Goal: Information Seeking & Learning: Learn about a topic

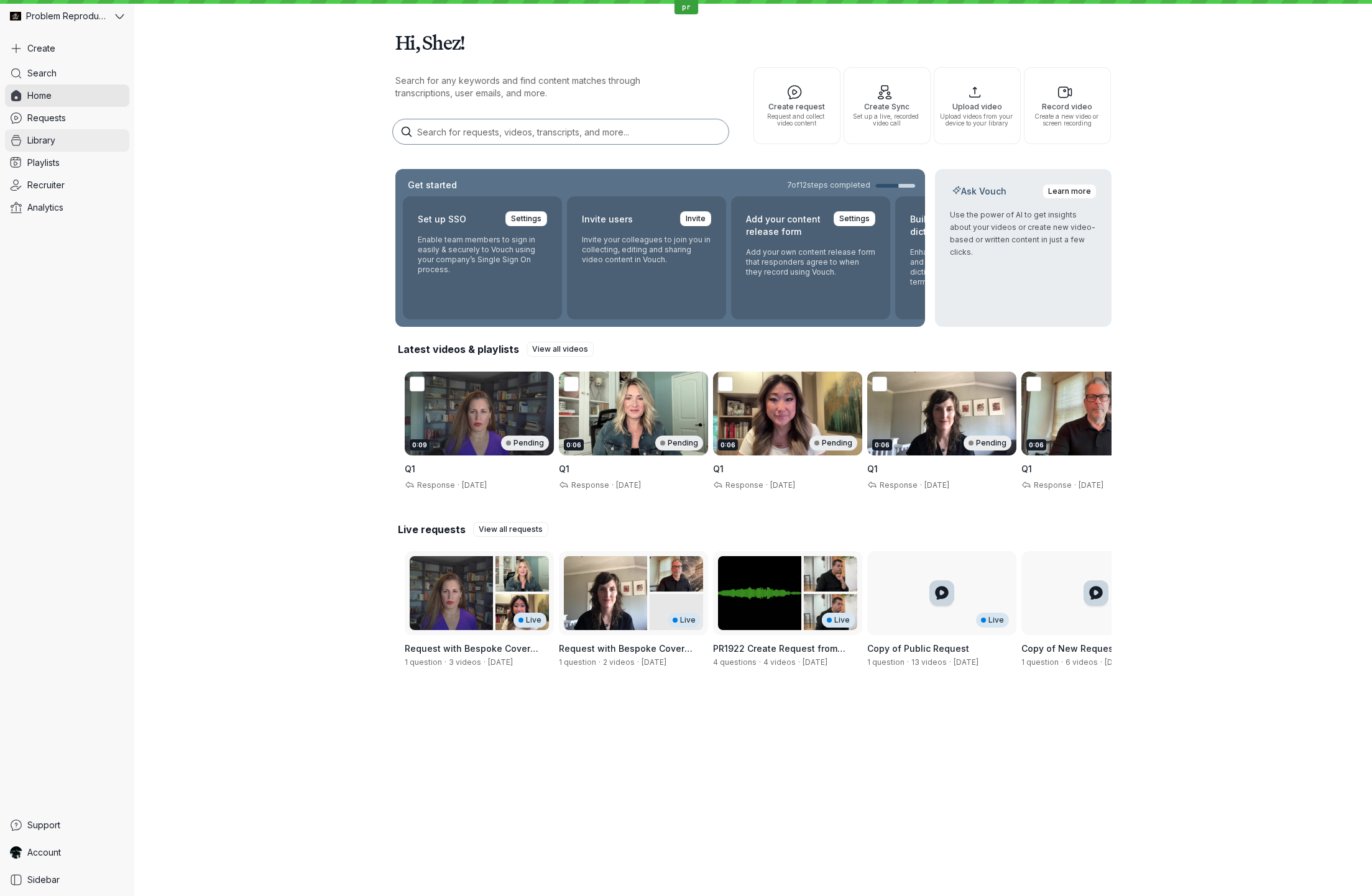
click at [59, 139] on link "Library" at bounding box center [68, 141] width 124 height 23
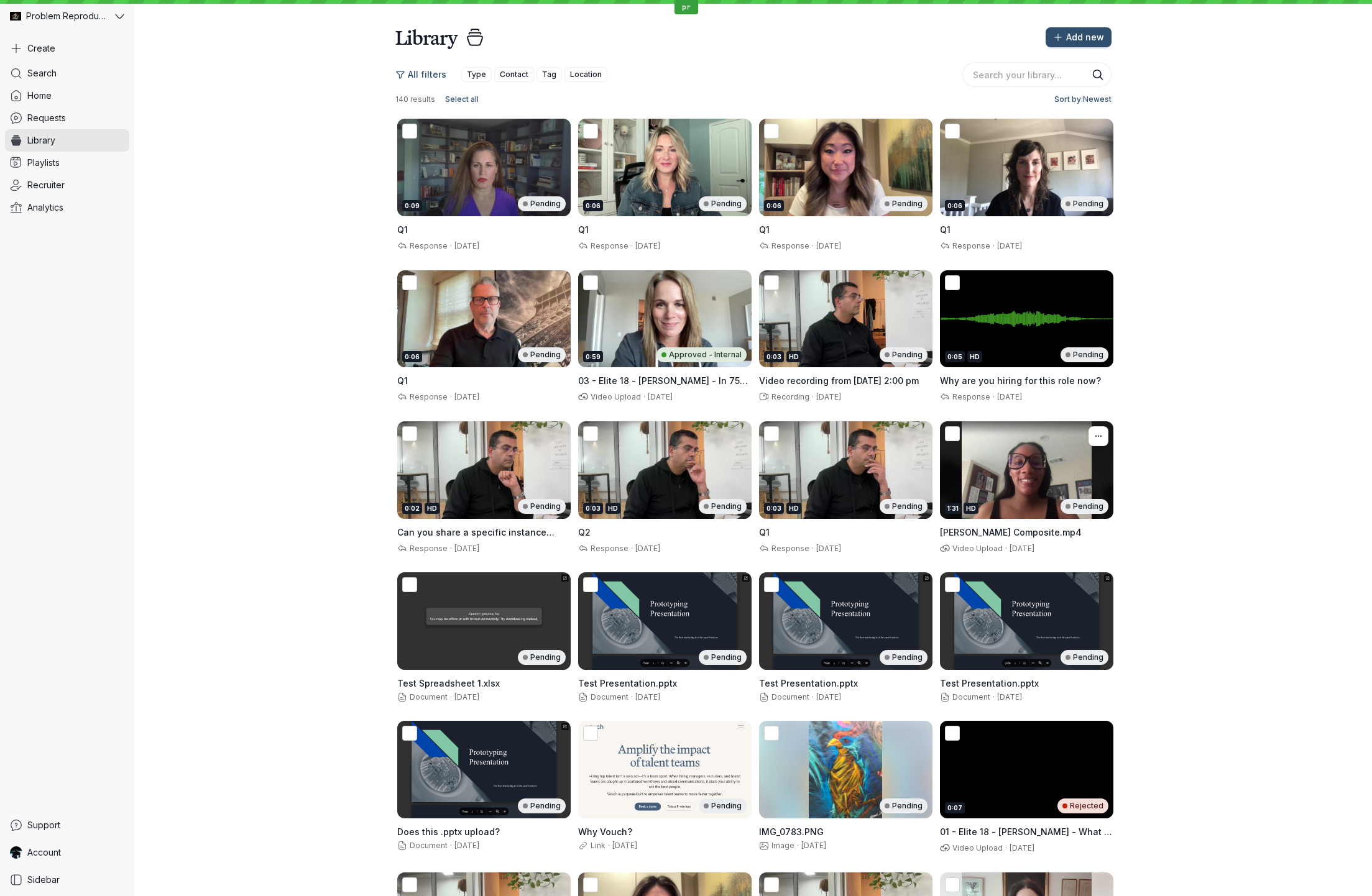
click at [1016, 480] on div "1:31 HD Pending" at bounding box center [1026, 470] width 174 height 98
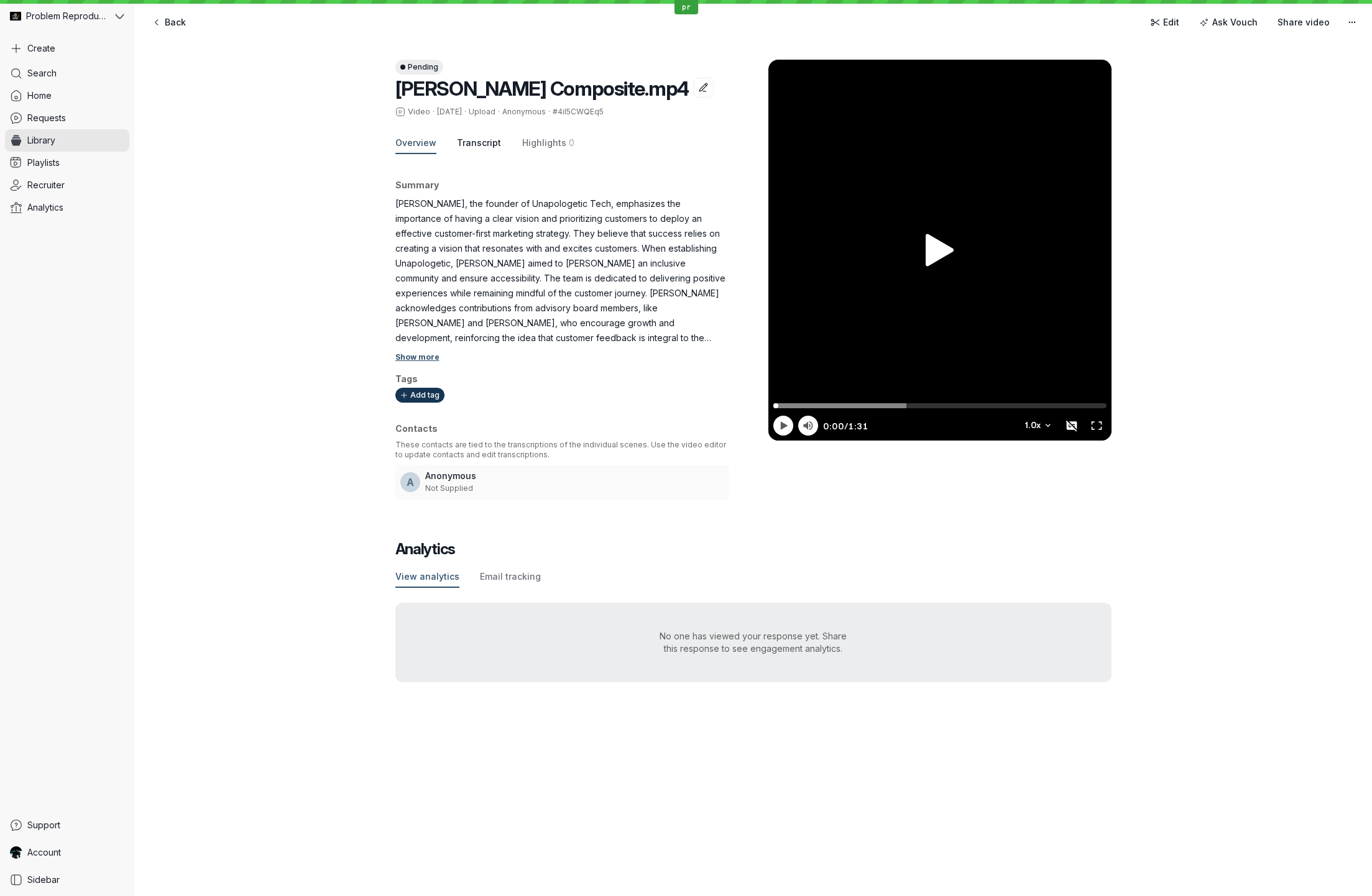
click at [475, 146] on span "Transcript" at bounding box center [479, 143] width 44 height 12
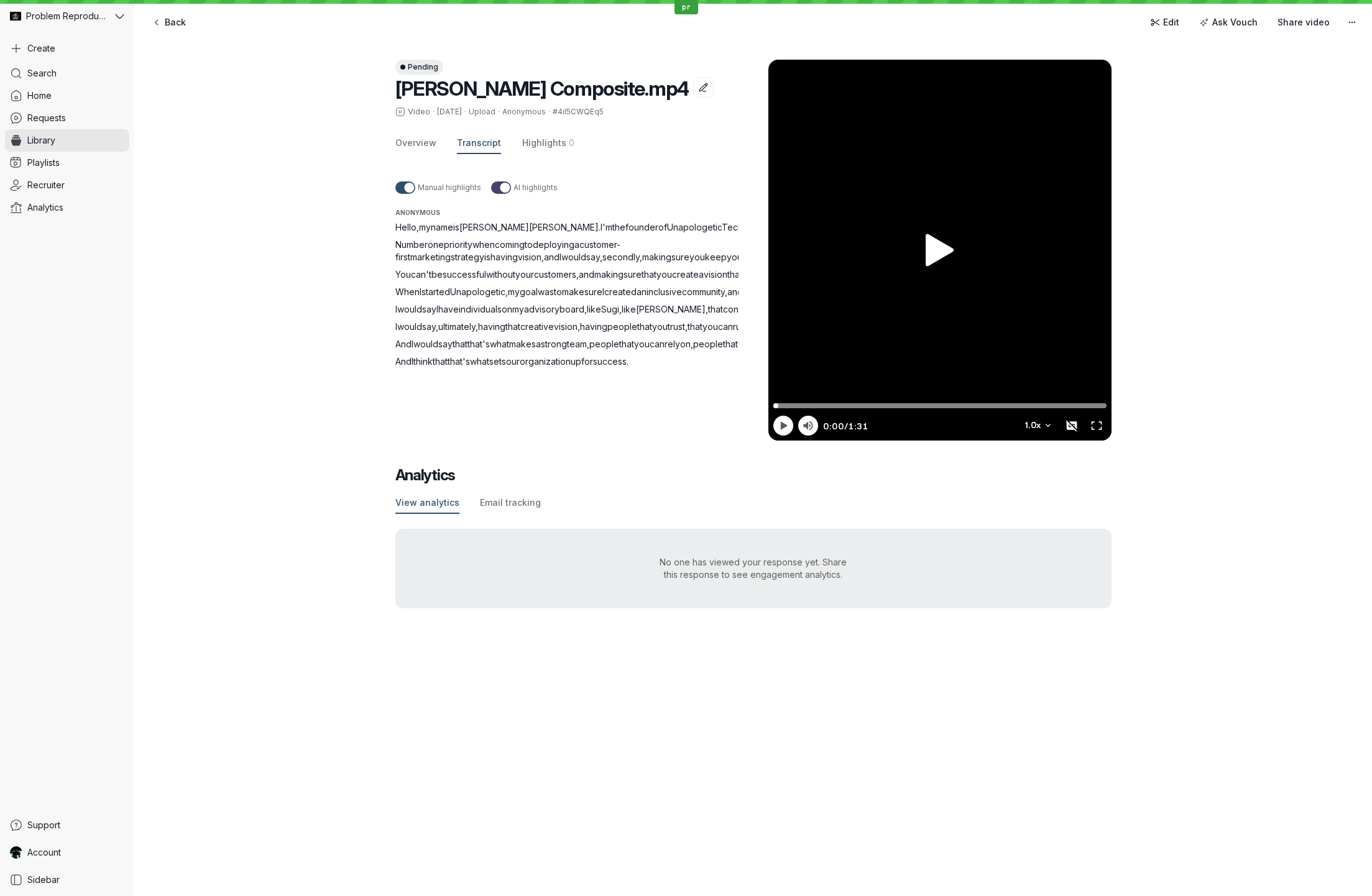
click at [406, 245] on span "Number" at bounding box center [411, 245] width 33 height 11
drag, startPoint x: 406, startPoint y: 245, endPoint x: 459, endPoint y: 244, distance: 53.0
click at [459, 244] on p "Number one priority when coming to deploying a customer-first marketing strateg…" at bounding box center [582, 251] width 373 height 25
click at [485, 264] on p "Number one priority when coming to deploying a customer-first marketing strateg…" at bounding box center [582, 251] width 373 height 25
click at [705, 256] on span "keep" at bounding box center [716, 257] width 22 height 11
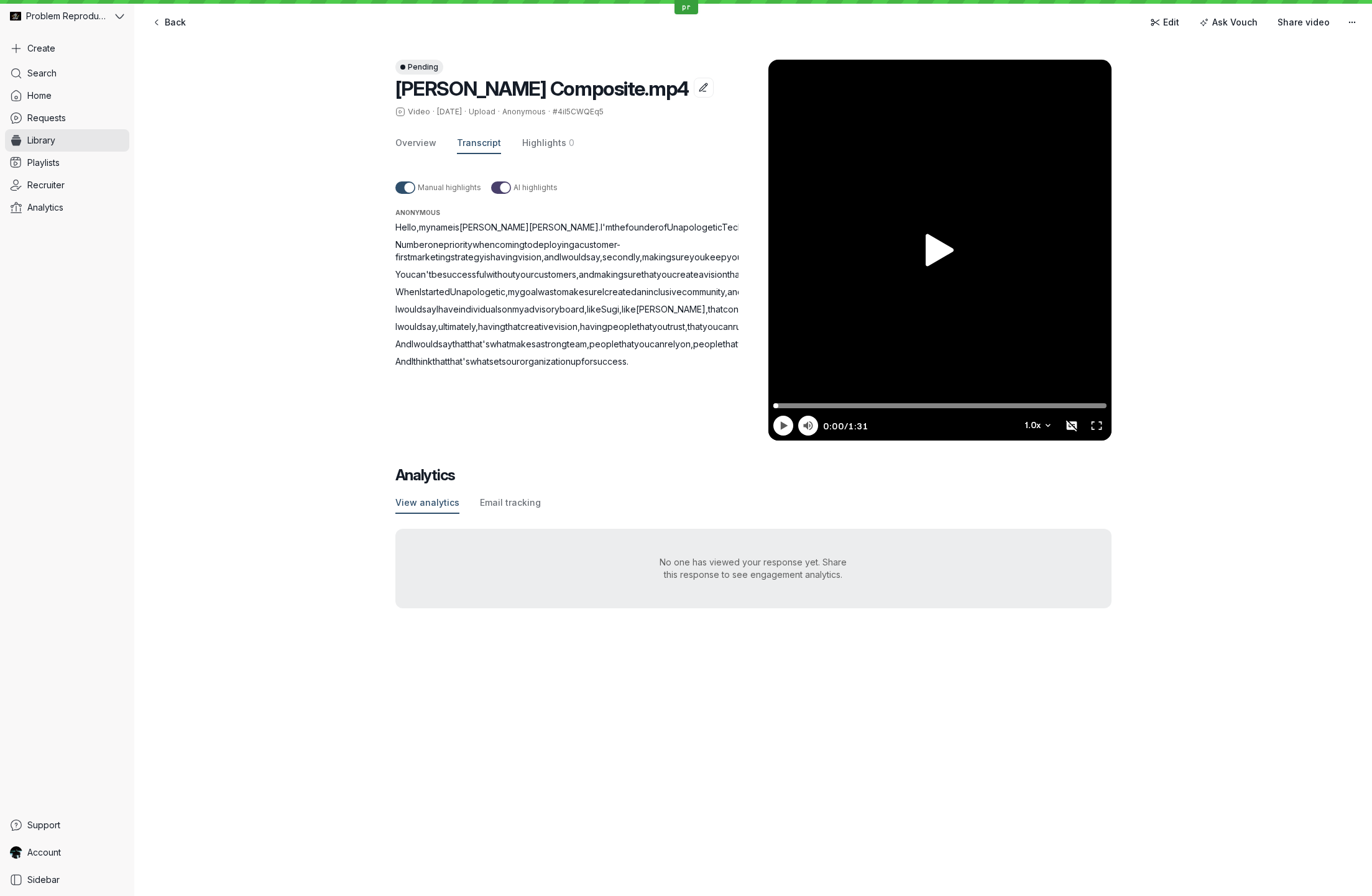
drag, startPoint x: 659, startPoint y: 256, endPoint x: 431, endPoint y: 270, distance: 228.4
click at [431, 264] on p "Number one priority when coming to deploying a customer-first marketing strateg…" at bounding box center [582, 251] width 373 height 25
click at [405, 244] on span "Number" at bounding box center [411, 245] width 33 height 11
drag, startPoint x: 405, startPoint y: 245, endPoint x: 454, endPoint y: 268, distance: 54.1
click at [454, 264] on p "Number one priority when coming to deploying a customer-first marketing strateg…" at bounding box center [582, 251] width 373 height 25
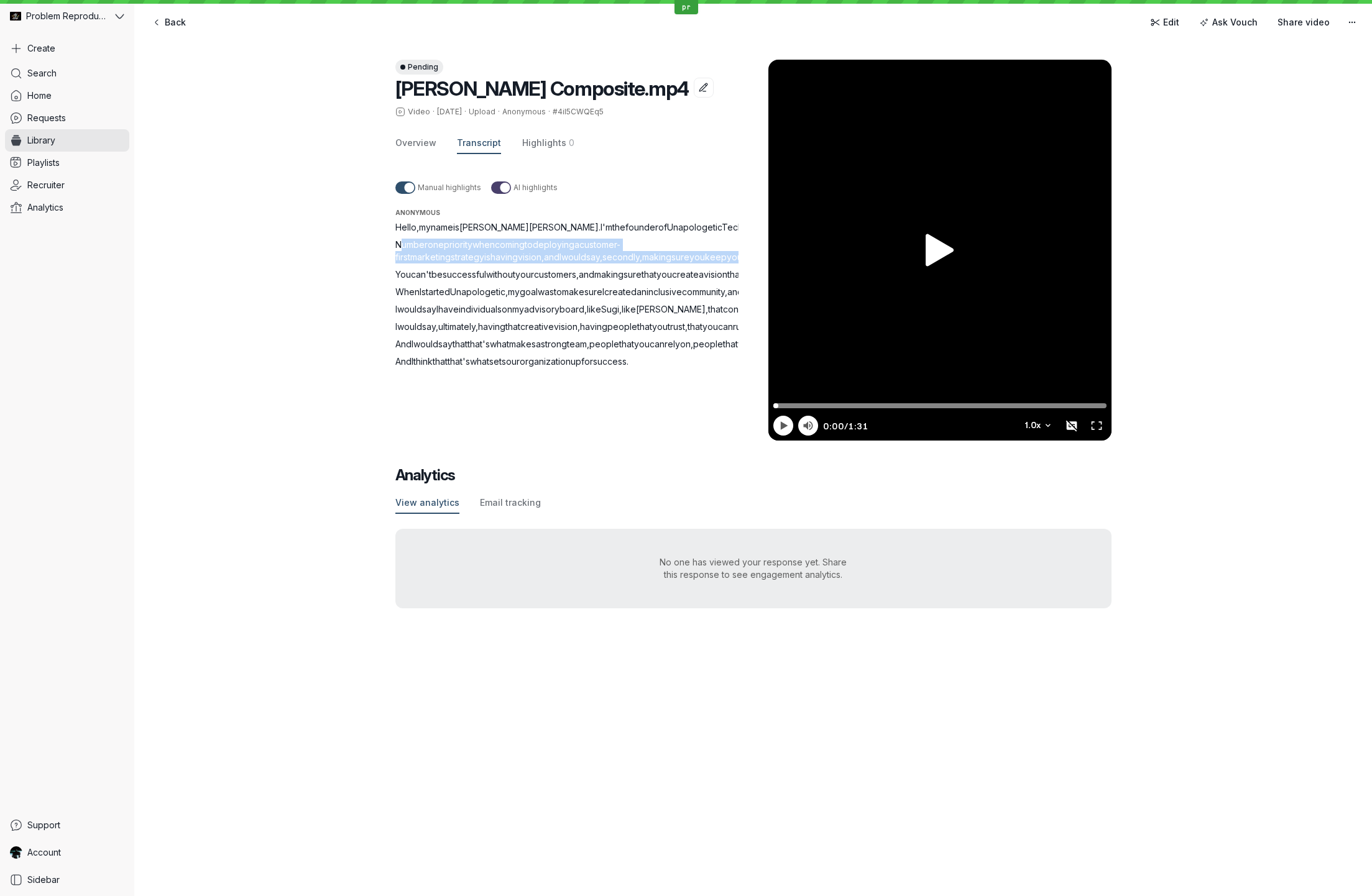
click at [413, 243] on span "Number" at bounding box center [411, 245] width 33 height 11
drag, startPoint x: 413, startPoint y: 243, endPoint x: 459, endPoint y: 299, distance: 72.5
click at [459, 299] on div "Hello , my name is [PERSON_NAME] . I'm the founder of Unapologetic Tech . Numbe…" at bounding box center [582, 294] width 373 height 146
click at [403, 229] on span "Hello" at bounding box center [406, 227] width 21 height 11
drag, startPoint x: 403, startPoint y: 229, endPoint x: 629, endPoint y: 468, distance: 328.9
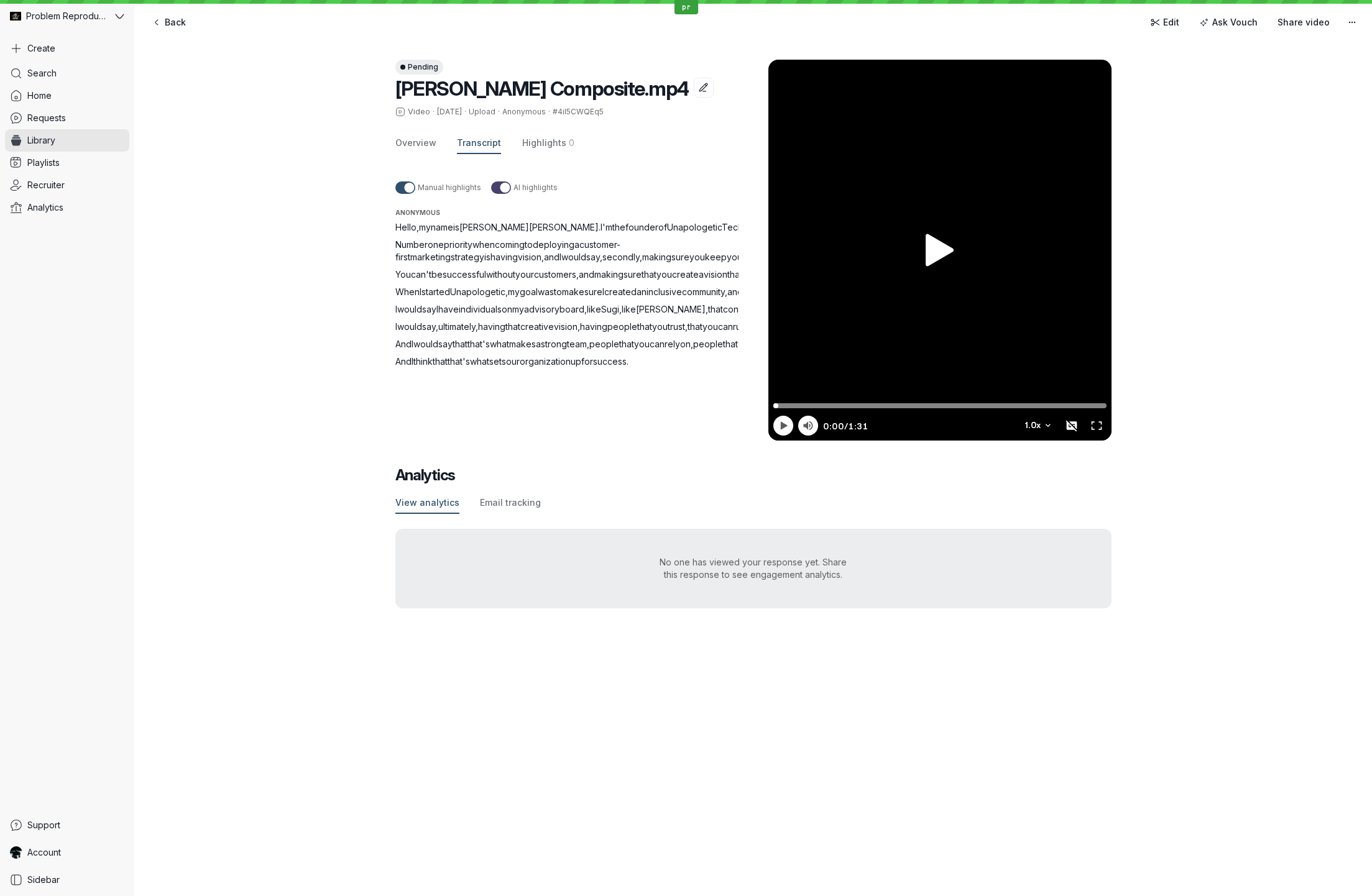
click at [668, 368] on div "Hello , my name is [PERSON_NAME] . I'm the founder of Unapologetic Tech . Numbe…" at bounding box center [582, 294] width 373 height 146
drag, startPoint x: 591, startPoint y: 409, endPoint x: 566, endPoint y: 369, distance: 47.2
click at [1154, 315] on span "are" at bounding box center [1160, 309] width 14 height 11
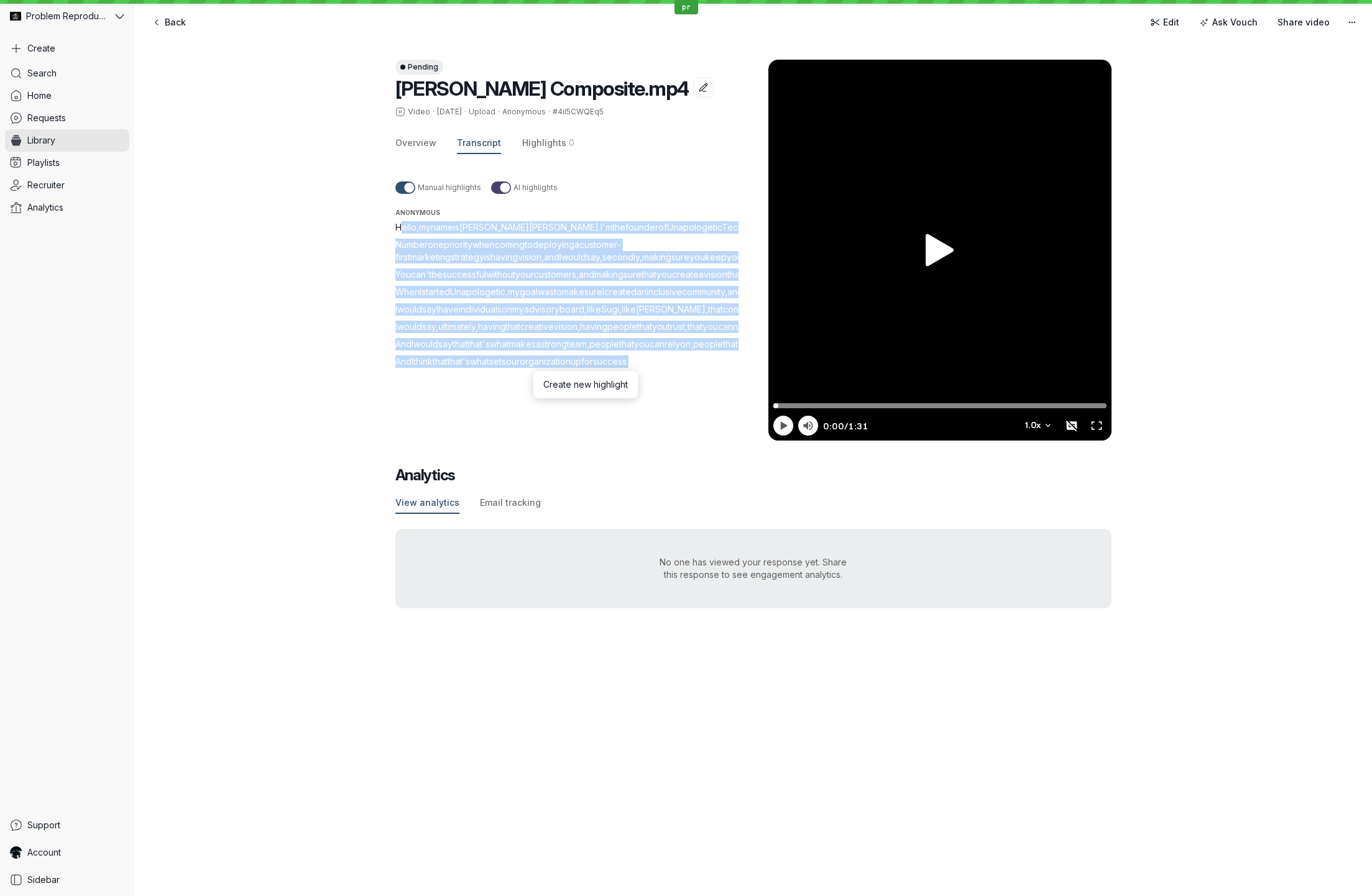
drag, startPoint x: 394, startPoint y: 226, endPoint x: 661, endPoint y: 529, distance: 403.9
click at [667, 368] on div "Hello , my name is [PERSON_NAME] . I'm the founder of Unapologetic Tech . Numbe…" at bounding box center [582, 294] width 373 height 146
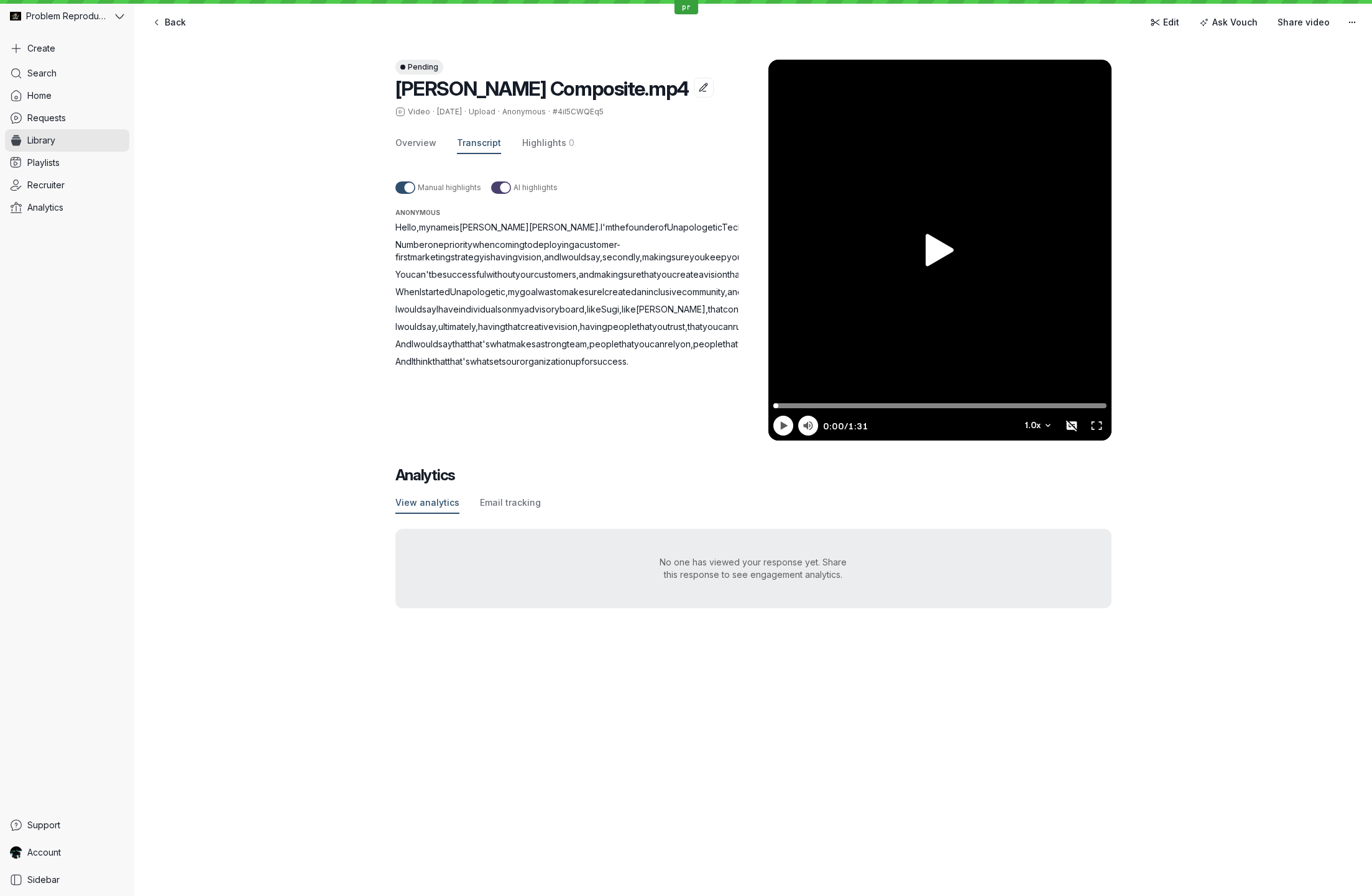
click at [406, 228] on span "Hello" at bounding box center [406, 227] width 21 height 11
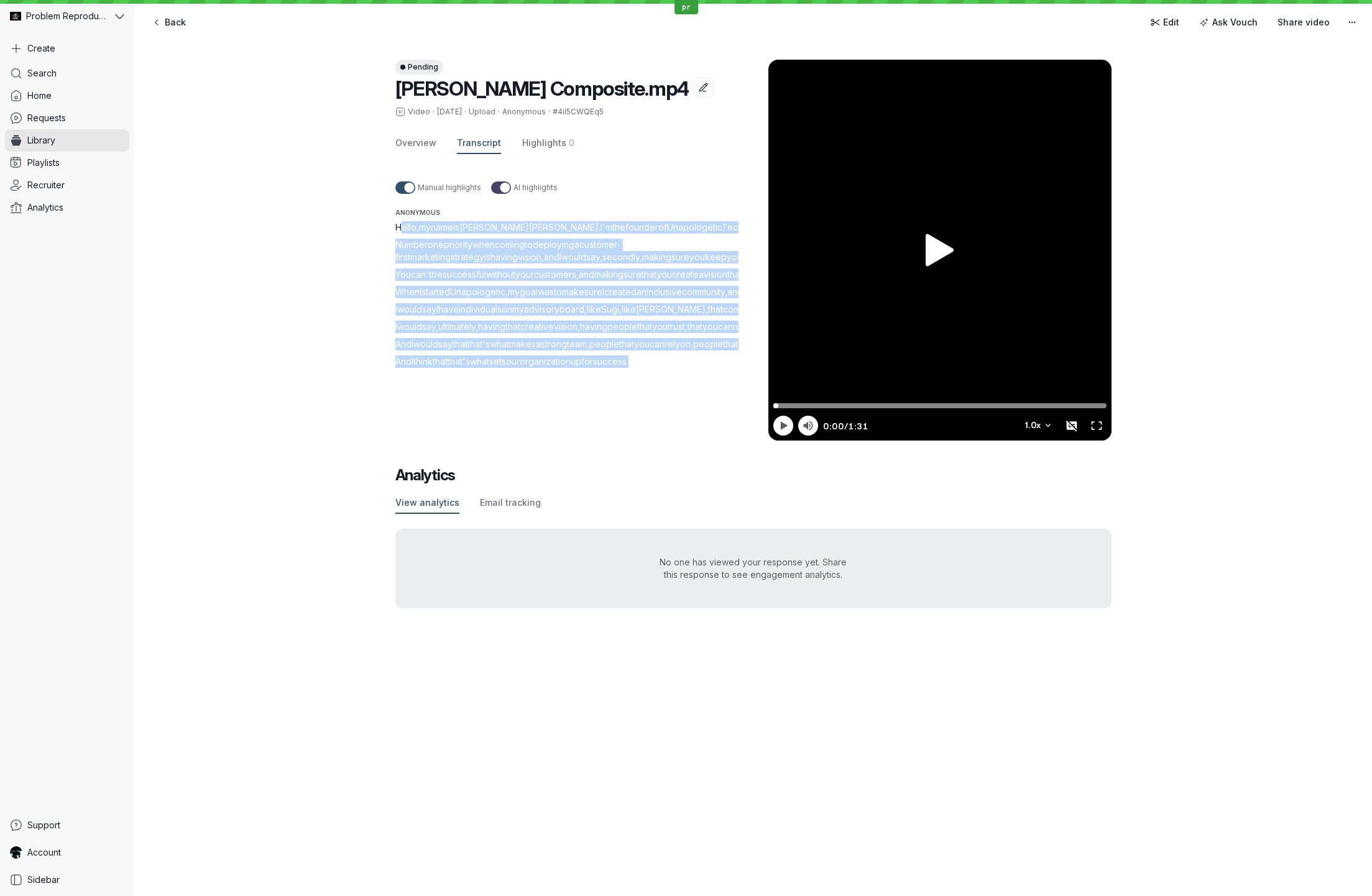
drag, startPoint x: 406, startPoint y: 228, endPoint x: 656, endPoint y: 531, distance: 392.8
click at [656, 368] on div "Hello , my name is [PERSON_NAME] . I'm the founder of Unapologetic Tech . Numbe…" at bounding box center [582, 294] width 373 height 146
click at [400, 228] on span "Hello" at bounding box center [406, 227] width 21 height 11
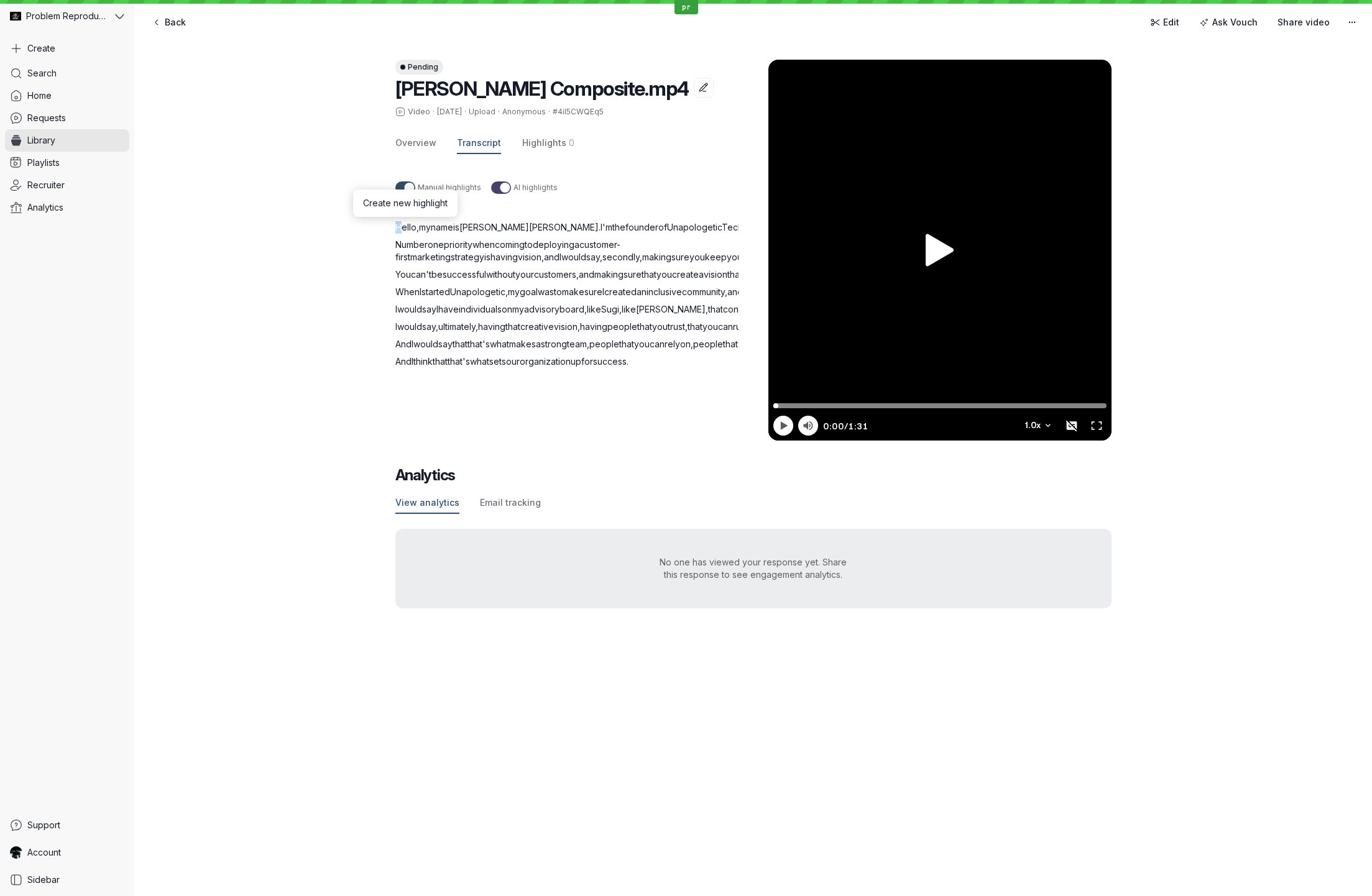
drag, startPoint x: 400, startPoint y: 228, endPoint x: 667, endPoint y: 524, distance: 398.6
click at [671, 368] on div "Hello , my name is [PERSON_NAME] . I'm the founder of Unapologetic Tech . Numbe…" at bounding box center [582, 294] width 373 height 146
click at [495, 247] on span "when" at bounding box center [484, 245] width 23 height 11
click at [410, 224] on span "Hello" at bounding box center [406, 227] width 21 height 11
drag, startPoint x: 410, startPoint y: 224, endPoint x: 747, endPoint y: 533, distance: 457.2
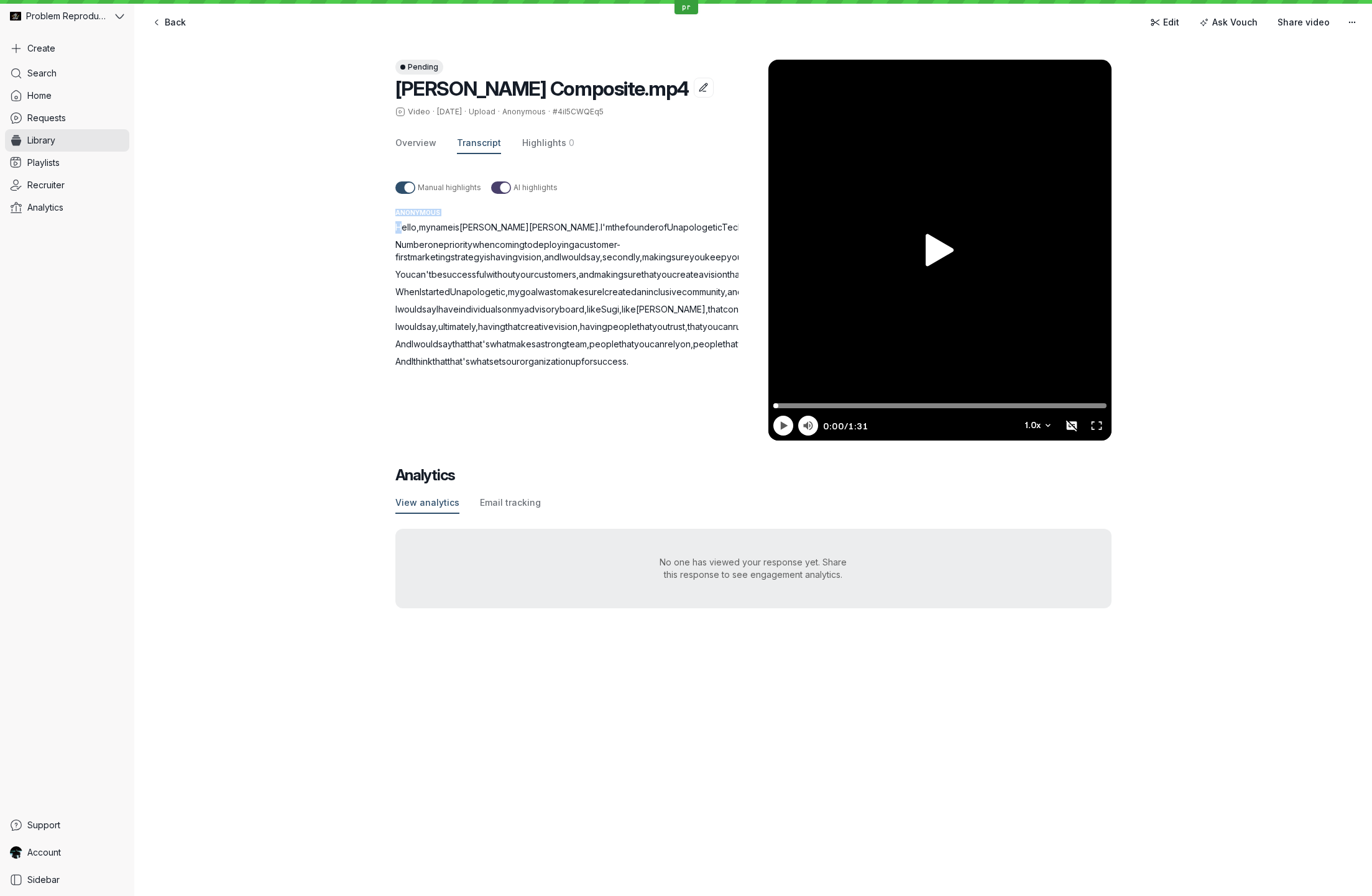
click at [747, 440] on div "Pending [PERSON_NAME] Composite.mp4 Video · [DATE] · Upload · Anonymous · #4iI5…" at bounding box center [574, 250] width 358 height 381
click at [406, 226] on span "Hello" at bounding box center [406, 227] width 21 height 11
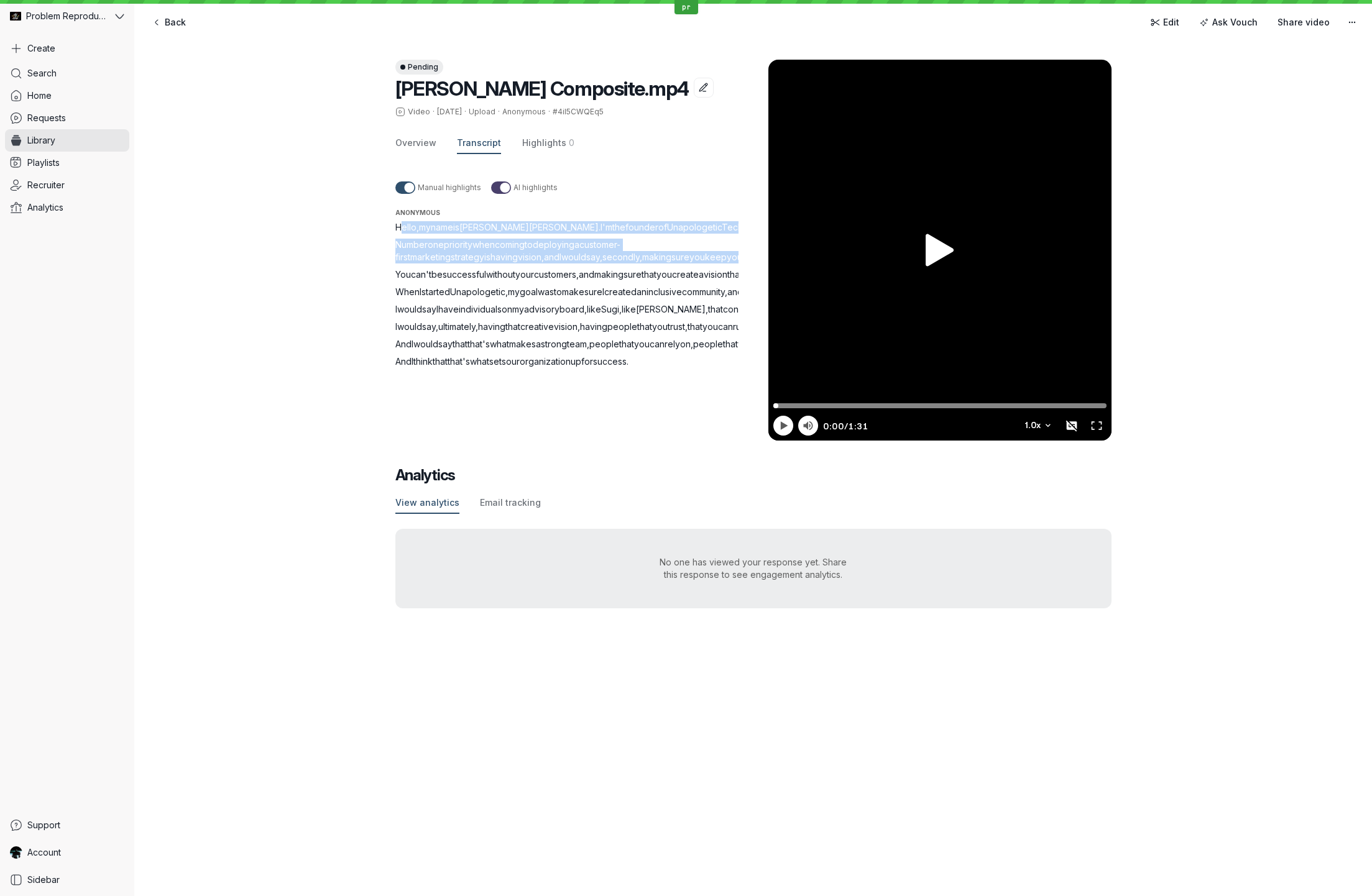
drag, startPoint x: 406, startPoint y: 226, endPoint x: 501, endPoint y: 271, distance: 105.1
click at [501, 271] on div "Hello , my name is [PERSON_NAME] . I'm the founder of Unapologetic Tech . Numbe…" at bounding box center [582, 294] width 373 height 146
click at [411, 226] on span "Hello" at bounding box center [406, 227] width 21 height 11
drag, startPoint x: 411, startPoint y: 226, endPoint x: 459, endPoint y: 259, distance: 58.2
click at [459, 259] on div "Hello , my name is [PERSON_NAME] . I'm the founder of Unapologetic Tech . Numbe…" at bounding box center [582, 294] width 373 height 146
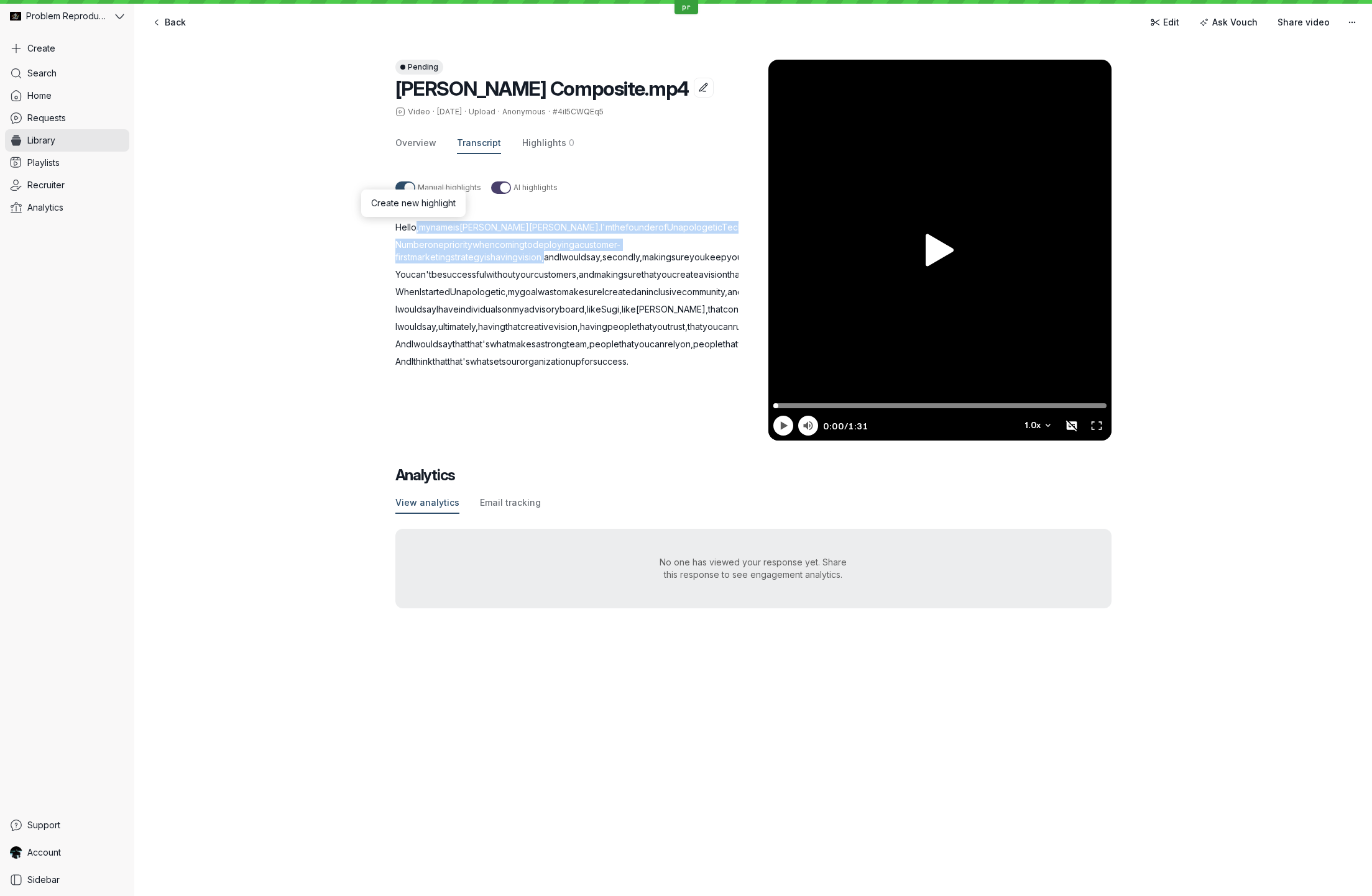
drag, startPoint x: 676, startPoint y: 221, endPoint x: 664, endPoint y: 222, distance: 12.0
click at [722, 222] on span "Tech" at bounding box center [733, 227] width 21 height 11
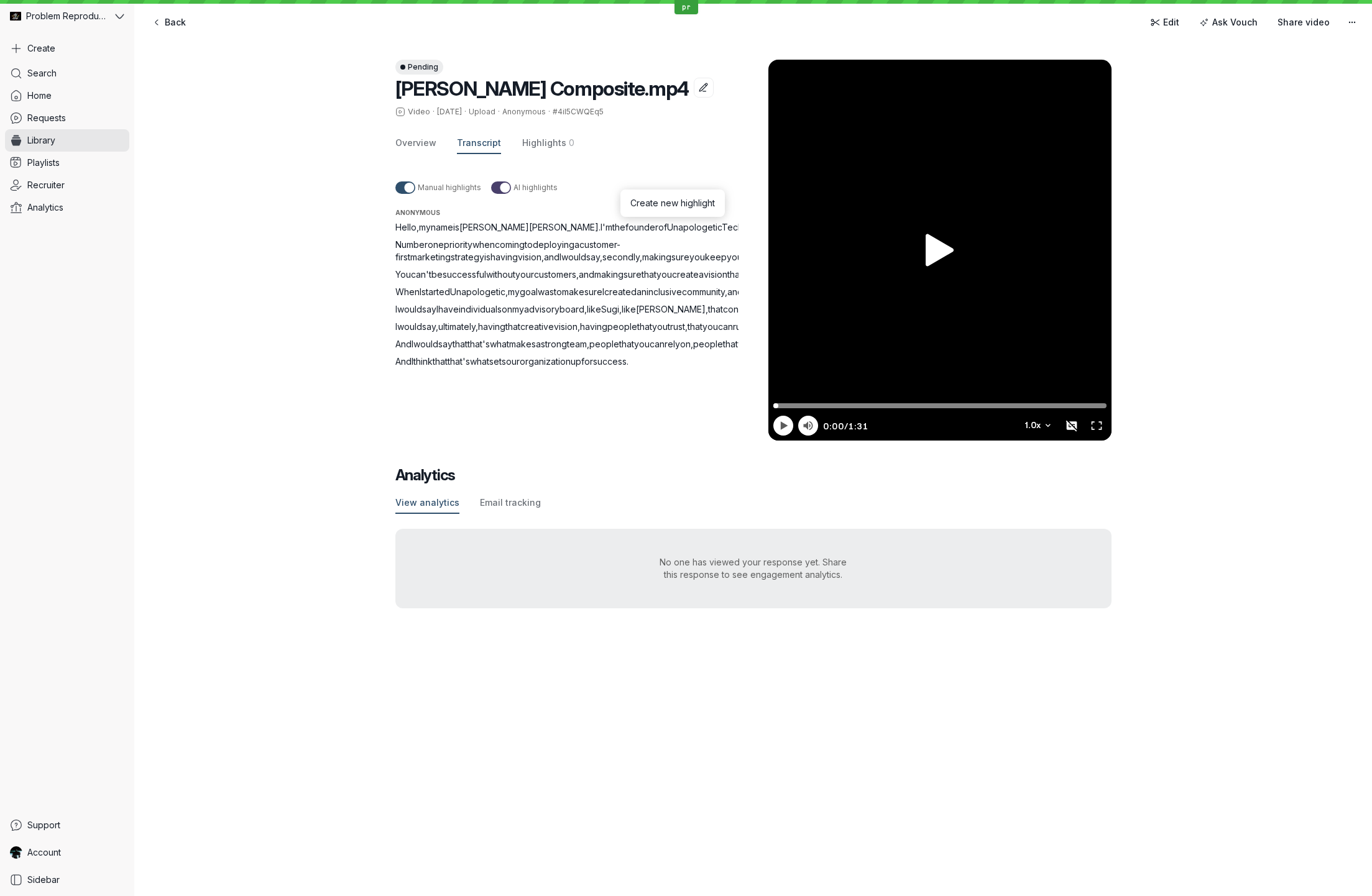
click at [400, 227] on span "Hello" at bounding box center [406, 227] width 21 height 11
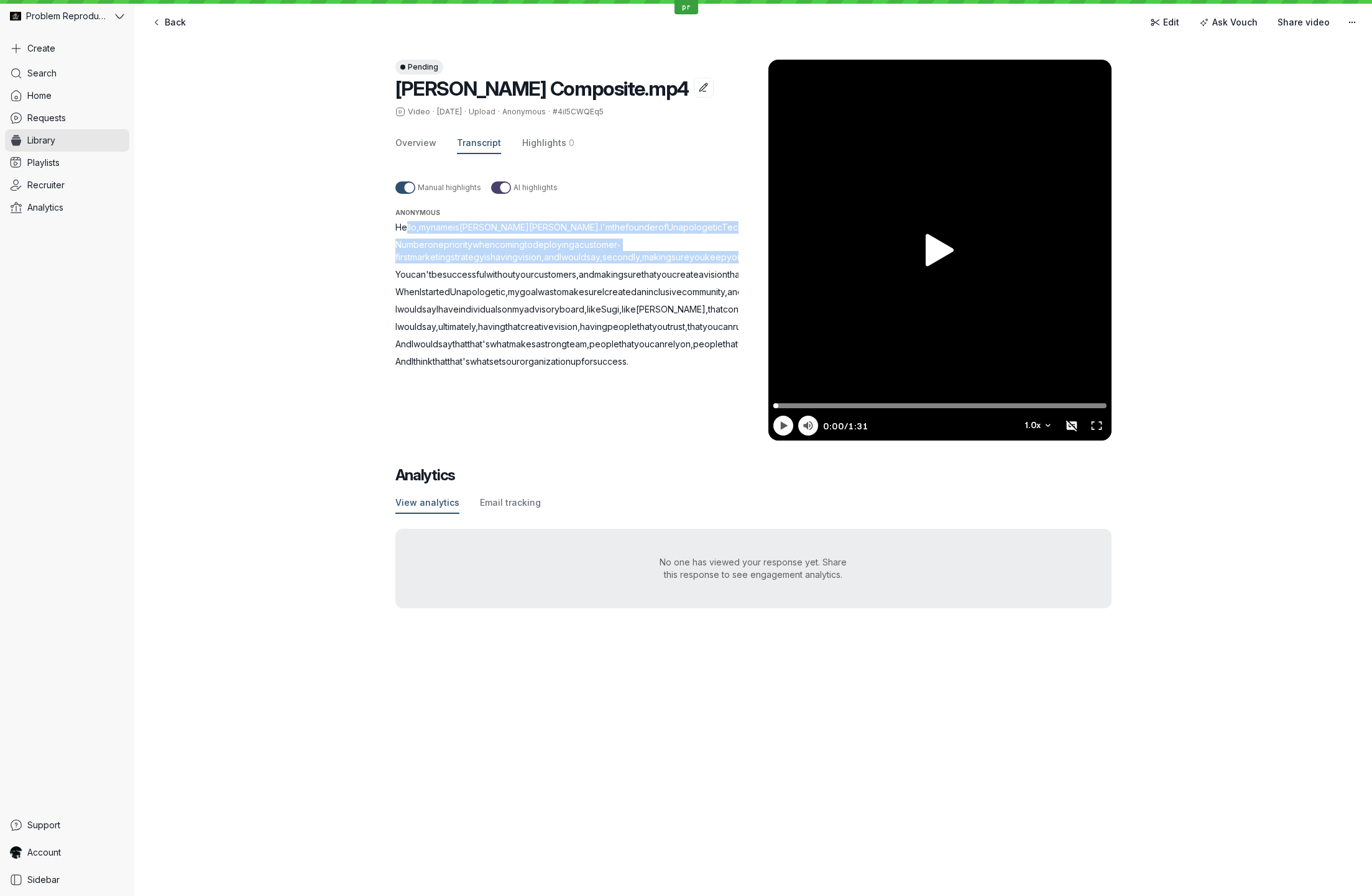
drag, startPoint x: 401, startPoint y: 227, endPoint x: 448, endPoint y: 249, distance: 51.9
click at [495, 274] on div "Hello , my name is [PERSON_NAME] . I'm the founder of Unapologetic Tech . Numbe…" at bounding box center [582, 294] width 373 height 146
click at [405, 226] on span "Hello" at bounding box center [406, 227] width 21 height 11
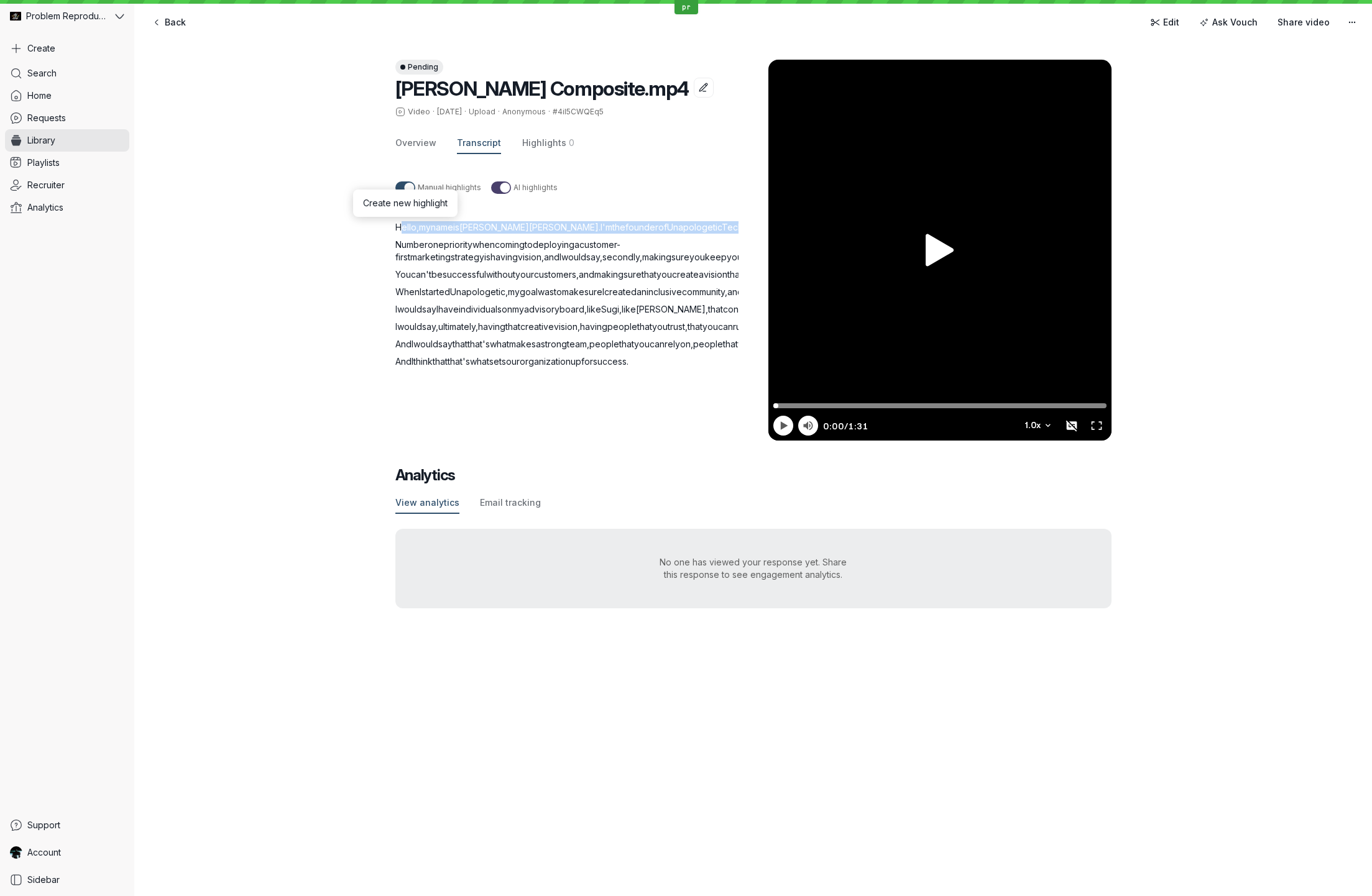
click at [405, 226] on span "Hello" at bounding box center [406, 227] width 21 height 11
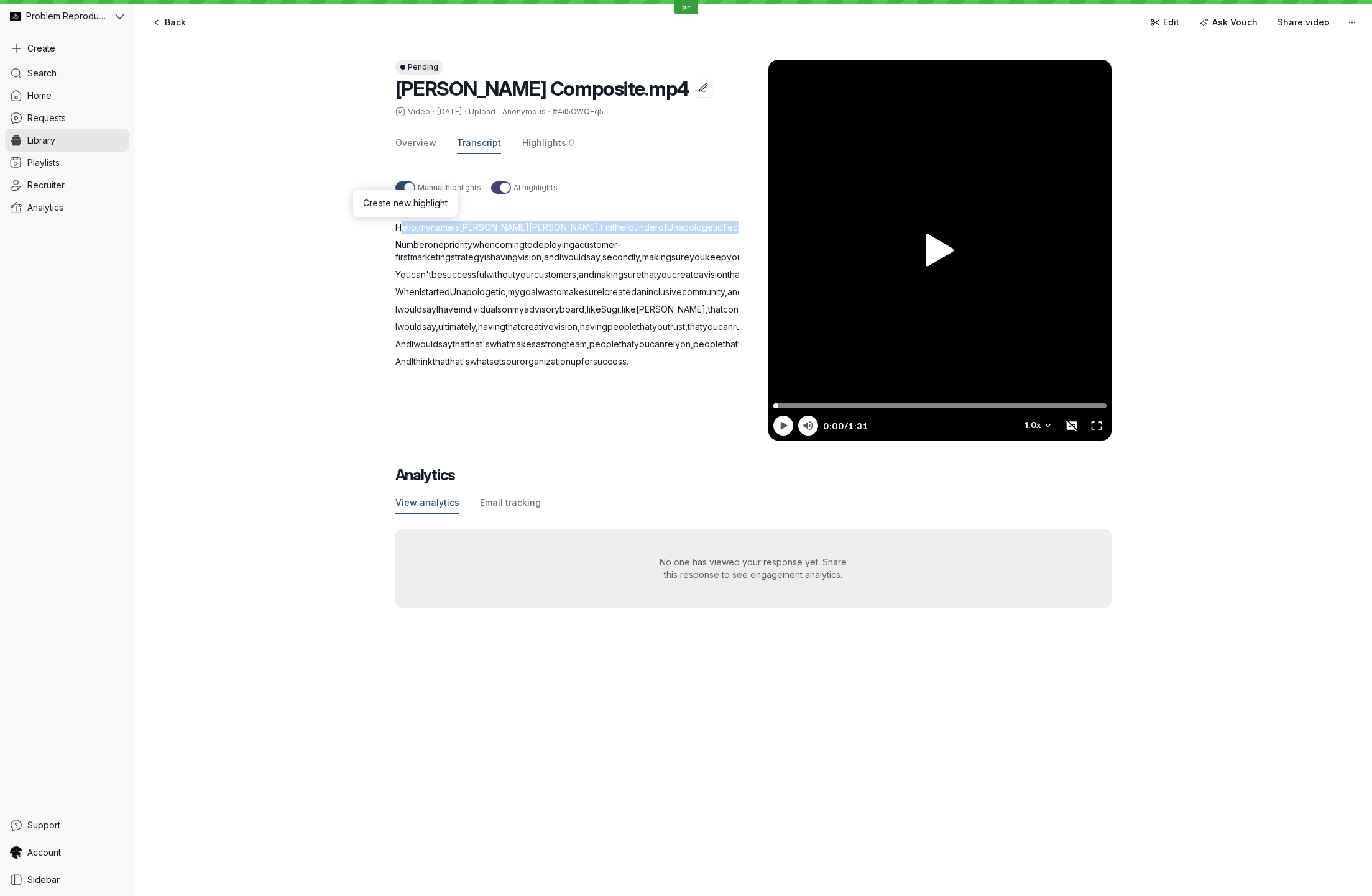
click at [405, 226] on span "Hello" at bounding box center [406, 227] width 21 height 11
drag, startPoint x: 405, startPoint y: 226, endPoint x: 566, endPoint y: 542, distance: 354.7
click at [566, 426] on div "Manual highlights AI highlights Anonymous Hello , my name is [PERSON_NAME] . I'…" at bounding box center [582, 297] width 373 height 257
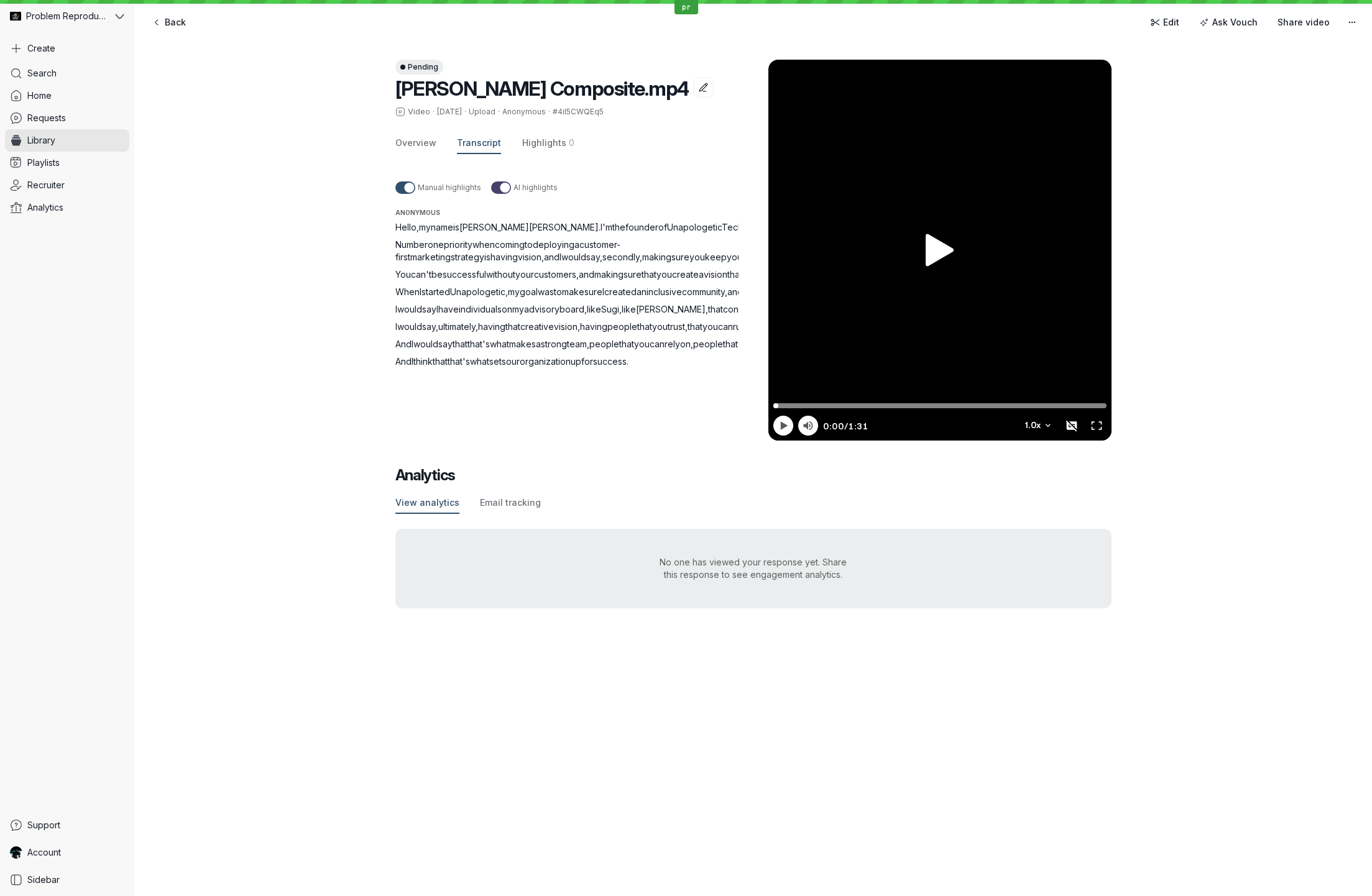
click at [632, 164] on div "Pending [PERSON_NAME] Composite.mp4 Video · [DATE] · Upload · Anonymous · #4iI5…" at bounding box center [574, 250] width 358 height 381
click at [405, 227] on span "Hello" at bounding box center [406, 227] width 21 height 11
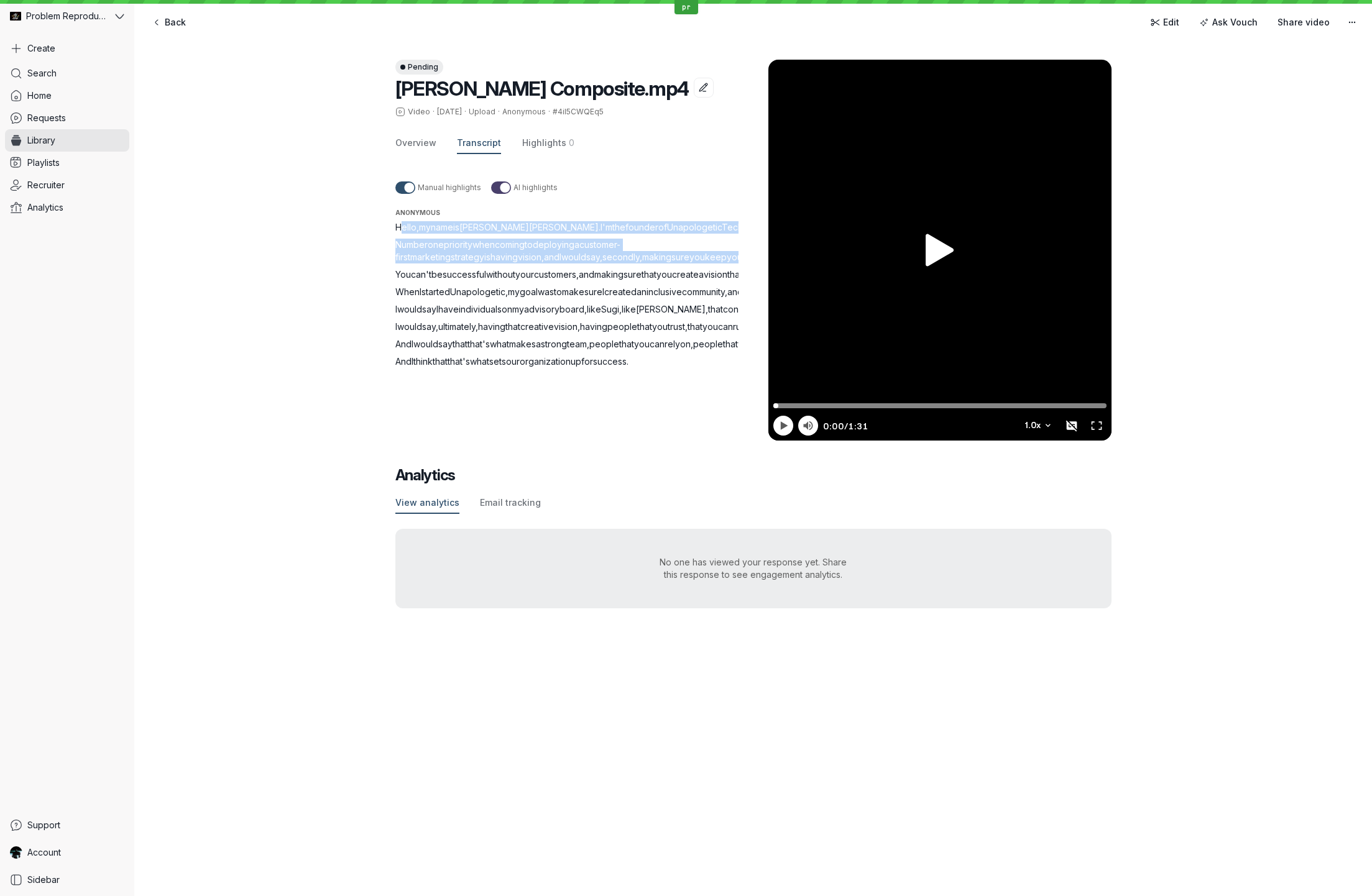
drag, startPoint x: 405, startPoint y: 227, endPoint x: 482, endPoint y: 266, distance: 86.3
click at [482, 266] on div "Hello , my name is [PERSON_NAME] . I'm the founder of Unapologetic Tech . Numbe…" at bounding box center [582, 294] width 373 height 146
drag, startPoint x: 493, startPoint y: 243, endPoint x: 438, endPoint y: 230, distance: 56.5
click at [492, 242] on span "when" at bounding box center [484, 245] width 23 height 11
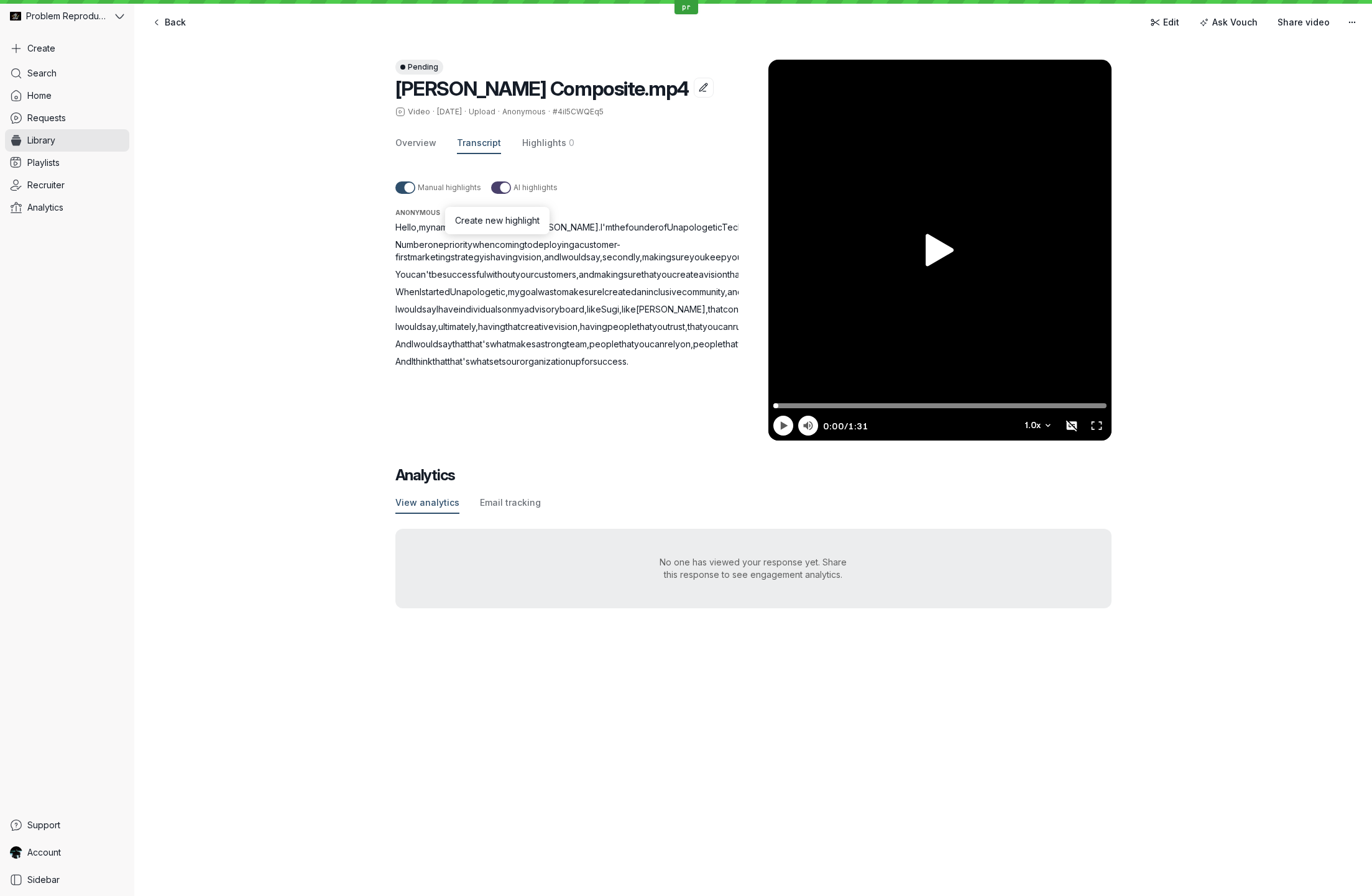
click at [401, 225] on span "Hello" at bounding box center [406, 227] width 21 height 11
drag, startPoint x: 401, startPoint y: 225, endPoint x: 441, endPoint y: 318, distance: 101.2
click at [441, 318] on div "Hello , my name is [PERSON_NAME] . I'm the founder of Unapologetic Tech . Numbe…" at bounding box center [582, 294] width 373 height 146
drag, startPoint x: 422, startPoint y: 264, endPoint x: 418, endPoint y: 252, distance: 12.6
click at [421, 263] on p "Number one priority when coming to deploying a customer-first marketing strateg…" at bounding box center [582, 251] width 373 height 25
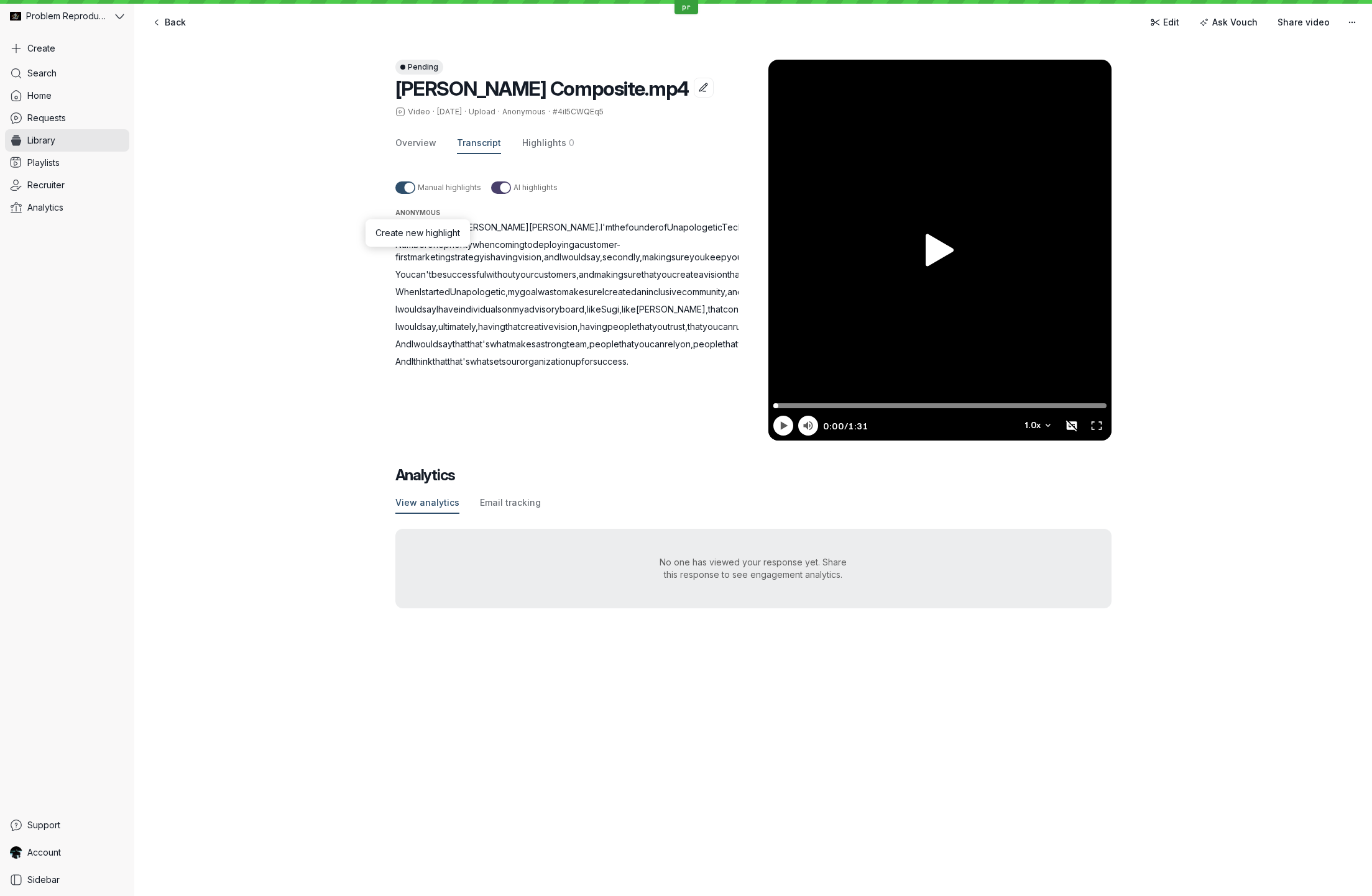
click at [611, 236] on div "Hello , my name is [PERSON_NAME] . I'm the founder of Unapologetic Tech . Numbe…" at bounding box center [582, 294] width 373 height 146
click at [404, 226] on span "Hello" at bounding box center [406, 227] width 21 height 11
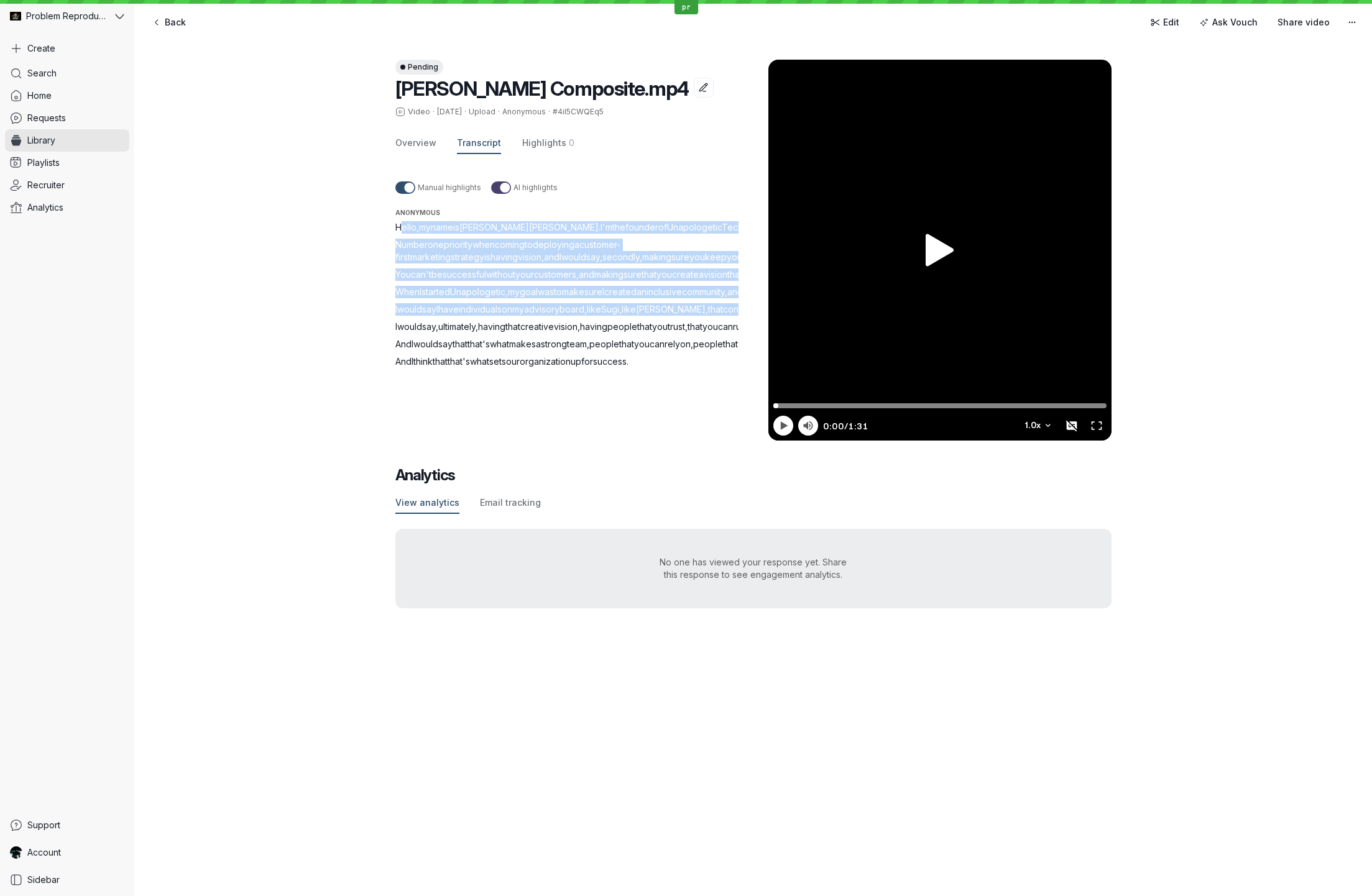
drag, startPoint x: 405, startPoint y: 226, endPoint x: 498, endPoint y: 436, distance: 229.7
click at [498, 368] on div "Hello , my name is [PERSON_NAME] . I'm the founder of Unapologetic Tech . Numbe…" at bounding box center [582, 294] width 373 height 146
click at [491, 306] on div "Hello , my name is [PERSON_NAME] . I'm the founder of Unapologetic Tech . Numbe…" at bounding box center [582, 294] width 373 height 146
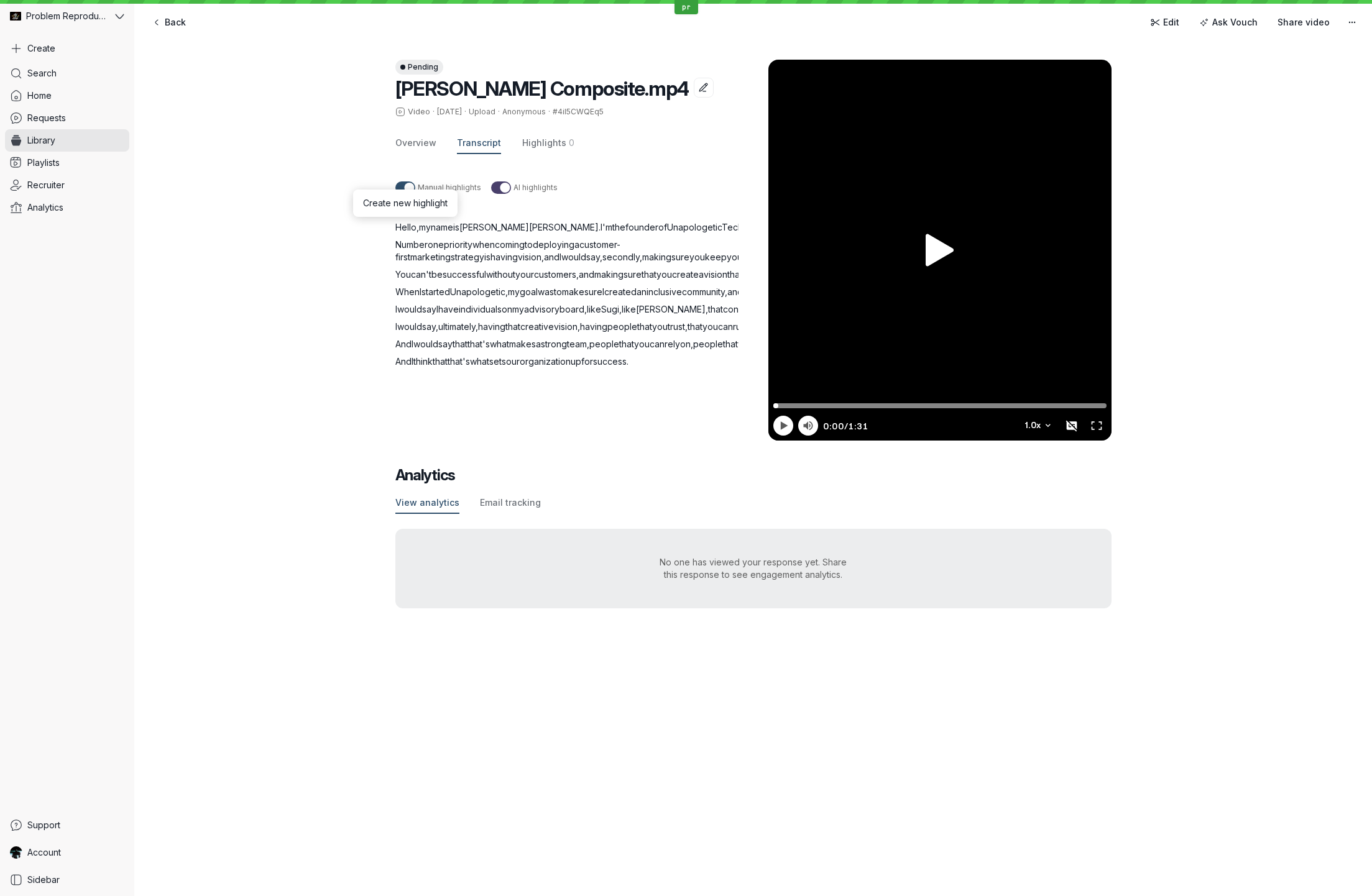
click at [404, 225] on span "Hello" at bounding box center [406, 227] width 21 height 11
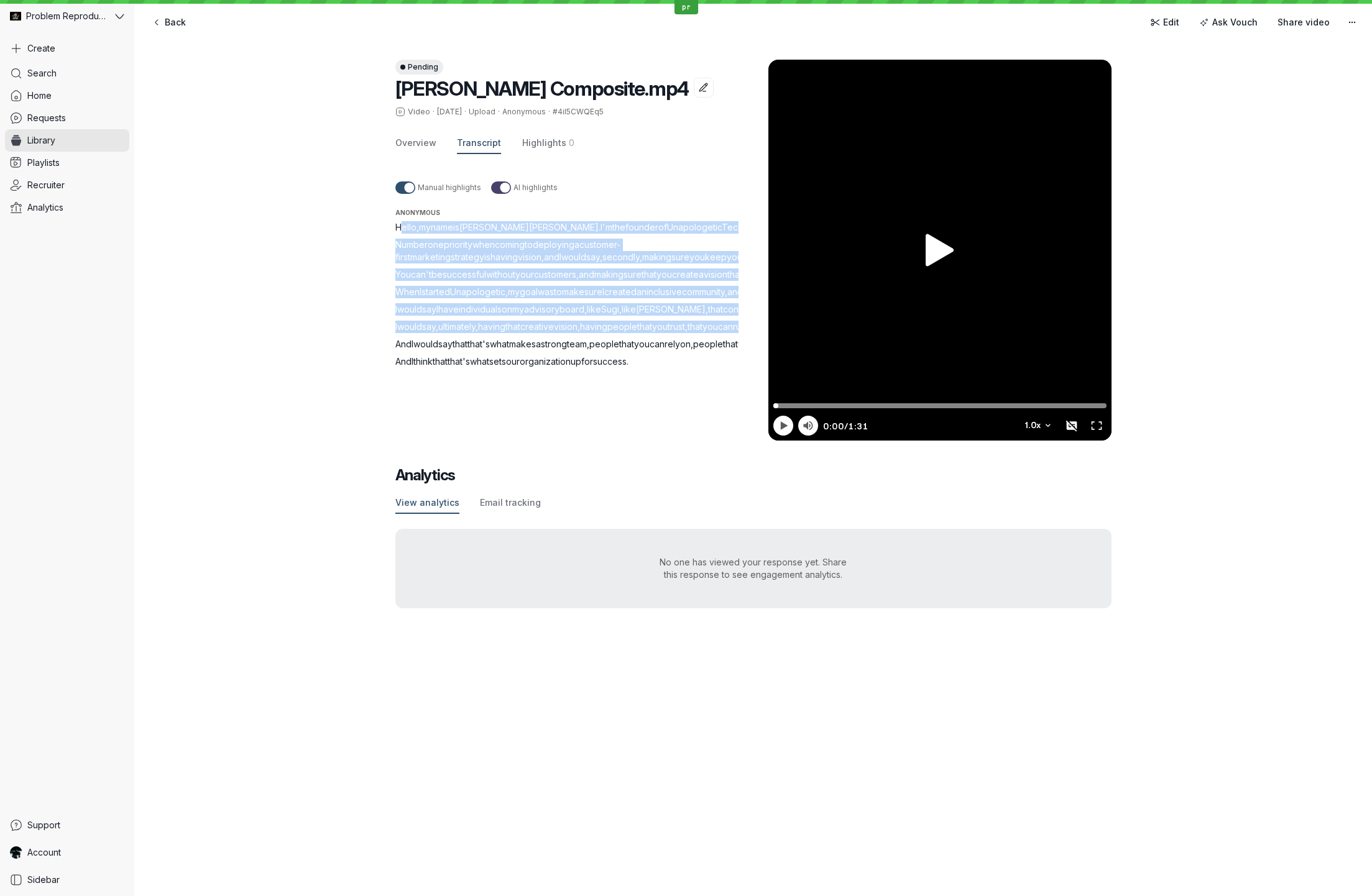
drag, startPoint x: 404, startPoint y: 225, endPoint x: 455, endPoint y: 472, distance: 252.2
click at [456, 368] on div "Hello , my name is [PERSON_NAME] . I'm the founder of Unapologetic Tech . Numbe…" at bounding box center [582, 294] width 373 height 146
click at [456, 298] on p "When I started Unapologetic , my goal was to make sure I created an inclusive c…" at bounding box center [582, 292] width 373 height 12
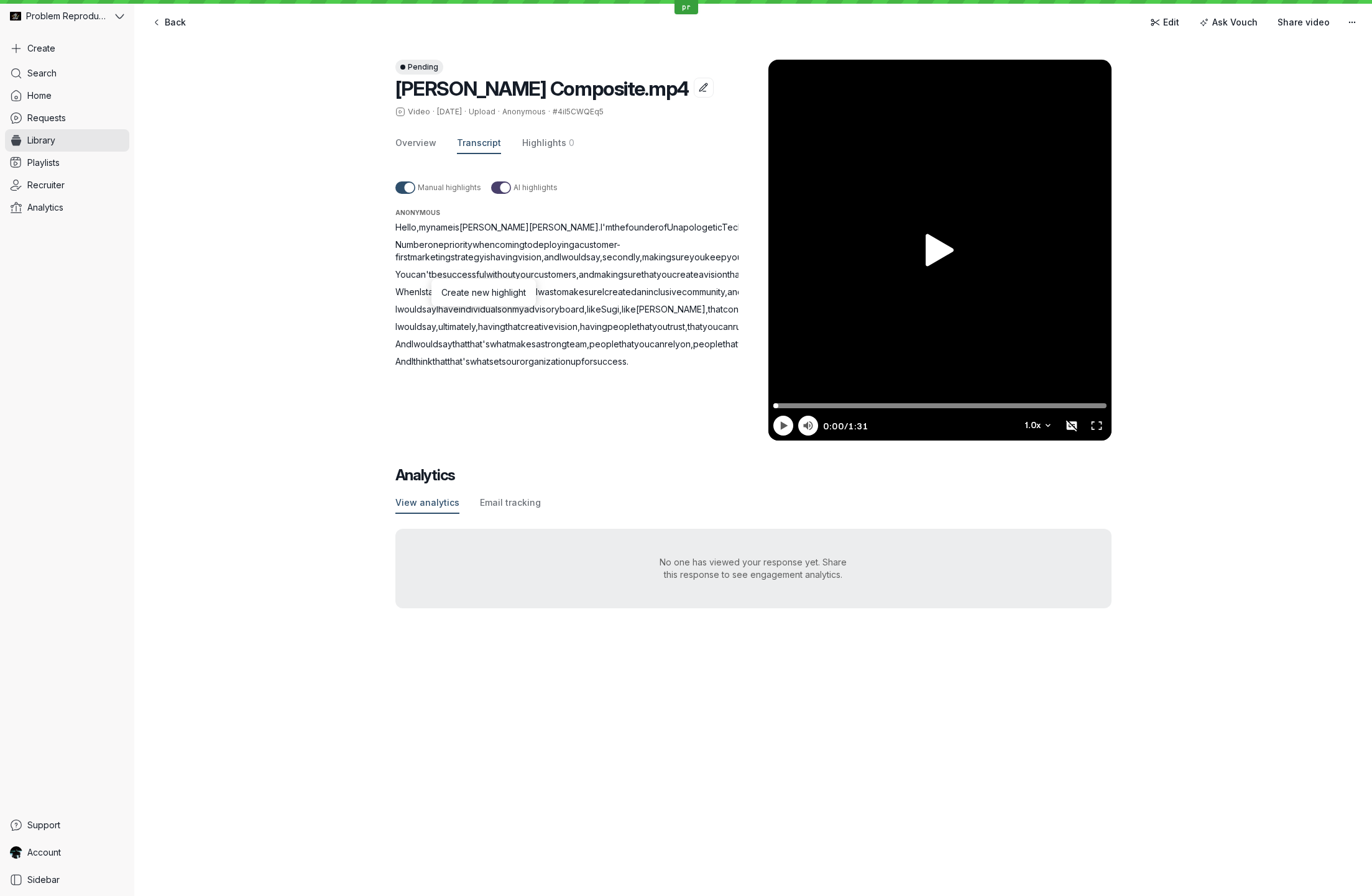
click at [402, 228] on span "Hello" at bounding box center [406, 227] width 21 height 11
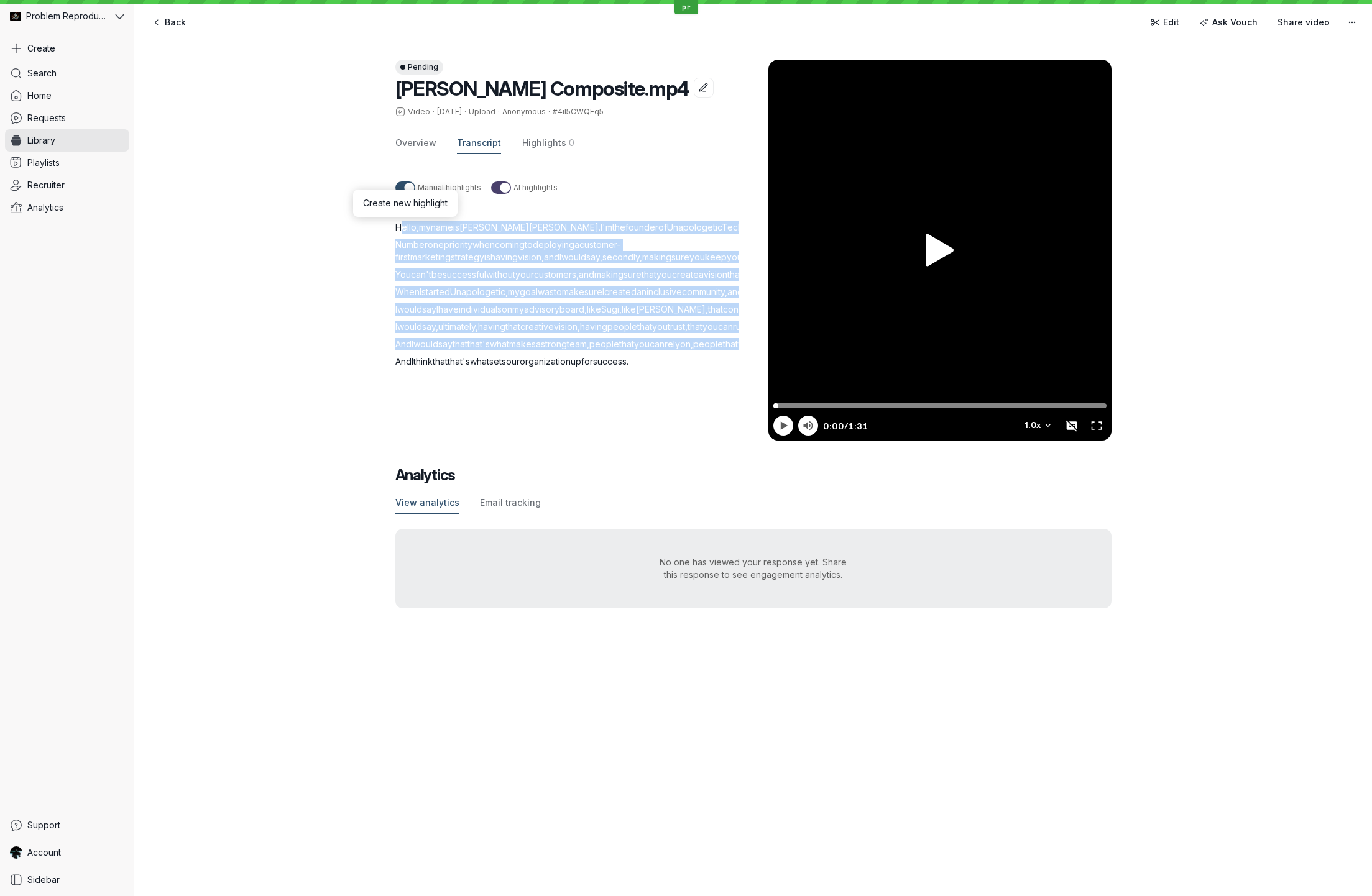
drag, startPoint x: 402, startPoint y: 228, endPoint x: 642, endPoint y: 516, distance: 374.9
click at [642, 368] on div "Hello , my name is [PERSON_NAME] . I'm the founder of Unapologetic Tech . Numbe…" at bounding box center [582, 294] width 373 height 146
click at [586, 333] on p "I would say , ultimately , having that creative vision , having people that you…" at bounding box center [582, 327] width 373 height 12
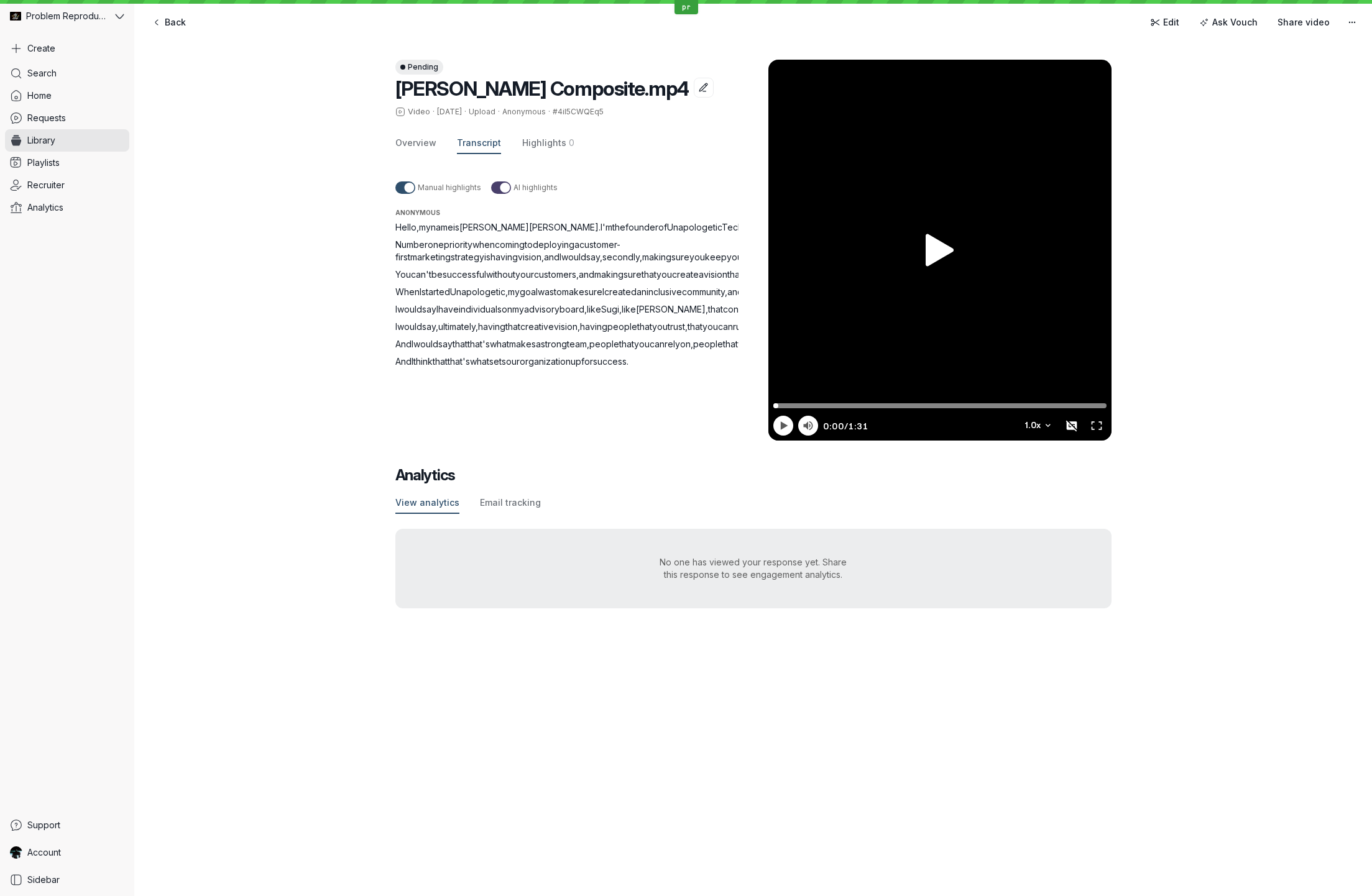
click at [402, 224] on span "Hello" at bounding box center [406, 227] width 21 height 11
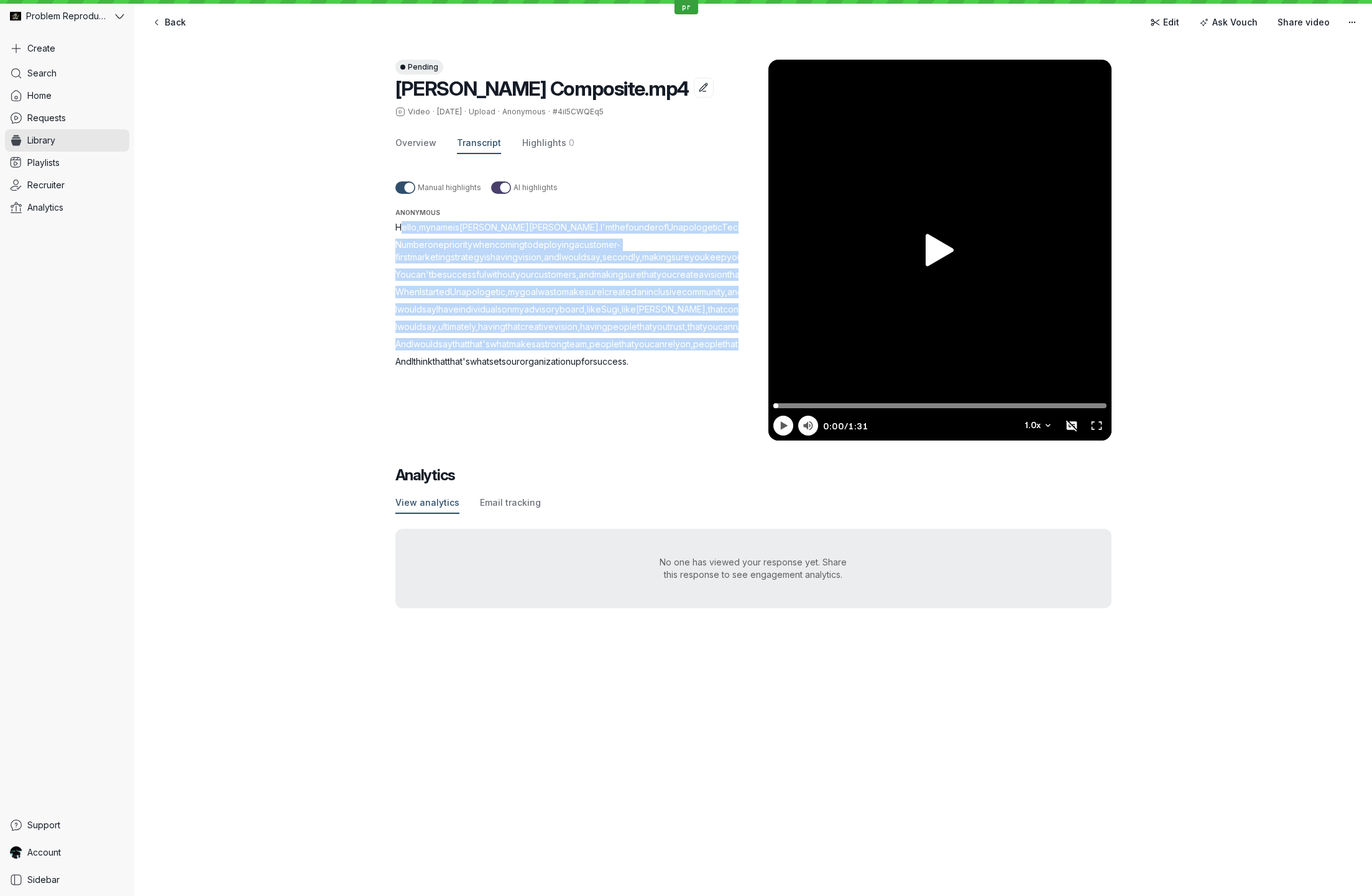
drag, startPoint x: 402, startPoint y: 224, endPoint x: 695, endPoint y: 517, distance: 414.4
click at [695, 368] on div "Hello , my name is [PERSON_NAME] . I'm the founder of Unapologetic Tech . Numbe…" at bounding box center [582, 294] width 373 height 146
drag, startPoint x: 469, startPoint y: 326, endPoint x: 458, endPoint y: 314, distance: 16.3
click at [745, 297] on span "wanted" at bounding box center [760, 292] width 30 height 11
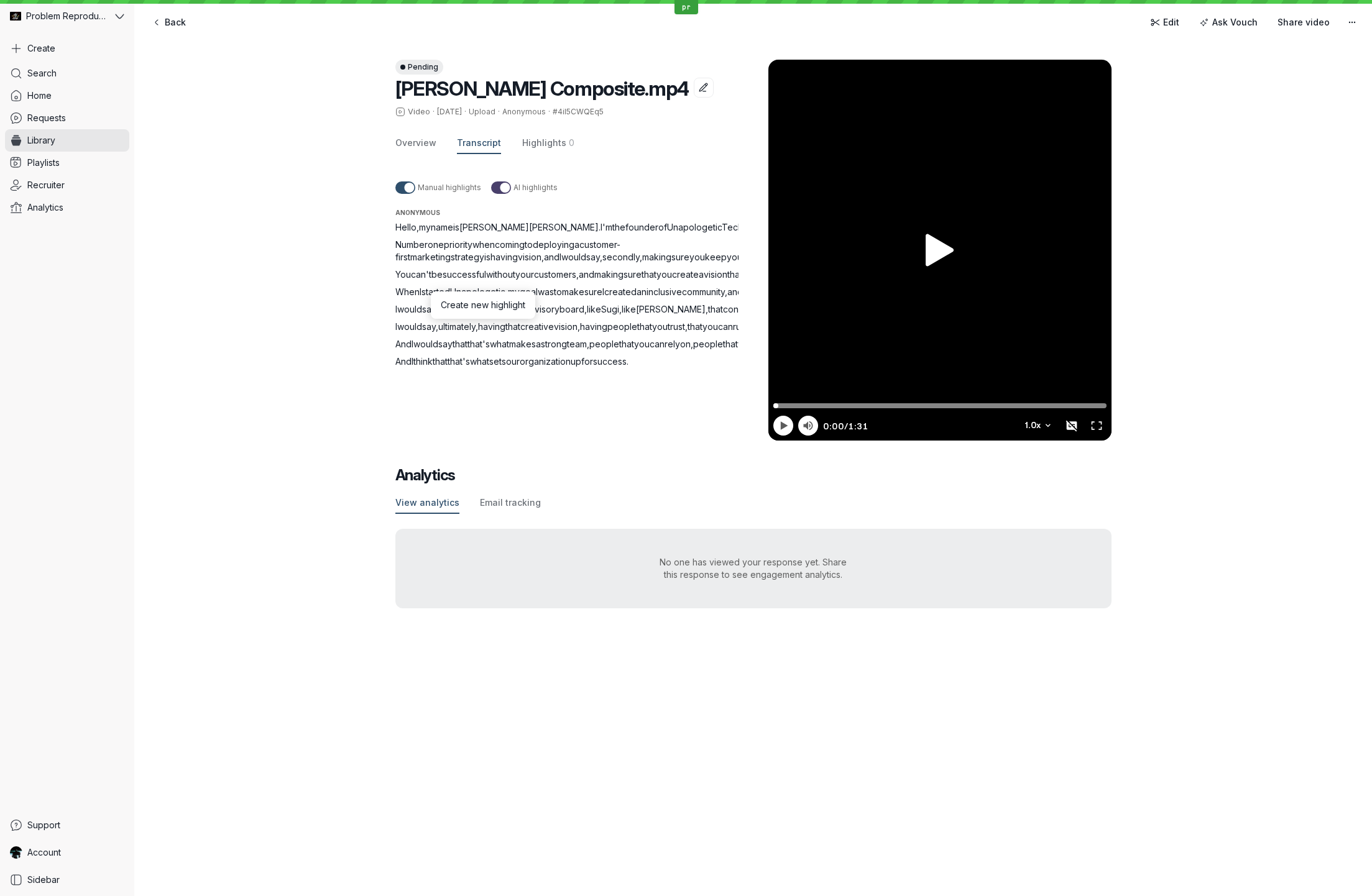
click at [403, 224] on span "Hello" at bounding box center [406, 227] width 21 height 11
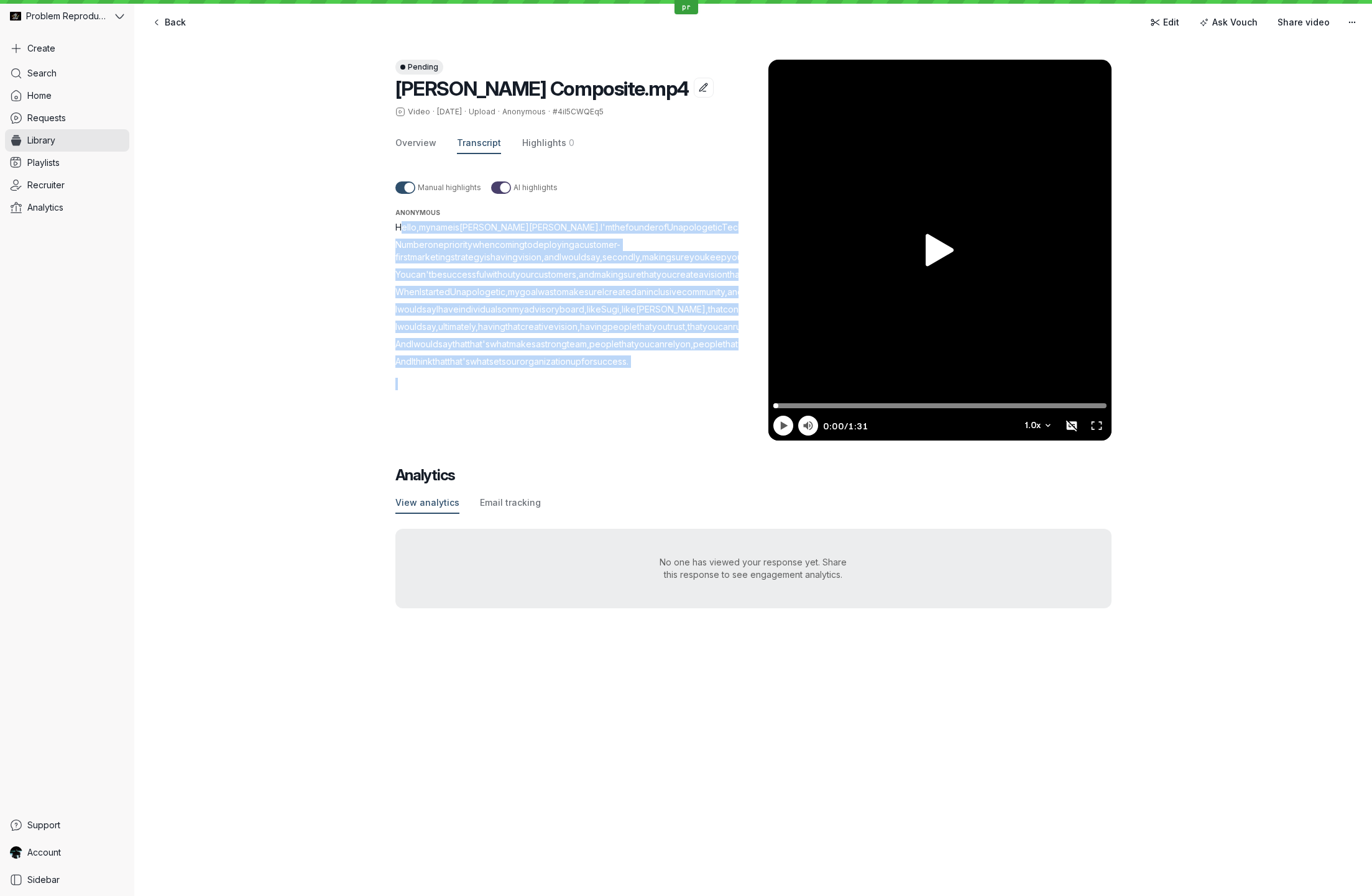
drag, startPoint x: 403, startPoint y: 224, endPoint x: 729, endPoint y: 575, distance: 479.0
click at [729, 440] on div "Pending [PERSON_NAME] Composite.mp4 Video · [DATE] · Upload · Anonymous · #4iI5…" at bounding box center [574, 250] width 358 height 381
drag, startPoint x: 514, startPoint y: 321, endPoint x: 471, endPoint y: 252, distance: 81.3
click at [513, 298] on p "When I started Unapologetic , my goal was to make sure I created an inclusive c…" at bounding box center [582, 292] width 373 height 12
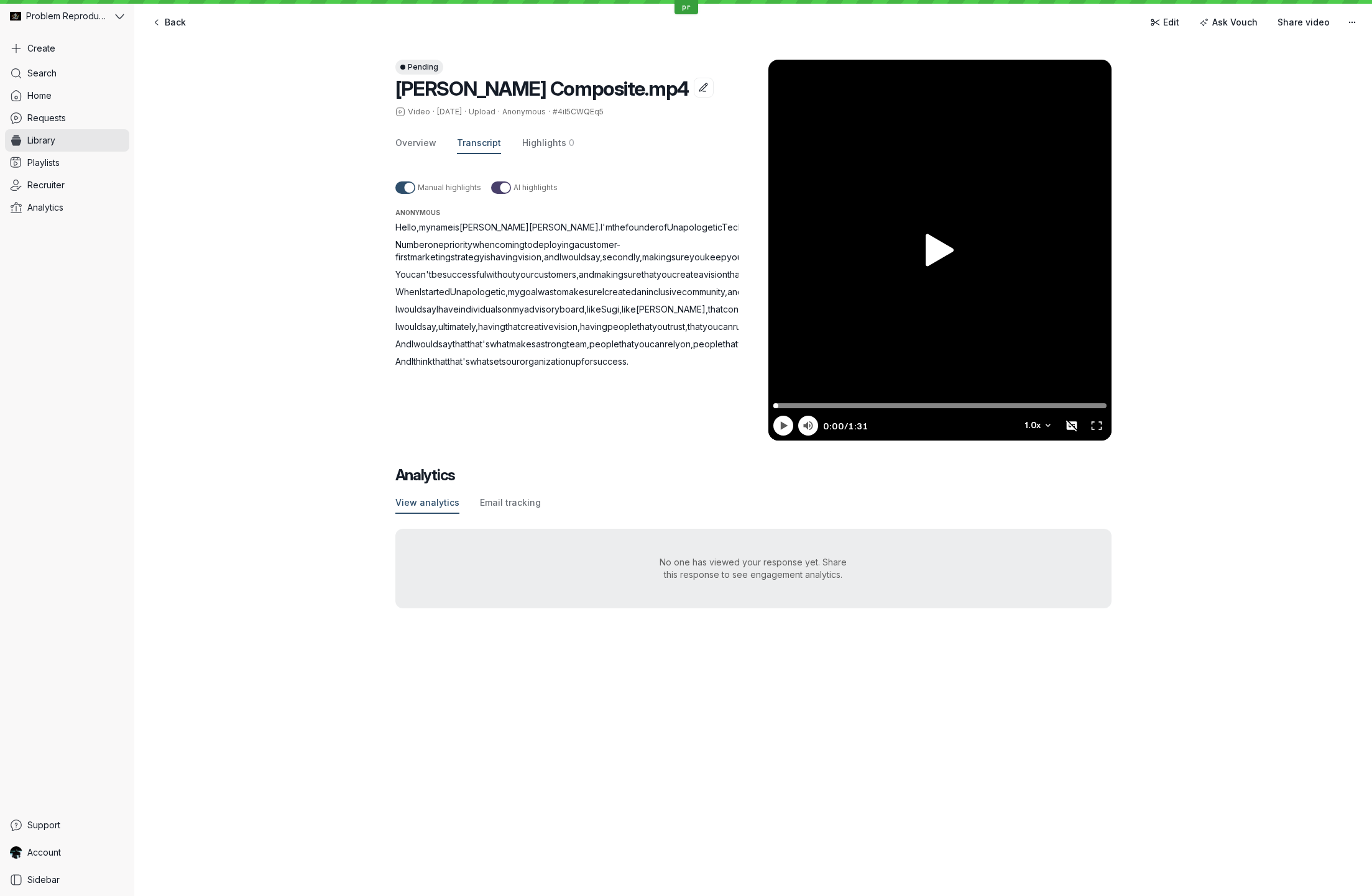
click at [401, 226] on span "Hello" at bounding box center [406, 227] width 21 height 11
drag, startPoint x: 401, startPoint y: 226, endPoint x: 714, endPoint y: 533, distance: 438.4
click at [714, 368] on div "Hello , my name is [PERSON_NAME] . I'm the founder of Unapologetic Tech . Numbe…" at bounding box center [582, 294] width 373 height 146
drag, startPoint x: 554, startPoint y: 310, endPoint x: 546, endPoint y: 309, distance: 8.1
click at [554, 298] on p "When I started Unapologetic , my goal was to make sure I created an inclusive c…" at bounding box center [582, 292] width 373 height 12
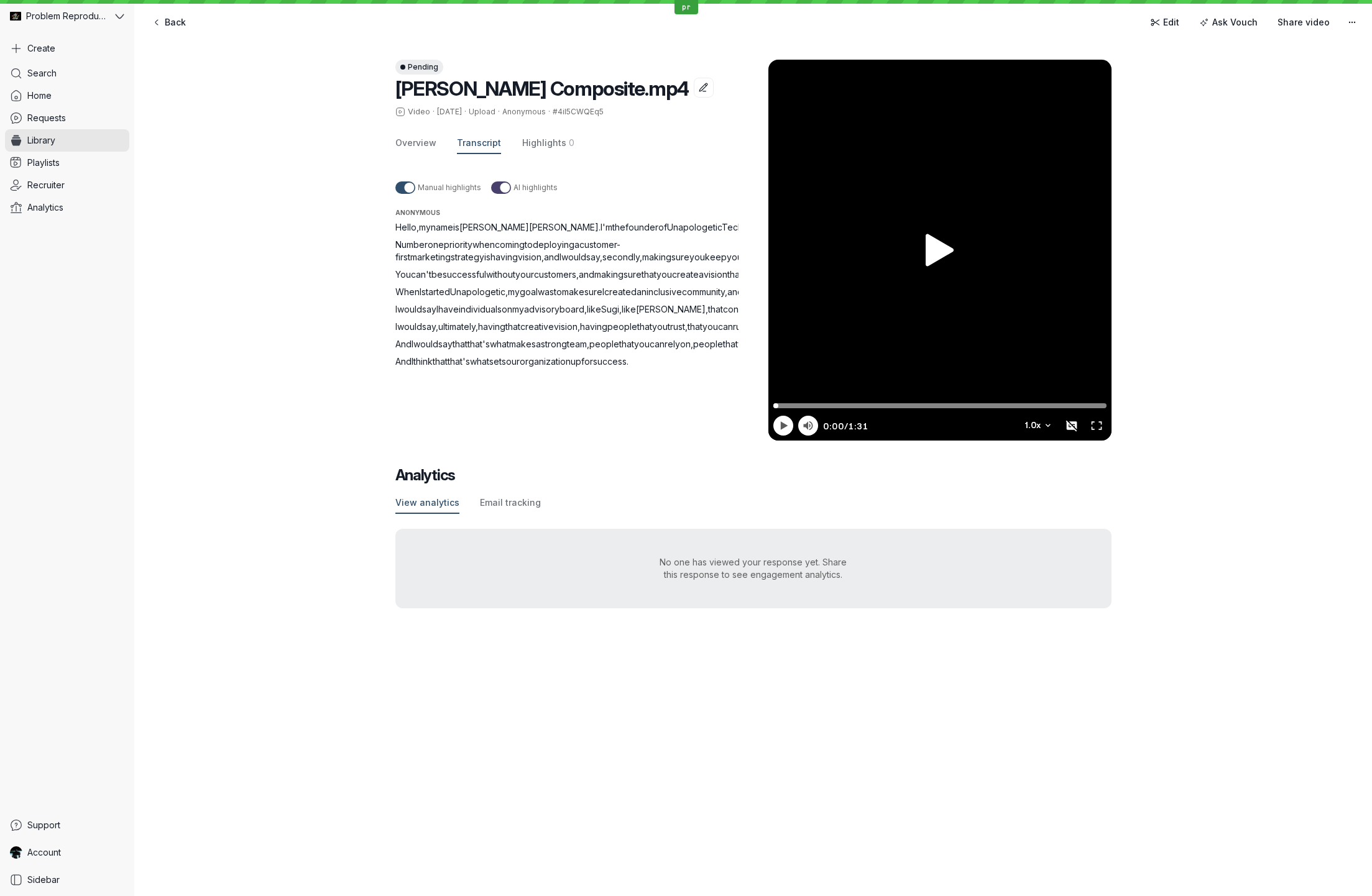
click at [409, 227] on span "Hello" at bounding box center [406, 227] width 21 height 11
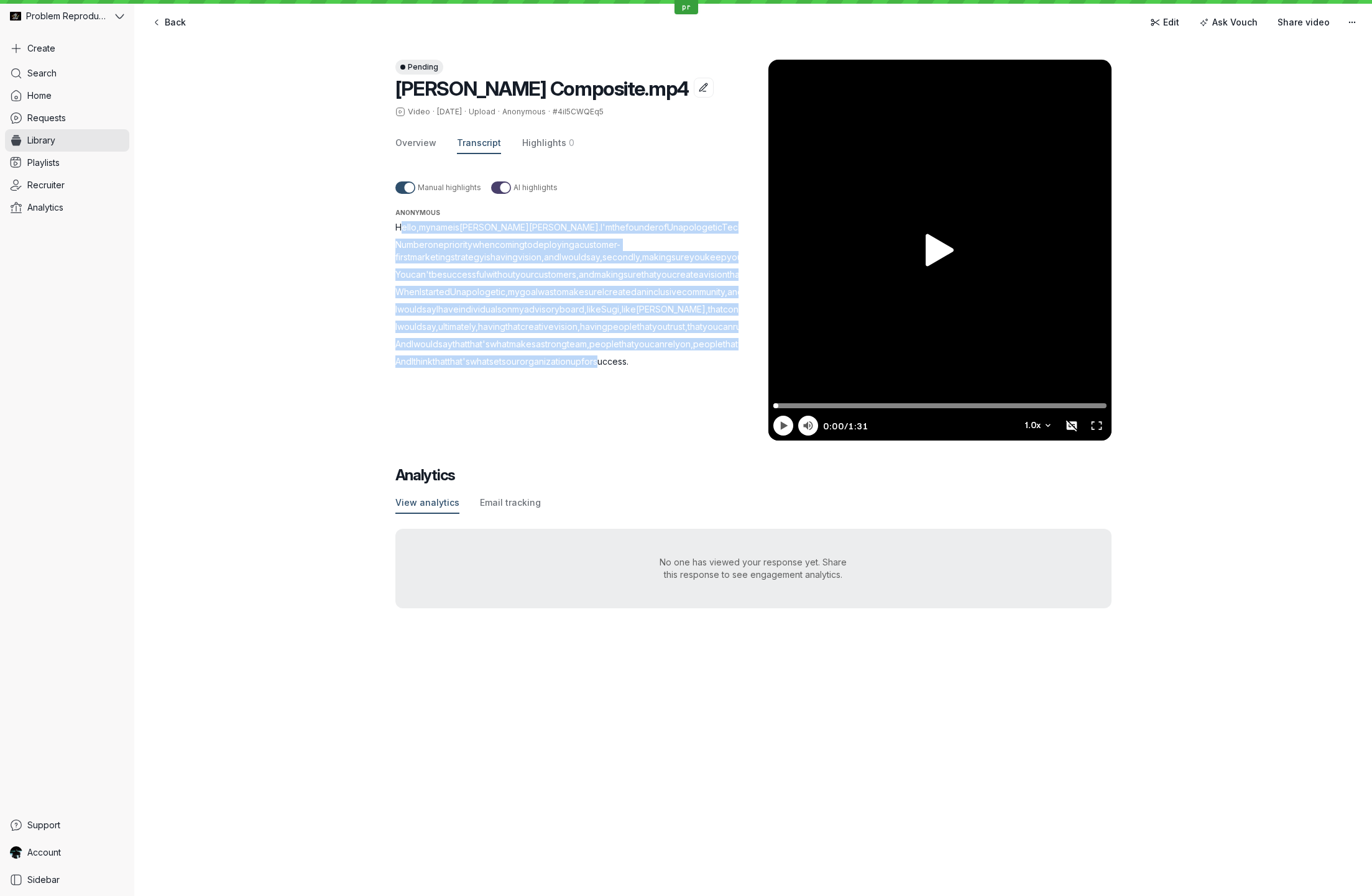
drag, startPoint x: 409, startPoint y: 227, endPoint x: 620, endPoint y: 534, distance: 372.5
click at [620, 368] on div "Hello , my name is [PERSON_NAME] . I'm the founder of Unapologetic Tech . Numbe…" at bounding box center [582, 294] width 373 height 146
drag, startPoint x: 605, startPoint y: 464, endPoint x: 572, endPoint y: 422, distance: 53.4
click at [886, 332] on span "your" at bounding box center [895, 327] width 19 height 11
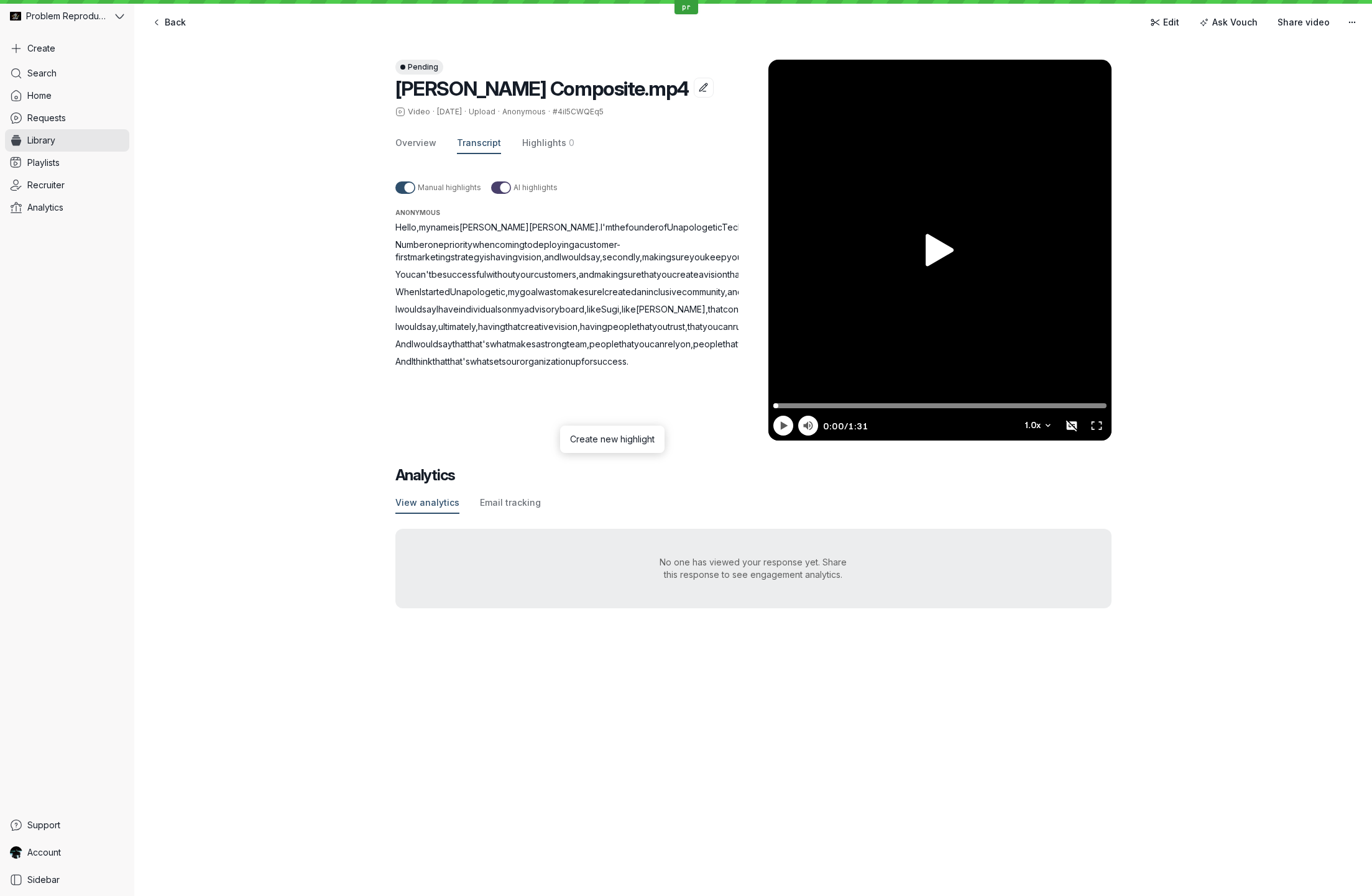
click at [405, 222] on span "Hello" at bounding box center [406, 227] width 21 height 11
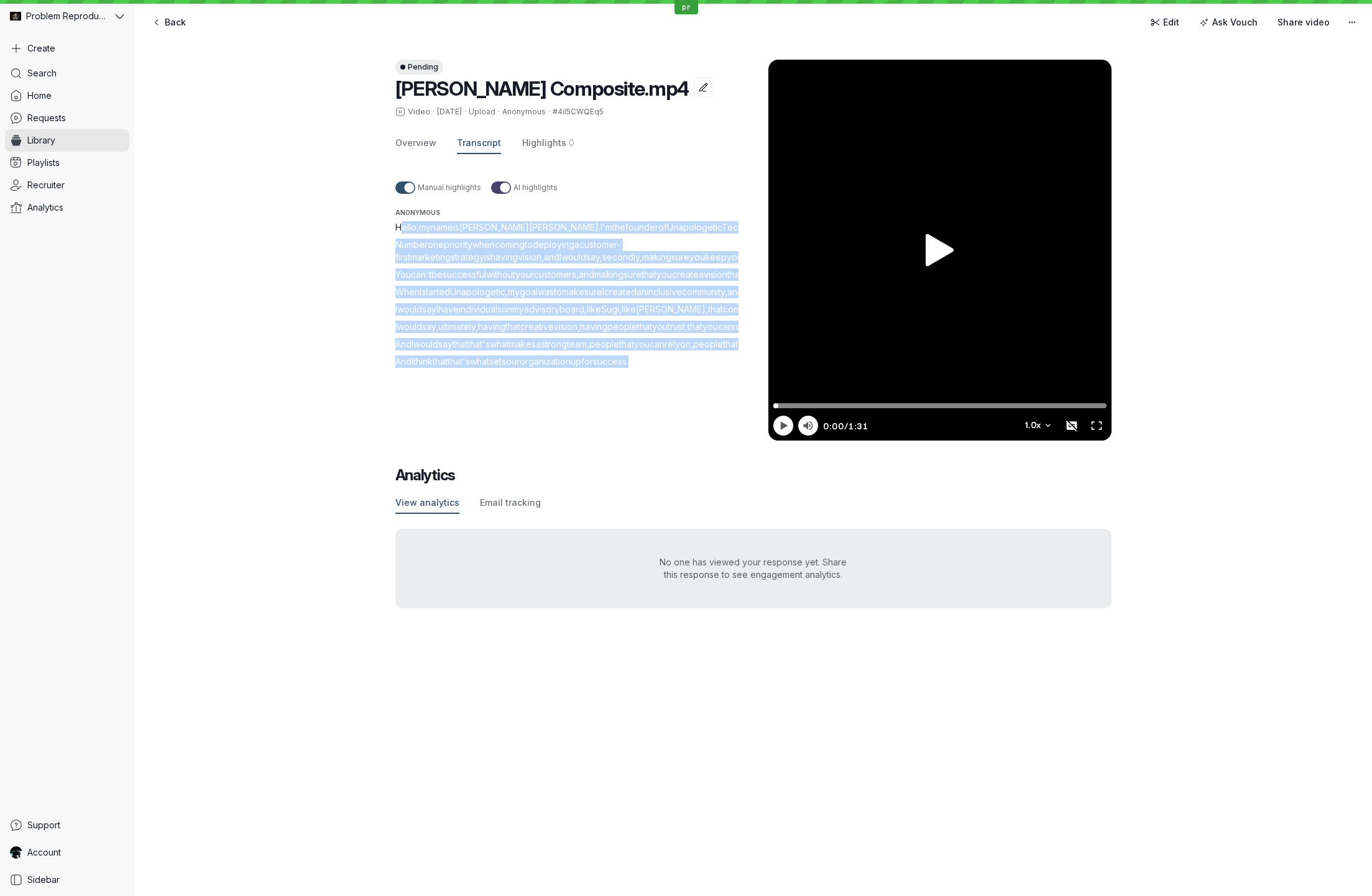
drag, startPoint x: 405, startPoint y: 222, endPoint x: 654, endPoint y: 533, distance: 398.4
click at [654, 368] on div "Hello , my name is [PERSON_NAME] . I'm the founder of Unapologetic Tech . Numbe…" at bounding box center [582, 294] width 373 height 146
click at [533, 240] on span "to" at bounding box center [529, 245] width 8 height 11
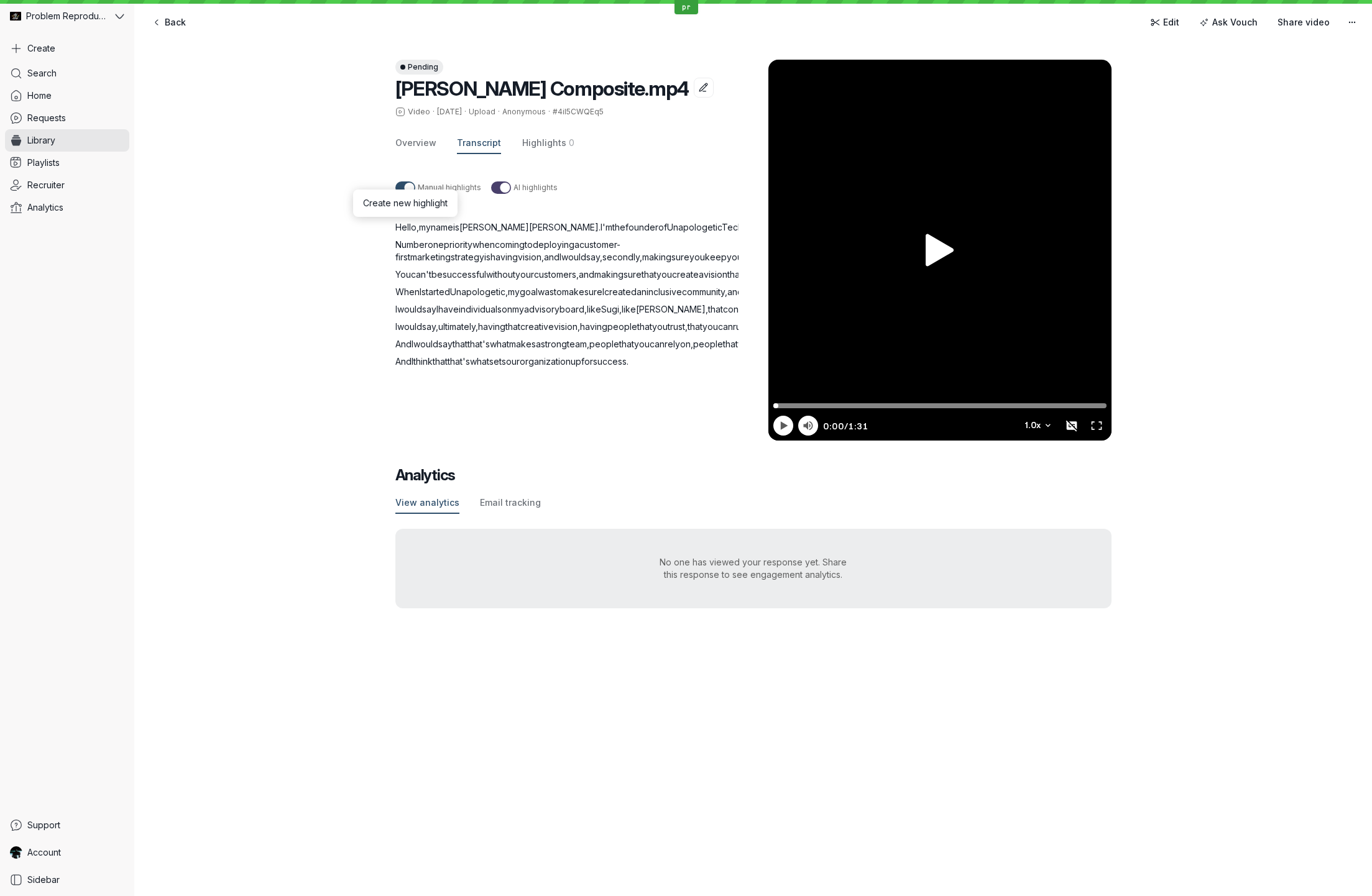
click at [408, 227] on span "Hello" at bounding box center [406, 227] width 21 height 11
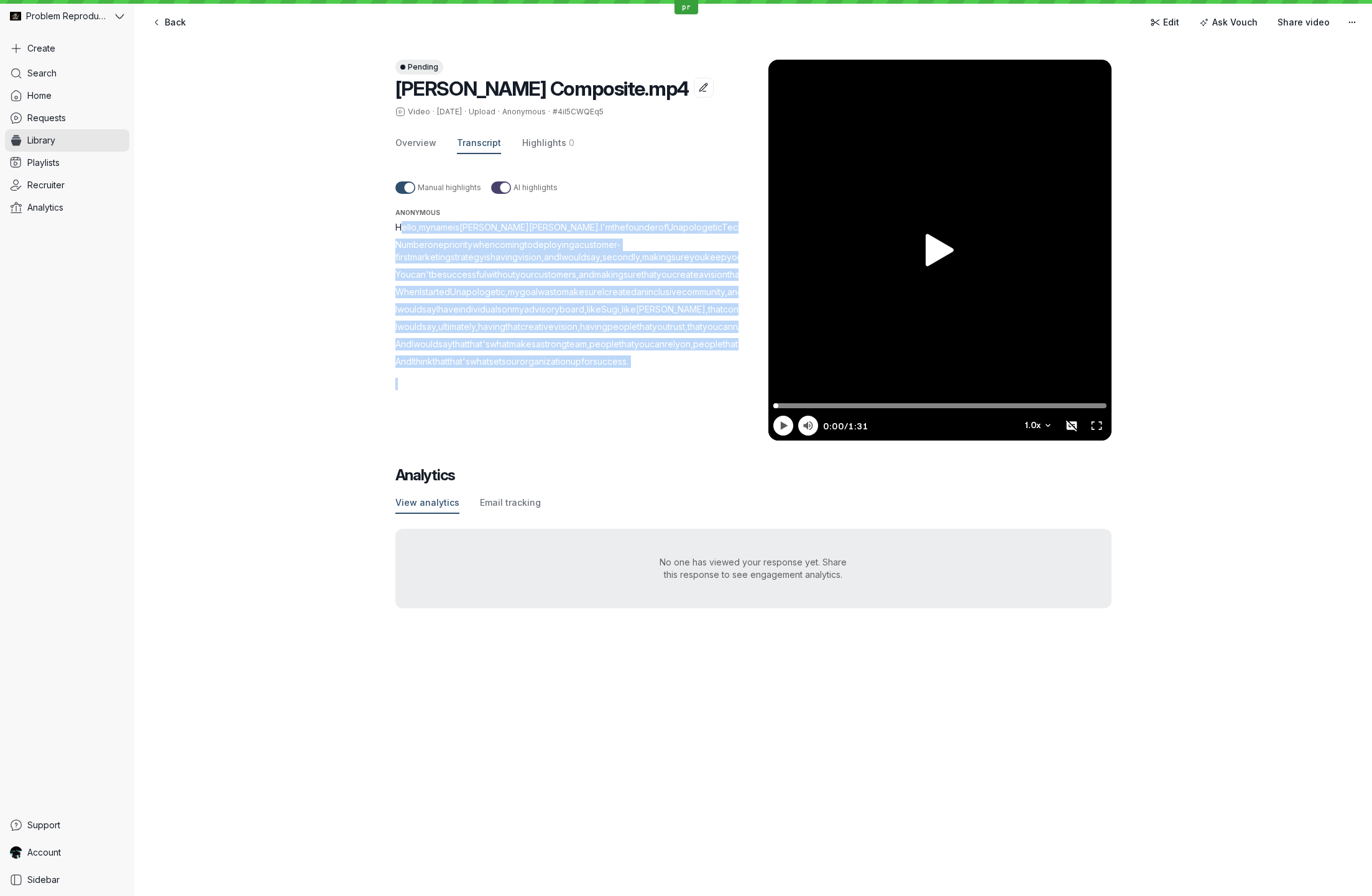
drag, startPoint x: 408, startPoint y: 227, endPoint x: 699, endPoint y: 598, distance: 471.5
click at [699, 598] on div "Pending [PERSON_NAME] Composite.mp4 Video · [DATE] · Upload · Anonymous · #4iI5…" at bounding box center [753, 334] width 716 height 598
click at [909, 440] on div "Pending [PERSON_NAME] Composite.mp4 Video · [DATE] · Upload · Anonymous · #4iI5…" at bounding box center [753, 237] width 716 height 406
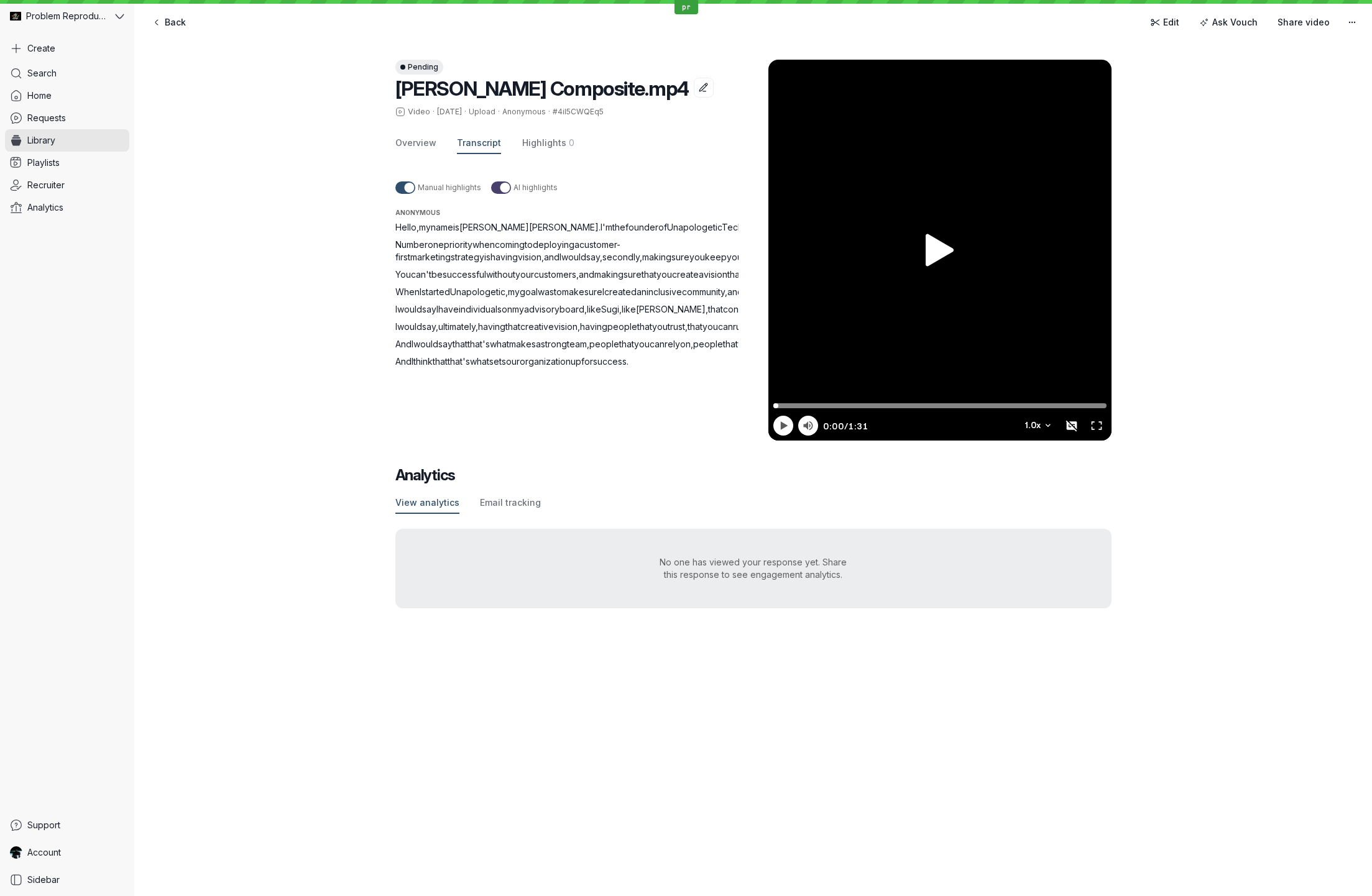
click at [406, 227] on span "Hello" at bounding box center [406, 227] width 21 height 11
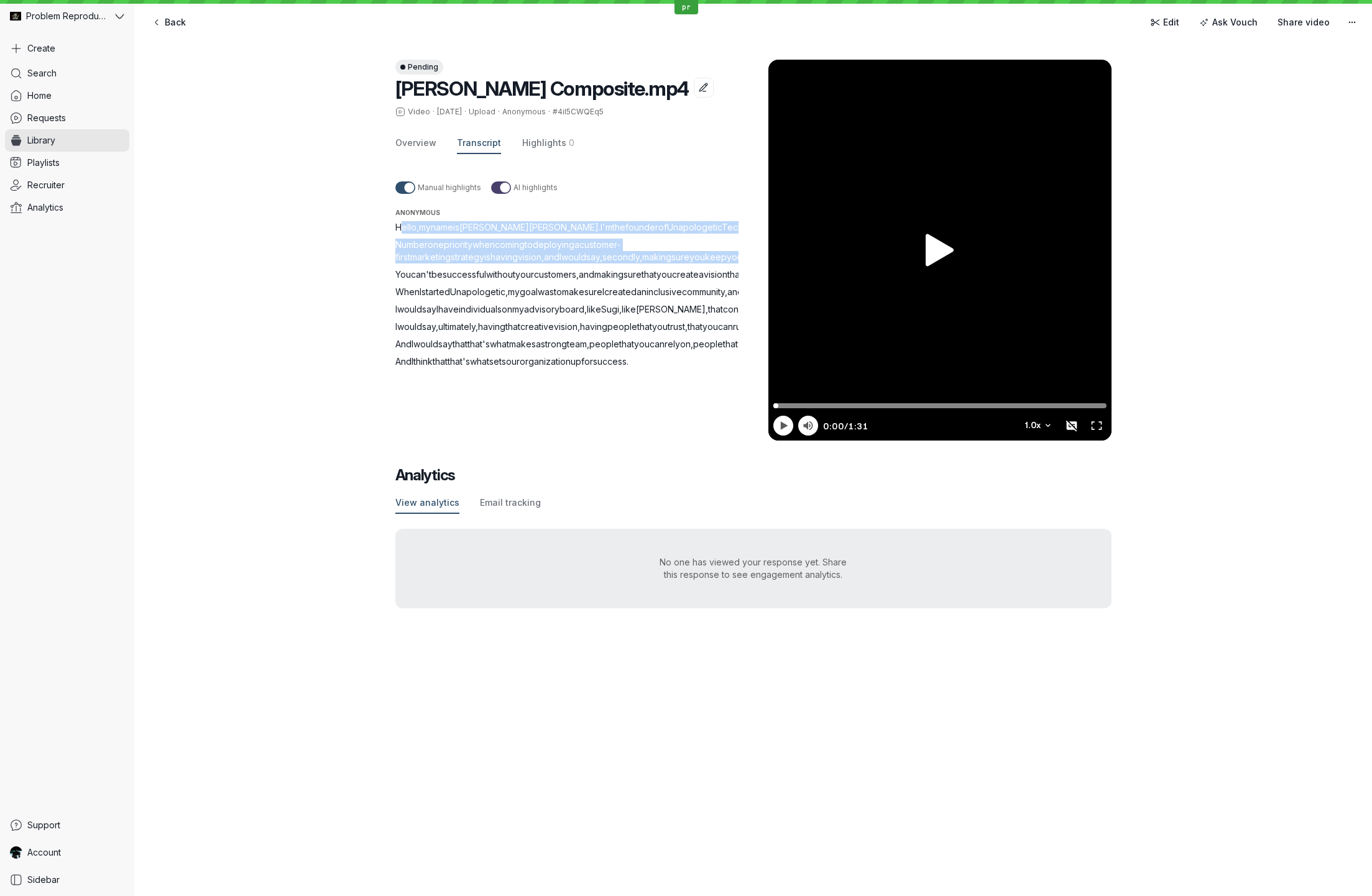
drag, startPoint x: 406, startPoint y: 227, endPoint x: 454, endPoint y: 266, distance: 61.8
click at [454, 266] on div "Hello , my name is [PERSON_NAME] . I'm the founder of Unapologetic Tech . Numbe…" at bounding box center [582, 294] width 373 height 146
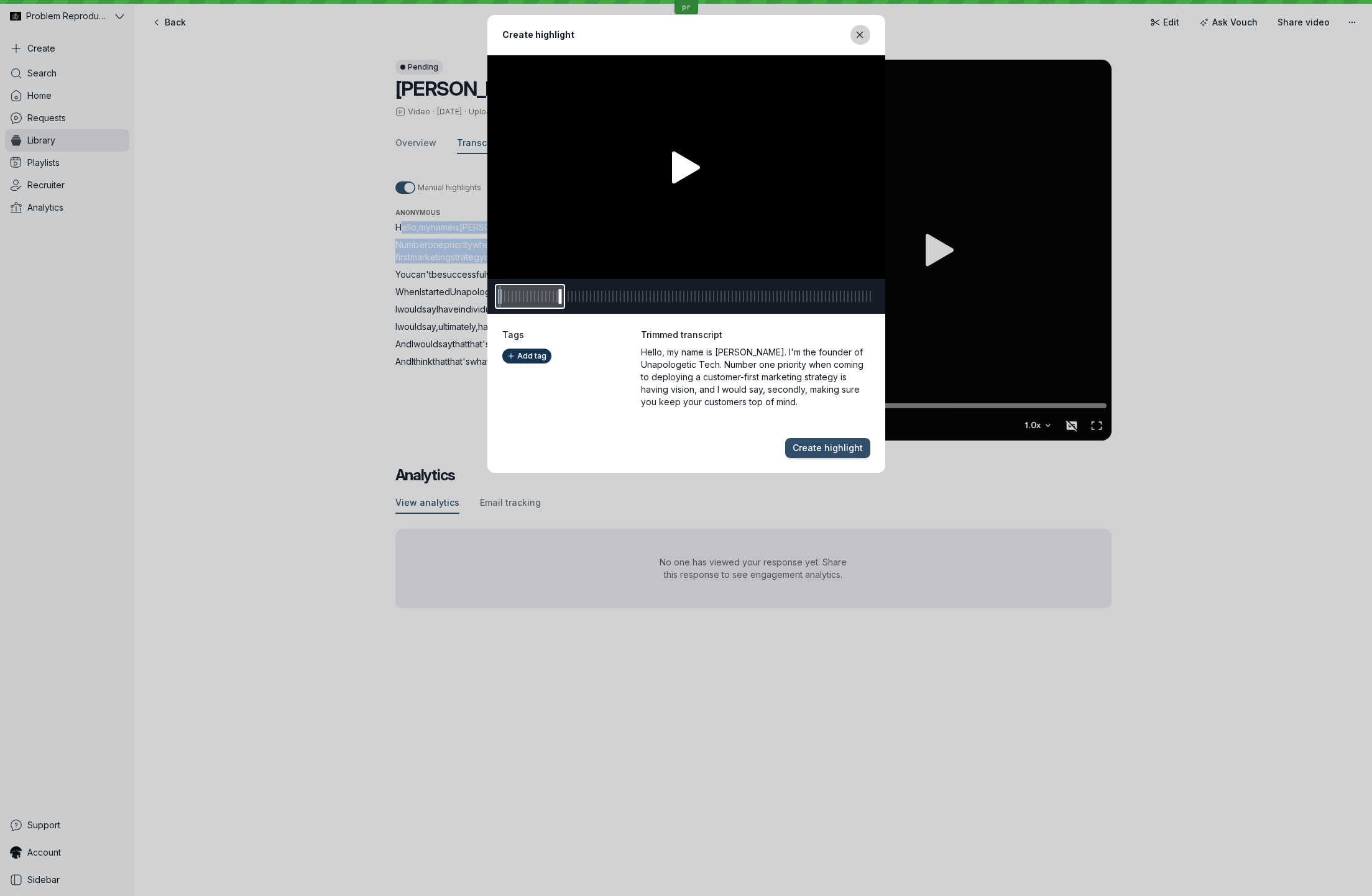
drag, startPoint x: 862, startPoint y: 35, endPoint x: 817, endPoint y: 46, distance: 46.3
click at [862, 35] on icon "Close modal" at bounding box center [860, 35] width 11 height 11
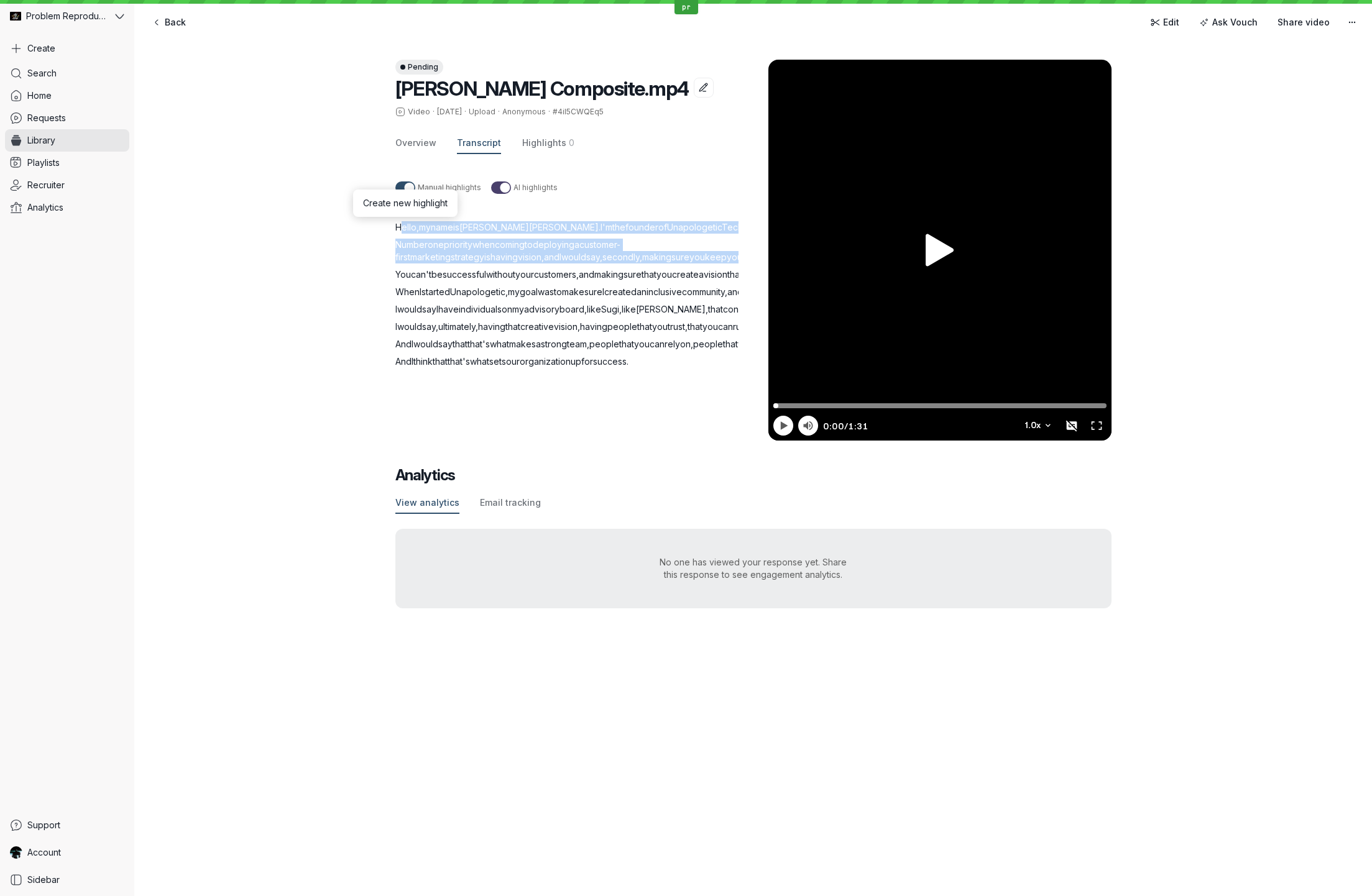
click at [404, 226] on span "Hello" at bounding box center [406, 227] width 21 height 11
drag, startPoint x: 404, startPoint y: 226, endPoint x: 421, endPoint y: 281, distance: 57.6
click at [425, 296] on div "Hello , my name is [PERSON_NAME] . I'm the founder of Unapologetic Tech . Numbe…" at bounding box center [582, 294] width 373 height 146
click at [426, 280] on p "You can't be successful without your customers , and making sure that you creat…" at bounding box center [582, 274] width 373 height 12
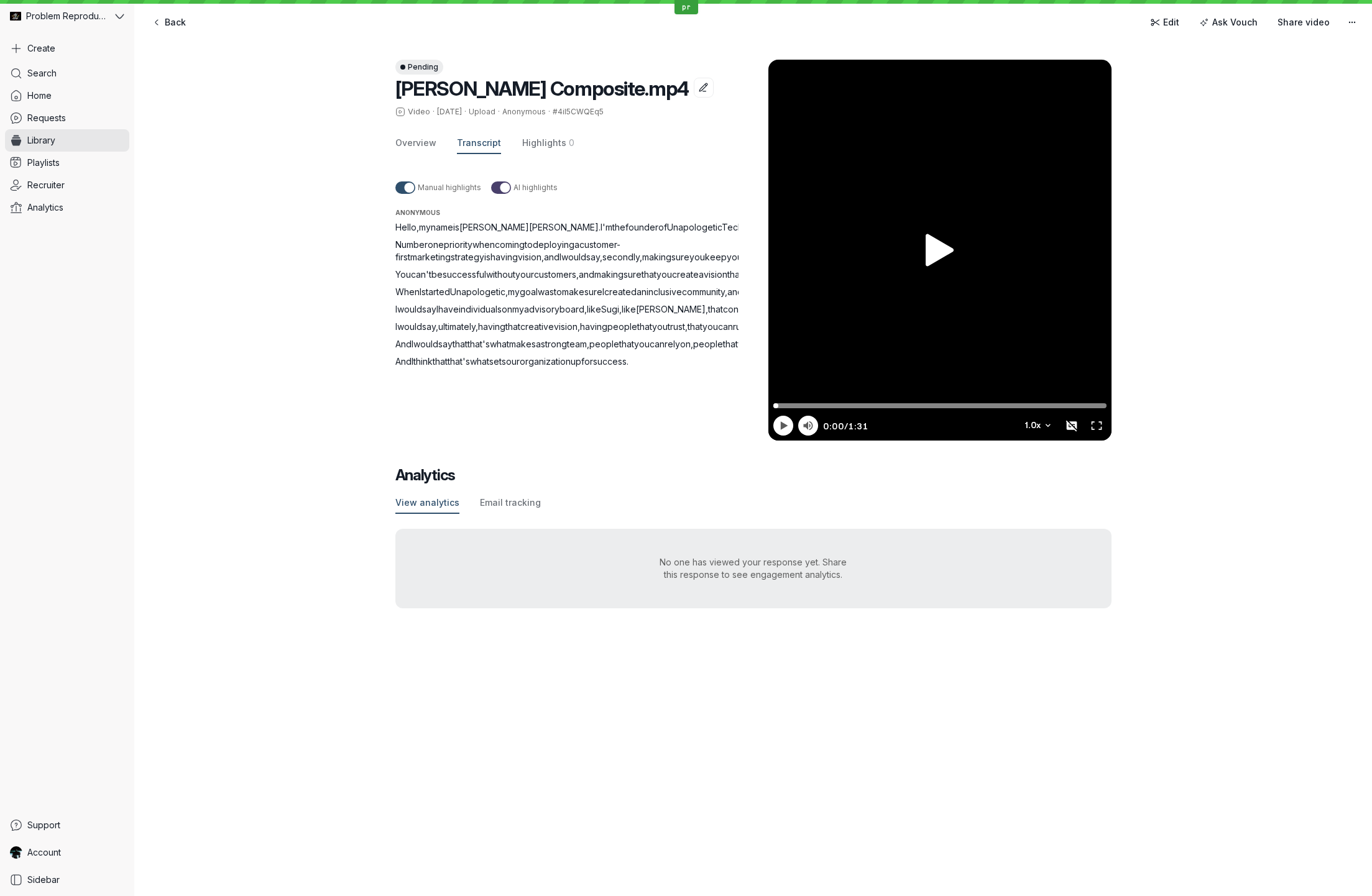
click at [407, 226] on span "Hello" at bounding box center [406, 227] width 21 height 11
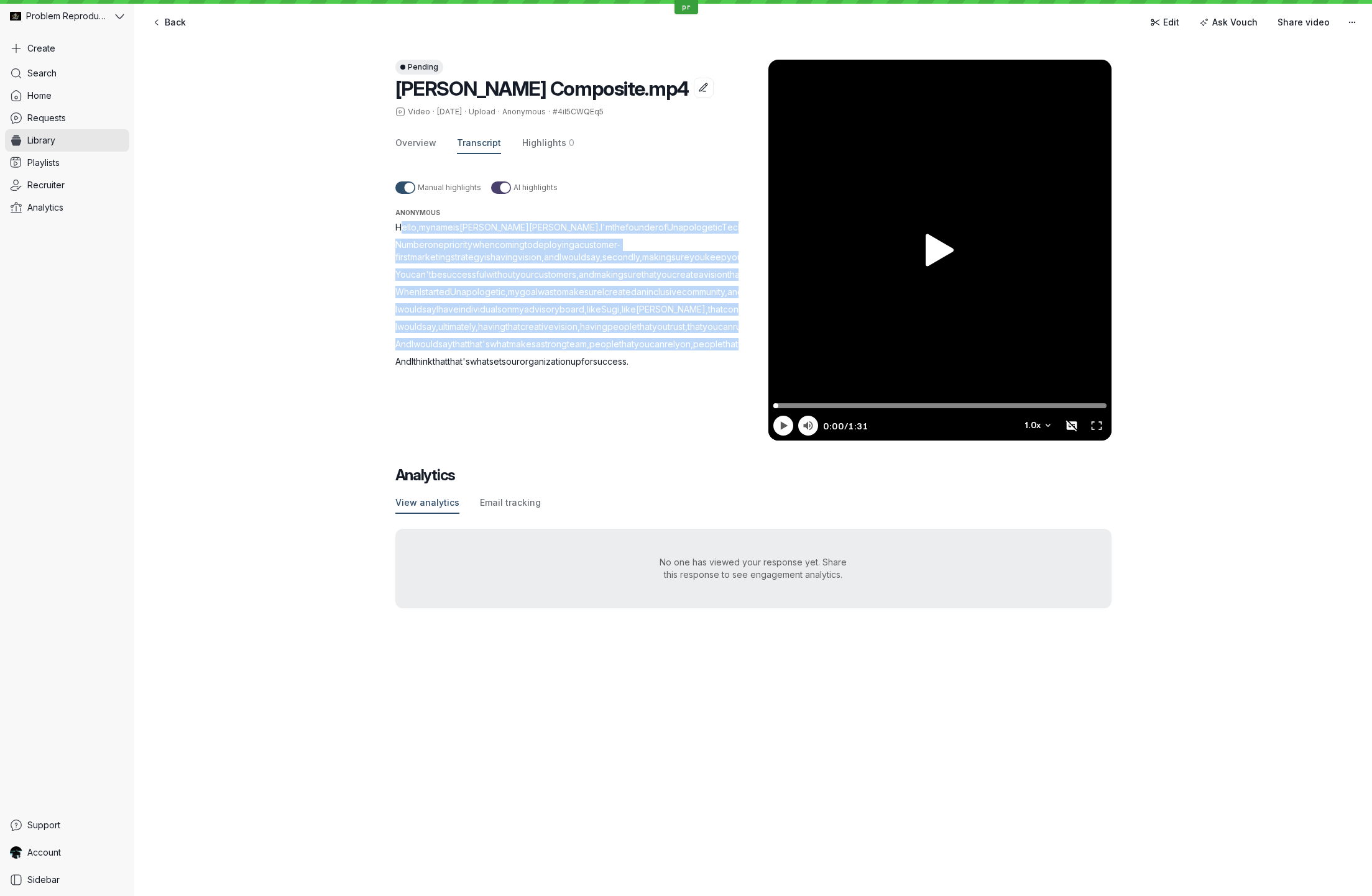
drag, startPoint x: 407, startPoint y: 226, endPoint x: 692, endPoint y: 515, distance: 405.9
click at [692, 368] on div "Hello , my name is [PERSON_NAME] . I'm the founder of Unapologetic Tech . Numbe…" at bounding box center [582, 294] width 373 height 146
drag, startPoint x: 635, startPoint y: 383, endPoint x: 547, endPoint y: 295, distance: 124.5
click at [619, 315] on span "Sugi" at bounding box center [611, 309] width 18 height 11
click at [401, 224] on span "Hello" at bounding box center [406, 227] width 21 height 11
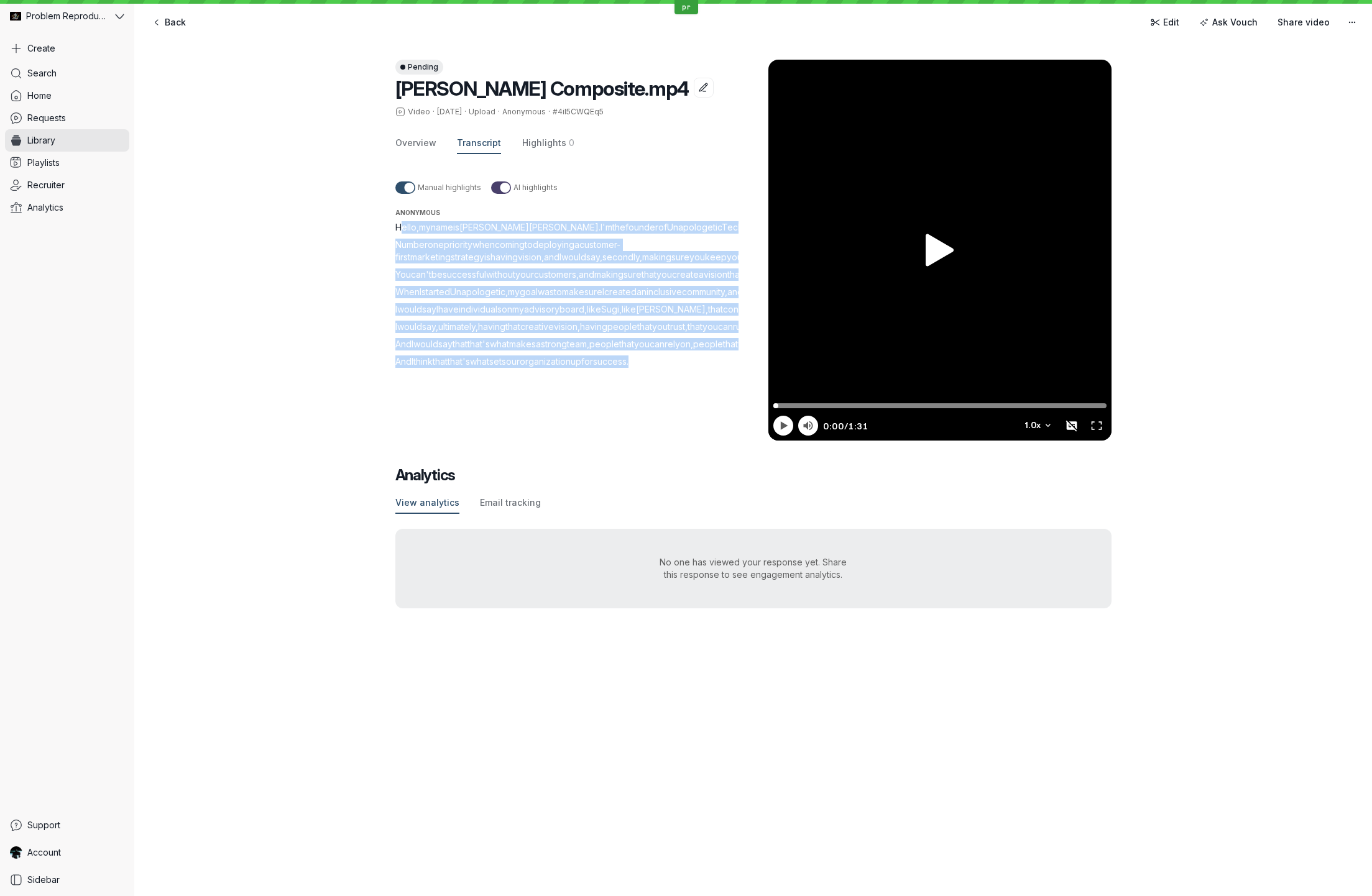
drag, startPoint x: 401, startPoint y: 224, endPoint x: 657, endPoint y: 534, distance: 402.0
click at [657, 368] on div "Hello , my name is [PERSON_NAME] . I'm the founder of Unapologetic Tech . Numbe…" at bounding box center [582, 294] width 373 height 146
drag, startPoint x: 460, startPoint y: 270, endPoint x: 444, endPoint y: 227, distance: 45.9
click at [460, 264] on p "Number one priority when coming to deploying a customer-first marketing strateg…" at bounding box center [582, 251] width 373 height 25
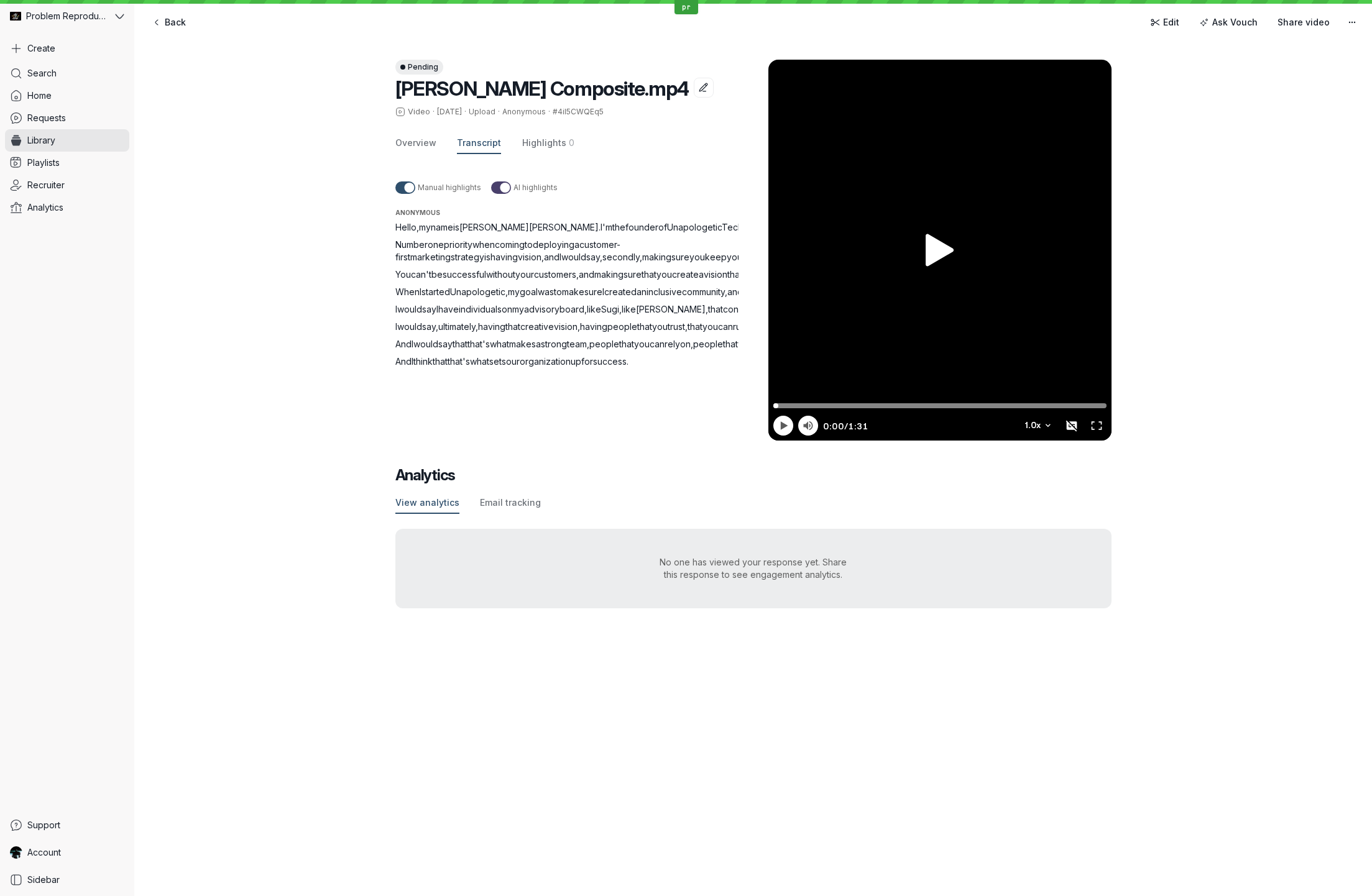
click at [405, 225] on span "Hello" at bounding box center [406, 227] width 21 height 11
drag, startPoint x: 405, startPoint y: 225, endPoint x: 726, endPoint y: 540, distance: 449.7
click at [726, 368] on div "Hello , my name is [PERSON_NAME] . I'm the founder of Unapologetic Tech . Numbe…" at bounding box center [582, 294] width 373 height 146
click at [741, 440] on div "Pending [PERSON_NAME] Composite.mp4 Video · [DATE] · Upload · Anonymous · #4iI5…" at bounding box center [574, 250] width 358 height 381
click at [410, 229] on span "Hello" at bounding box center [406, 227] width 21 height 11
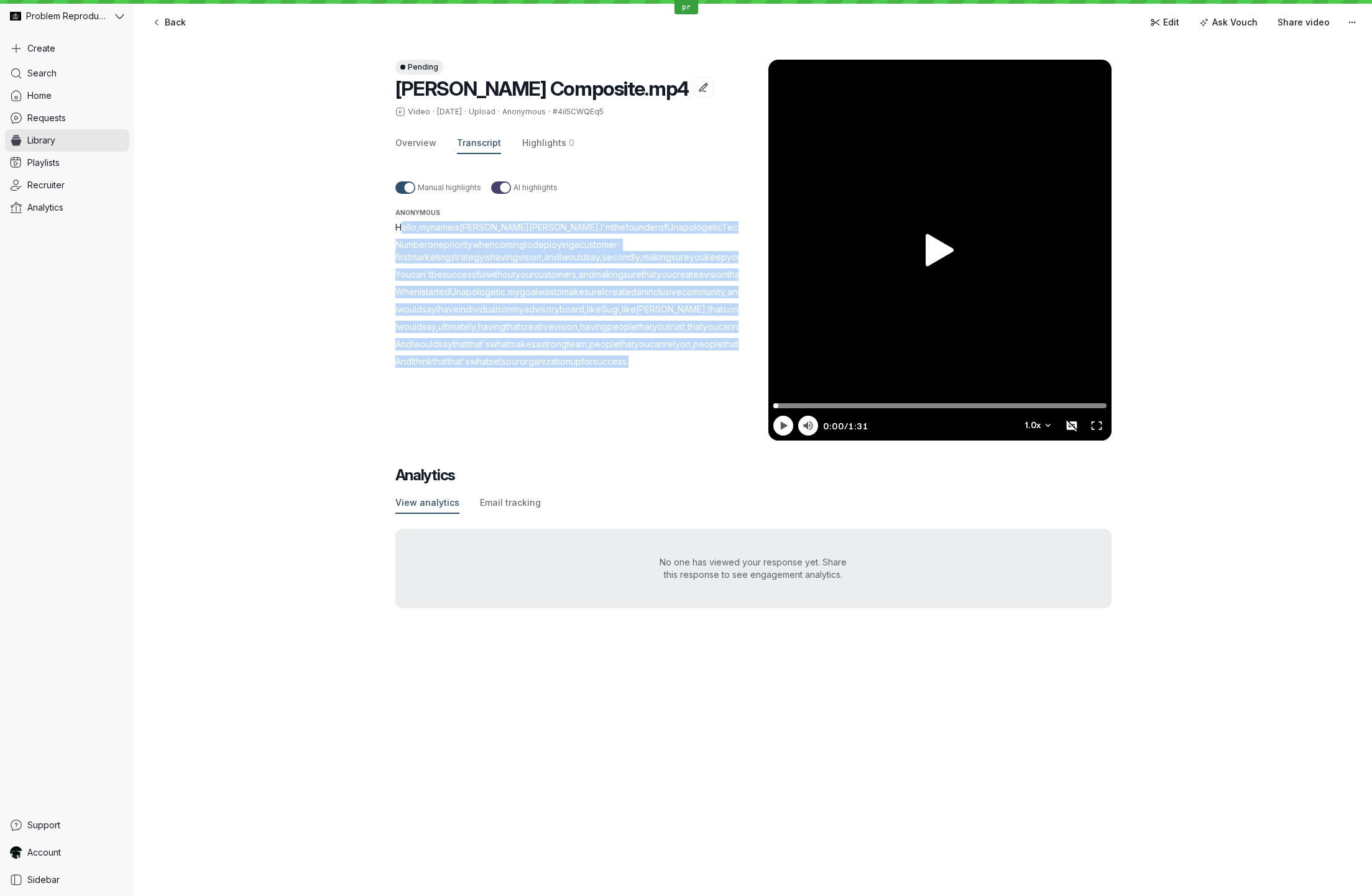
drag, startPoint x: 410, startPoint y: 229, endPoint x: 654, endPoint y: 533, distance: 389.8
click at [655, 368] on div "Hello , my name is [PERSON_NAME] . I'm the founder of Unapologetic Tech . Numbe…" at bounding box center [582, 294] width 373 height 146
drag, startPoint x: 367, startPoint y: 243, endPoint x: 356, endPoint y: 240, distance: 11.4
click at [367, 243] on div "Pending [PERSON_NAME] Composite.mp4 Video · [DATE] · Upload · Anonymous · #4iI5…" at bounding box center [753, 334] width 1238 height 598
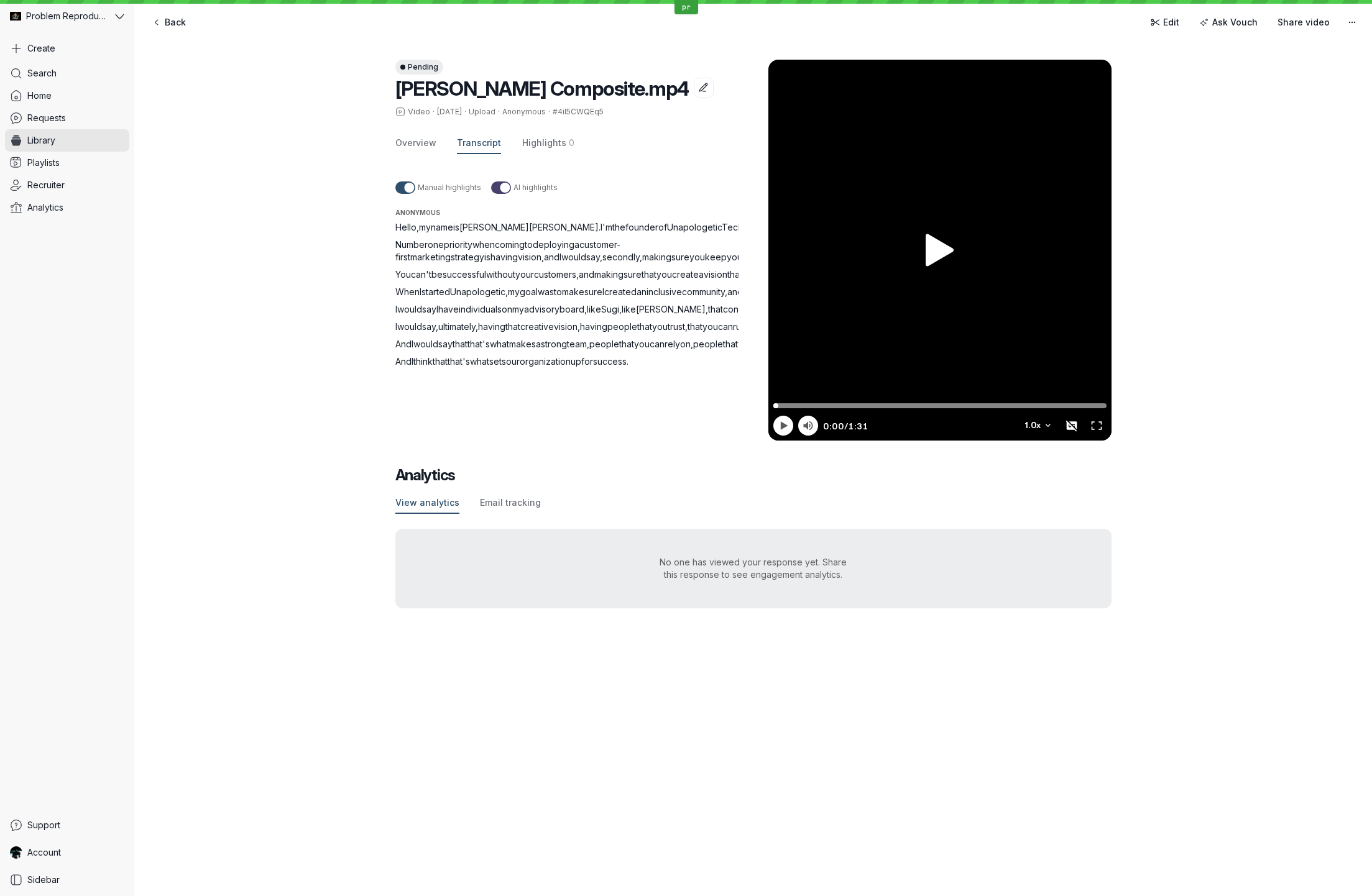
click at [404, 226] on span "Hello" at bounding box center [406, 227] width 21 height 11
drag, startPoint x: 404, startPoint y: 226, endPoint x: 705, endPoint y: 531, distance: 428.5
click at [705, 368] on div "Hello , my name is [PERSON_NAME] . I'm the founder of Unapologetic Tech . Numbe…" at bounding box center [582, 294] width 373 height 146
drag, startPoint x: 801, startPoint y: 578, endPoint x: 793, endPoint y: 574, distance: 8.9
click at [799, 440] on div "Pending [PERSON_NAME] Composite.mp4 Video · [DATE] · Upload · Anonymous · #4iI5…" at bounding box center [753, 237] width 716 height 406
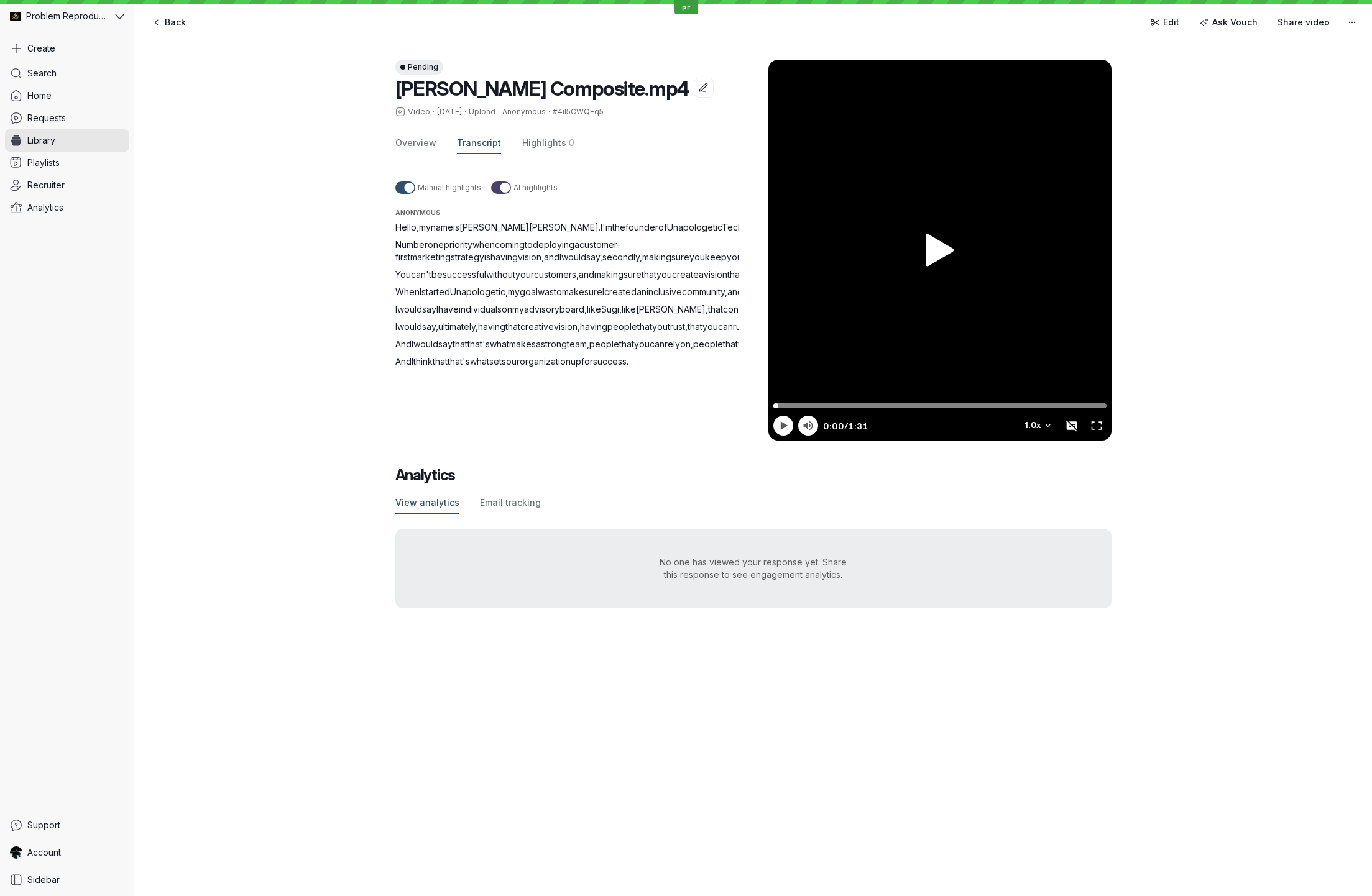
click at [1070, 297] on span "They" at bounding box center [1081, 292] width 22 height 11
drag, startPoint x: 495, startPoint y: 340, endPoint x: 737, endPoint y: 429, distance: 257.8
click at [737, 368] on div "Hello , my name is [PERSON_NAME] . I'm the founder of Unapologetic Tech . Numbe…" at bounding box center [582, 294] width 373 height 146
click at [813, 440] on div "Pending [PERSON_NAME] Composite.mp4 Video · [DATE] · Upload · Anonymous · #4iI5…" at bounding box center [753, 237] width 716 height 406
click at [403, 367] on span "And" at bounding box center [403, 362] width 16 height 11
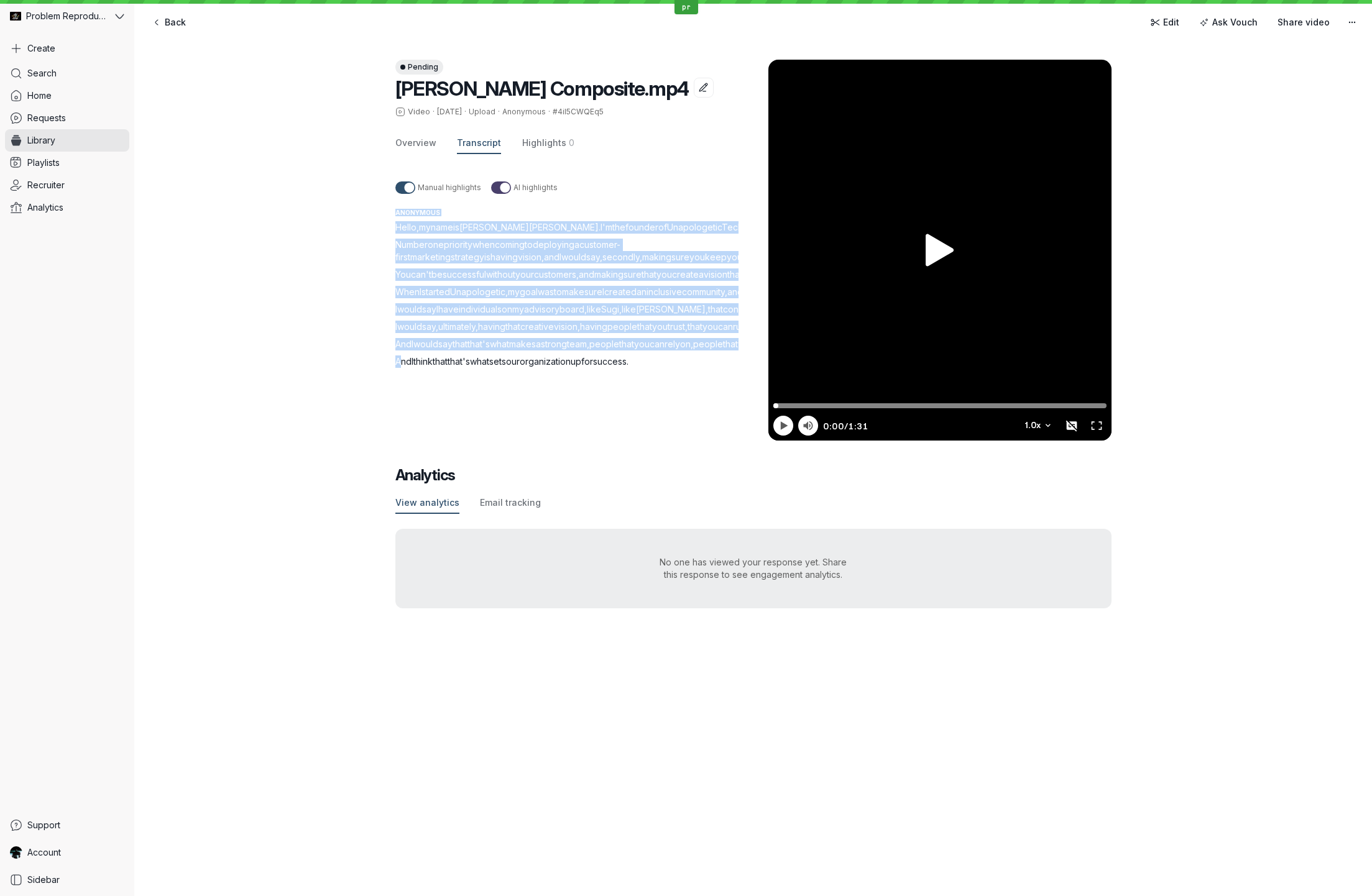
drag, startPoint x: 403, startPoint y: 537, endPoint x: 763, endPoint y: 543, distance: 360.0
click at [763, 440] on div "Pending [PERSON_NAME] Composite.mp4 Video · [DATE] · Upload · Anonymous · #4iI5…" at bounding box center [753, 237] width 716 height 406
click at [716, 368] on p "And I think that that's what sets our organization up for success ." at bounding box center [582, 362] width 373 height 12
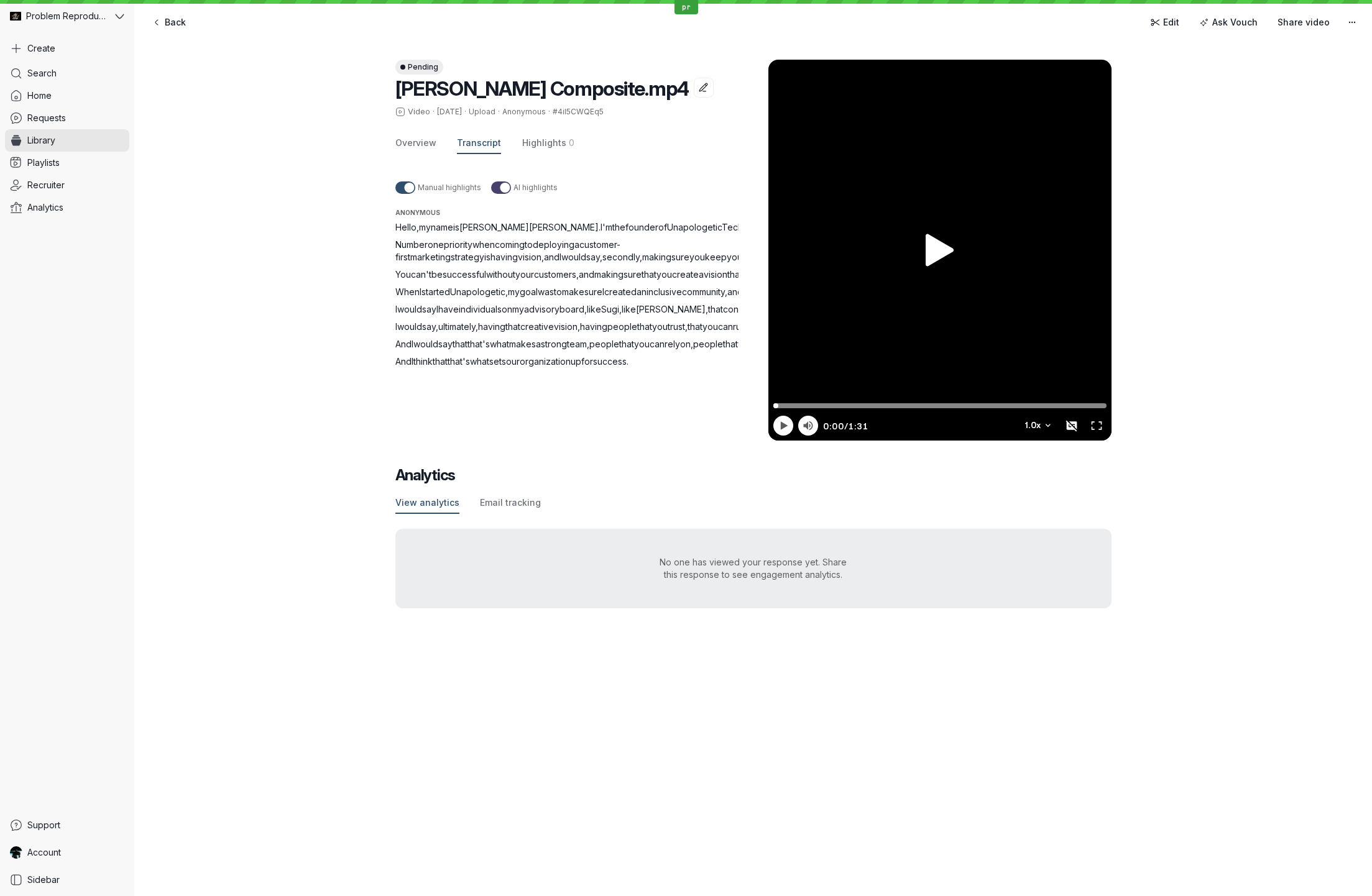
click at [403, 349] on span "And" at bounding box center [403, 344] width 16 height 11
drag, startPoint x: 403, startPoint y: 494, endPoint x: 705, endPoint y: 515, distance: 302.7
click at [705, 350] on p "And I would say that that's what makes a strong team , people that you can rely…" at bounding box center [582, 344] width 373 height 12
drag, startPoint x: 707, startPoint y: 522, endPoint x: 739, endPoint y: 544, distance: 38.8
click at [714, 350] on p "And I would say that that's what makes a strong team , people that you can rely…" at bounding box center [582, 344] width 373 height 12
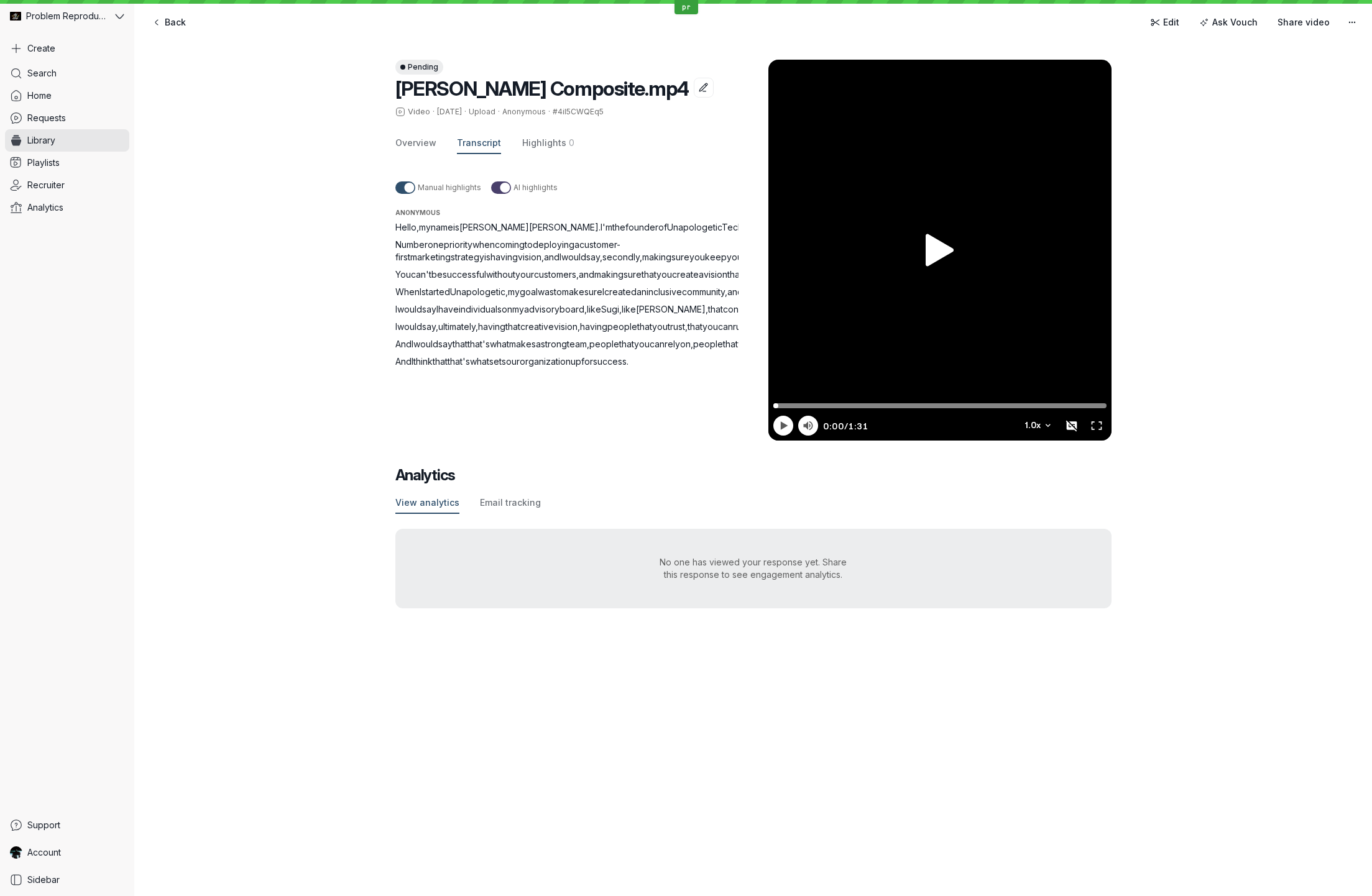
click at [403, 349] on span "And" at bounding box center [403, 344] width 16 height 11
drag, startPoint x: 403, startPoint y: 492, endPoint x: 848, endPoint y: 514, distance: 445.5
click at [848, 440] on div "Pending [PERSON_NAME] Composite.mp4 Video · [DATE] · Upload · Anonymous · #4iI5…" at bounding box center [753, 237] width 716 height 406
click at [849, 440] on div "Pending [PERSON_NAME] Composite.mp4 Video · [DATE] · Upload · Anonymous · #4iI5…" at bounding box center [753, 237] width 716 height 406
click at [405, 349] on span "And" at bounding box center [403, 344] width 16 height 11
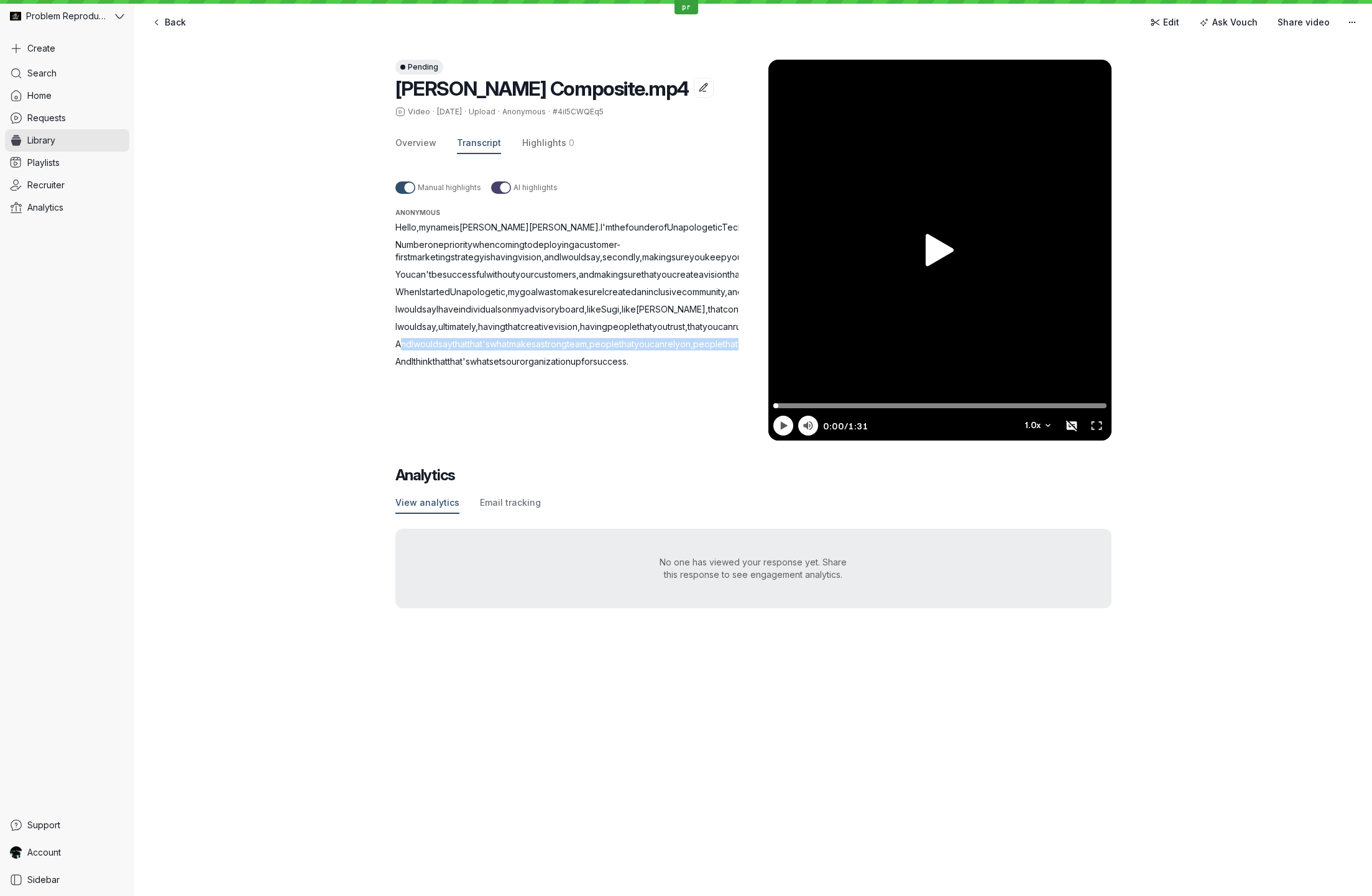
drag, startPoint x: 405, startPoint y: 490, endPoint x: 730, endPoint y: 515, distance: 326.0
click at [729, 350] on p "And I would say that that's what makes a strong team , people that you can rely…" at bounding box center [582, 344] width 373 height 12
click at [260, 418] on div "Pending [PERSON_NAME] Composite.mp4 Video · [DATE] · Upload · Anonymous · #4iI5…" at bounding box center [753, 334] width 1238 height 598
click at [395, 332] on span "I" at bounding box center [396, 327] width 2 height 11
drag, startPoint x: 395, startPoint y: 451, endPoint x: 621, endPoint y: 471, distance: 226.9
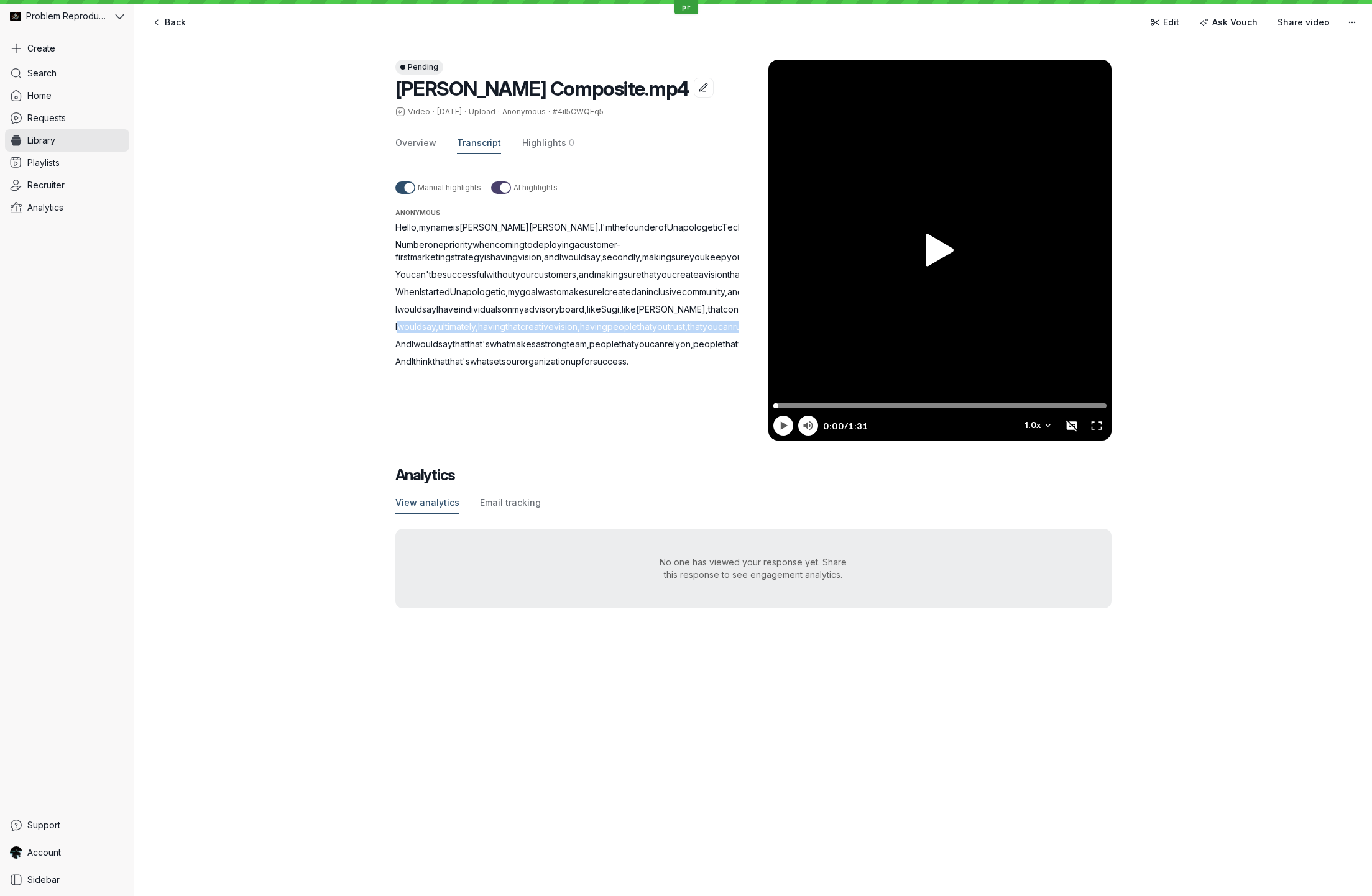
click at [621, 333] on p "I would say , ultimately , having that creative vision , having people that you…" at bounding box center [582, 327] width 373 height 12
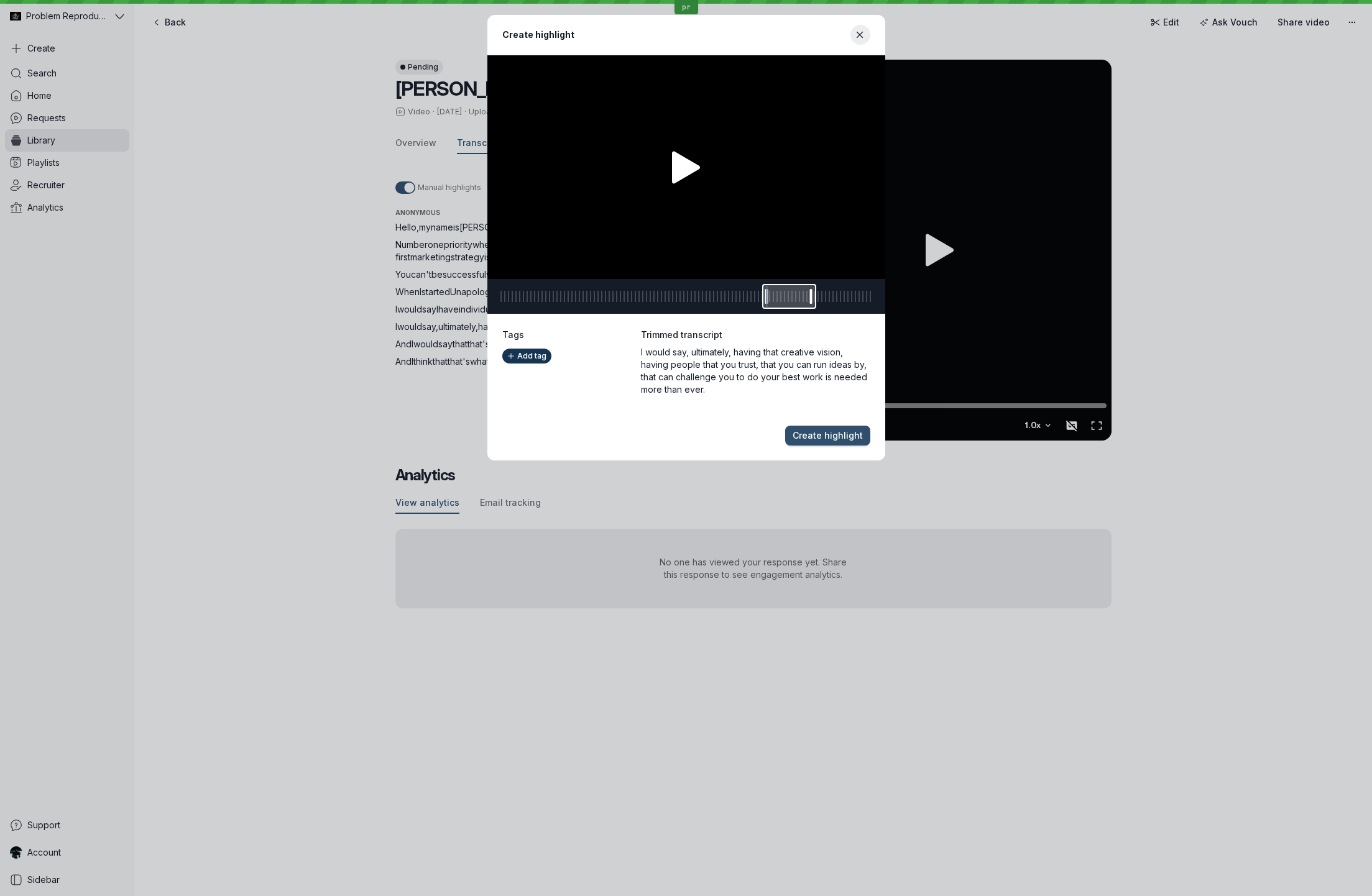
click at [307, 424] on div "Create highlight 1:05 65.26 1:15 75.94 65.26 Trimmed transcript I would say, ul…" at bounding box center [686, 238] width 1342 height 446
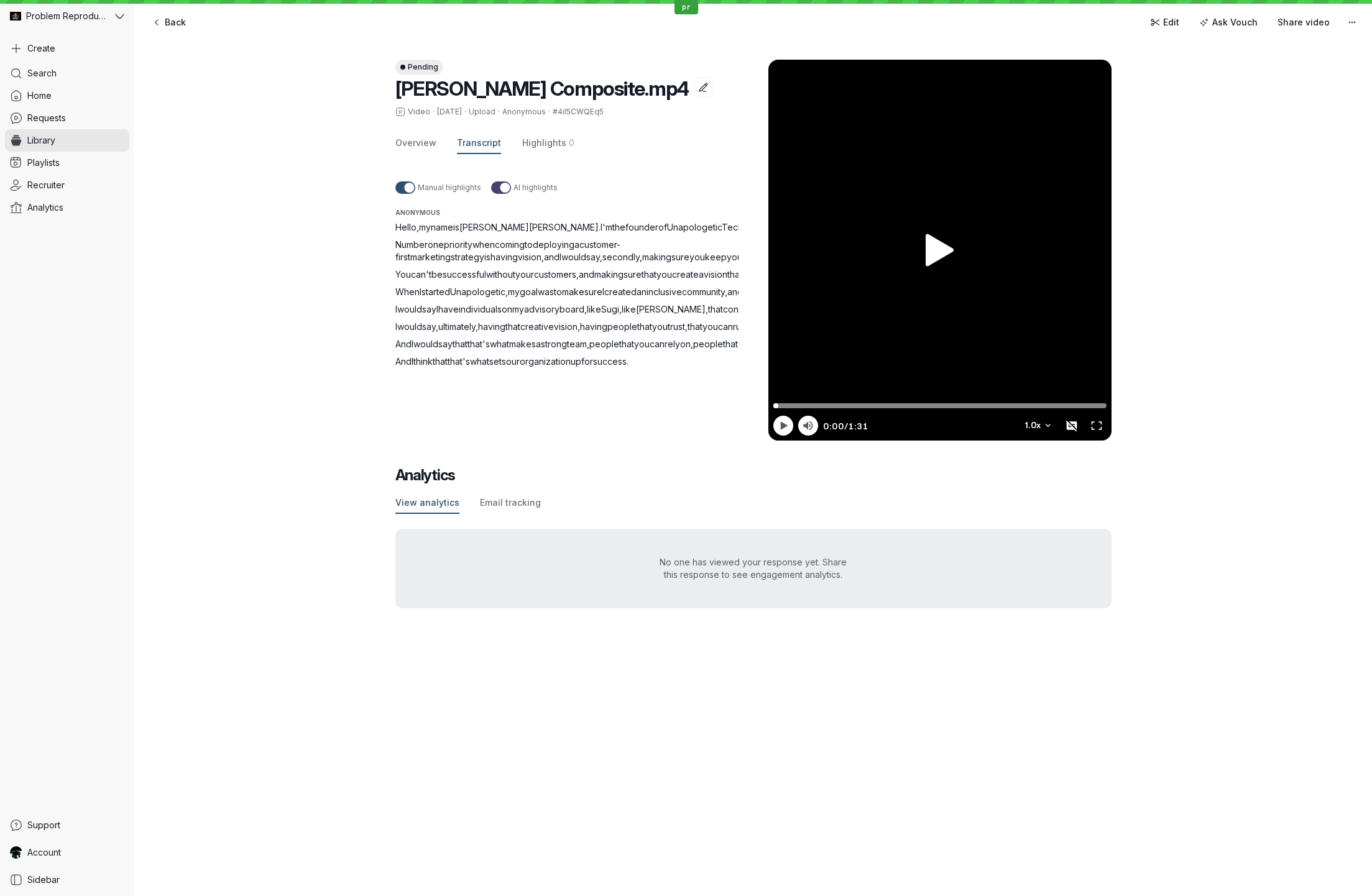
click at [404, 367] on span "And" at bounding box center [403, 362] width 16 height 11
drag, startPoint x: 404, startPoint y: 536, endPoint x: 871, endPoint y: 532, distance: 467.0
click at [871, 440] on div "Pending [PERSON_NAME] Composite.mp4 Video · [DATE] · Upload · Anonymous · #4iI5…" at bounding box center [753, 237] width 716 height 406
drag, startPoint x: 741, startPoint y: 547, endPoint x: 649, endPoint y: 531, distance: 93.4
click at [739, 440] on div "Pending [PERSON_NAME] Composite.mp4 Video · [DATE] · Upload · Anonymous · #4iI5…" at bounding box center [574, 250] width 358 height 381
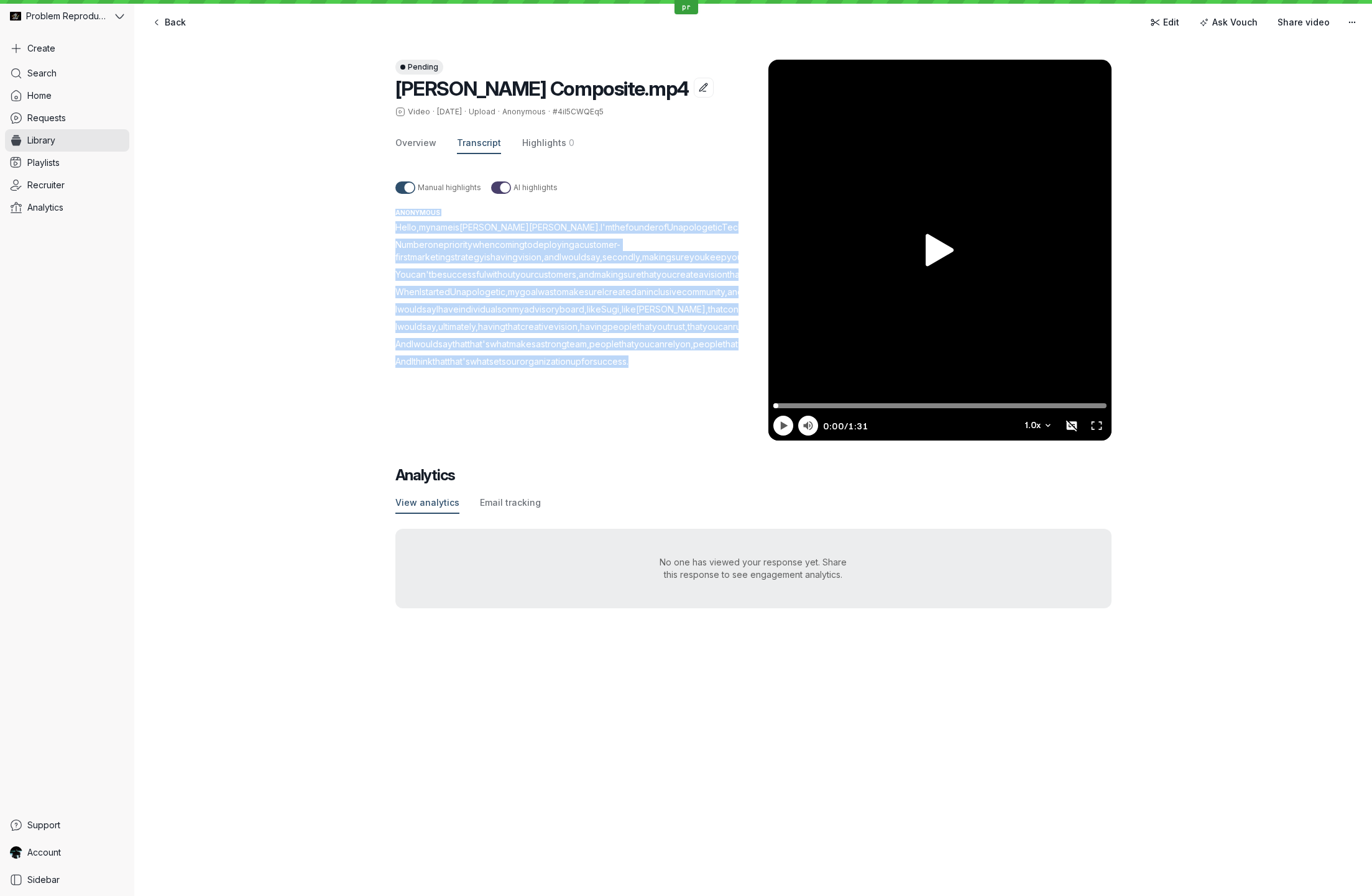
click at [399, 367] on span "And" at bounding box center [403, 362] width 16 height 11
drag, startPoint x: 402, startPoint y: 534, endPoint x: 702, endPoint y: 539, distance: 300.0
click at [702, 368] on p "And I think that that's what sets our organization up for success ." at bounding box center [582, 362] width 373 height 12
drag, startPoint x: 705, startPoint y: 538, endPoint x: 612, endPoint y: 542, distance: 93.1
click at [702, 368] on p "And I think that that's what sets our organization up for success ." at bounding box center [582, 362] width 373 height 12
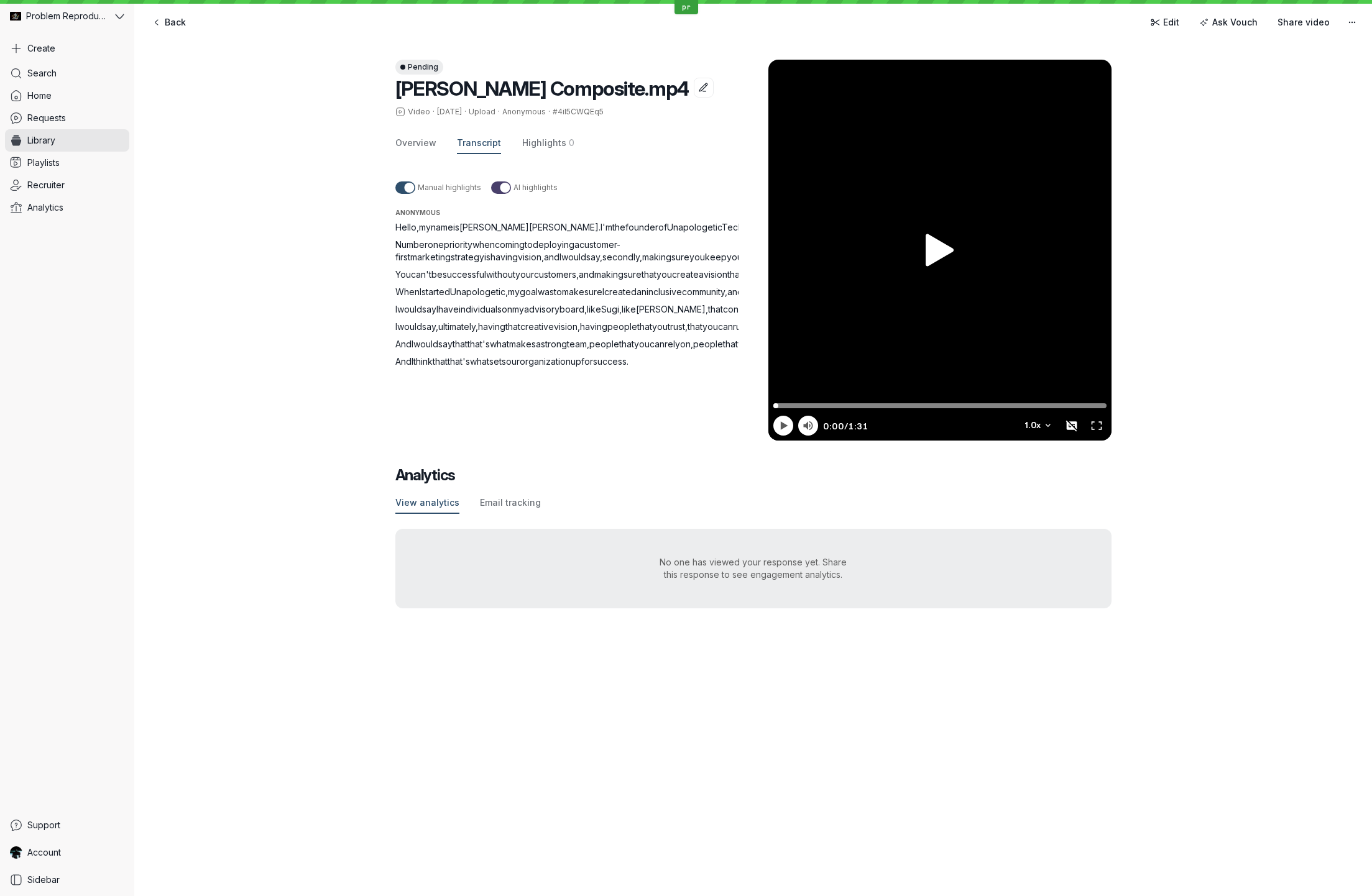
click at [400, 367] on span "And" at bounding box center [403, 362] width 16 height 11
drag, startPoint x: 401, startPoint y: 535, endPoint x: 800, endPoint y: 534, distance: 399.0
click at [800, 440] on div "Pending [PERSON_NAME] Composite.mp4 Video · [DATE] · Upload · Anonymous · #4iI5…" at bounding box center [753, 237] width 716 height 406
drag, startPoint x: 298, startPoint y: 542, endPoint x: 429, endPoint y: 543, distance: 131.0
click at [302, 542] on div "Pending [PERSON_NAME] Composite.mp4 Video · [DATE] · Upload · Anonymous · #4iI5…" at bounding box center [753, 334] width 1238 height 598
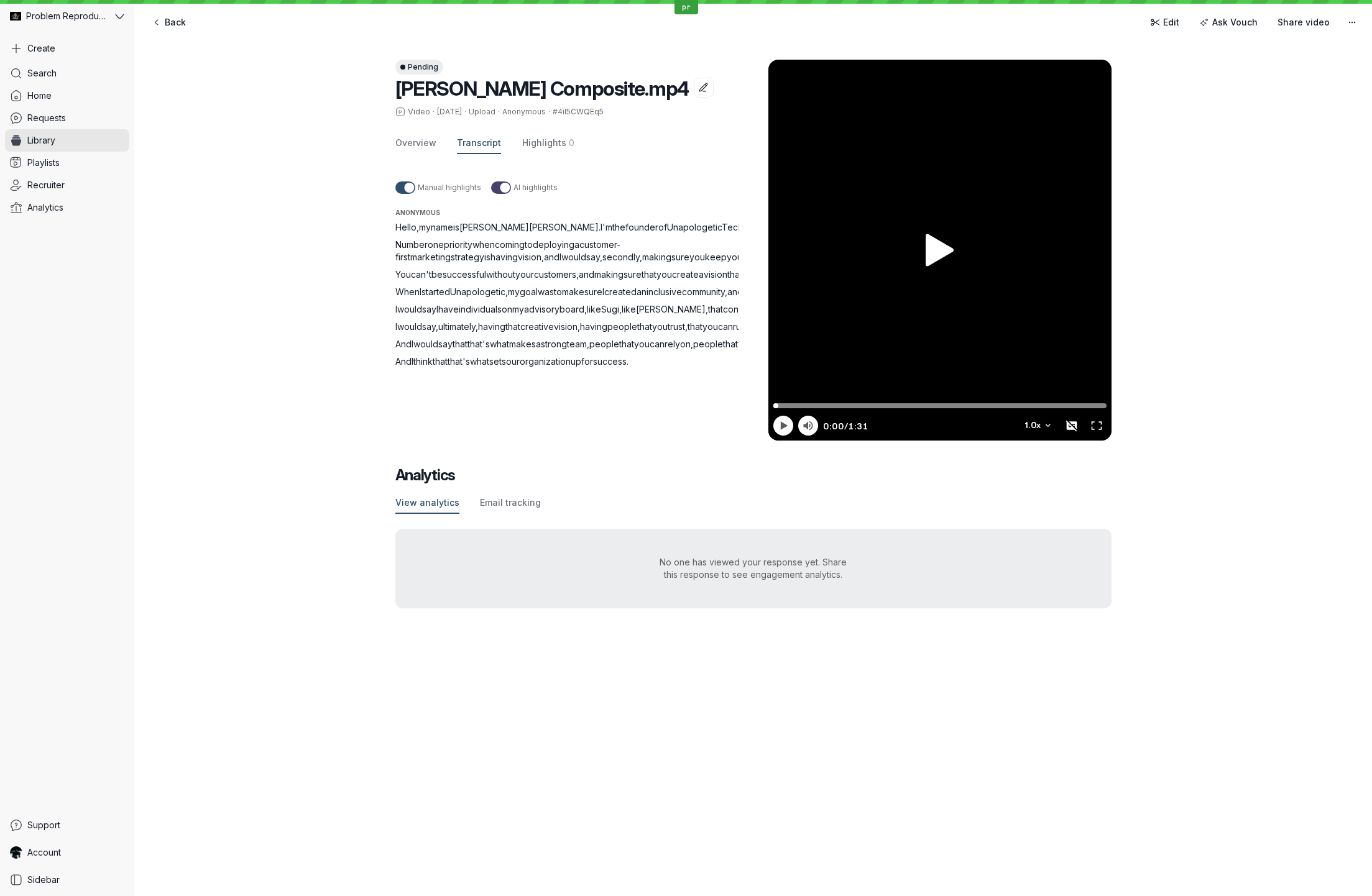
click at [400, 367] on span "And" at bounding box center [403, 362] width 16 height 11
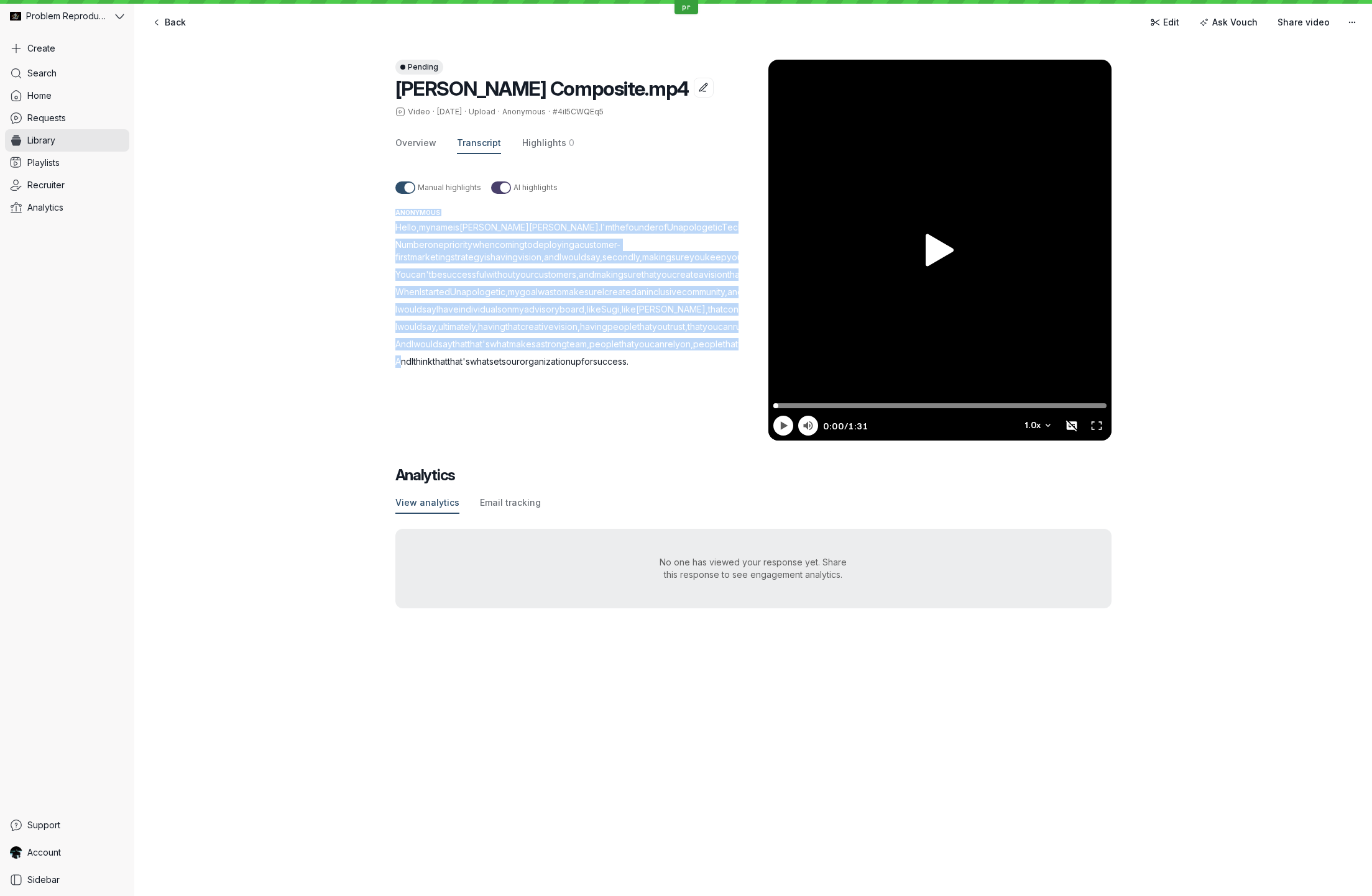
drag, startPoint x: 400, startPoint y: 532, endPoint x: 801, endPoint y: 530, distance: 401.0
click at [800, 440] on div "Pending [PERSON_NAME] Composite.mp4 Video · [DATE] · Upload · Anonymous · #4iI5…" at bounding box center [753, 237] width 716 height 406
